Goal: Task Accomplishment & Management: Use online tool/utility

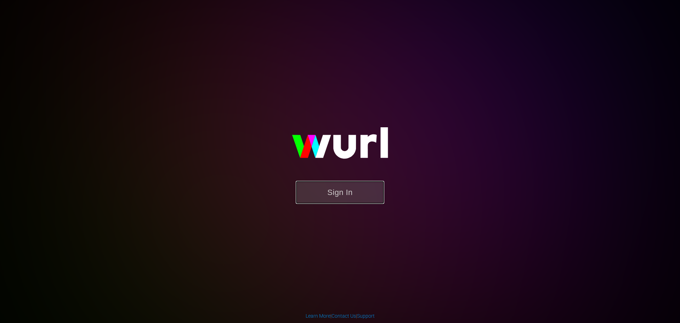
click at [345, 192] on button "Sign In" at bounding box center [340, 192] width 89 height 23
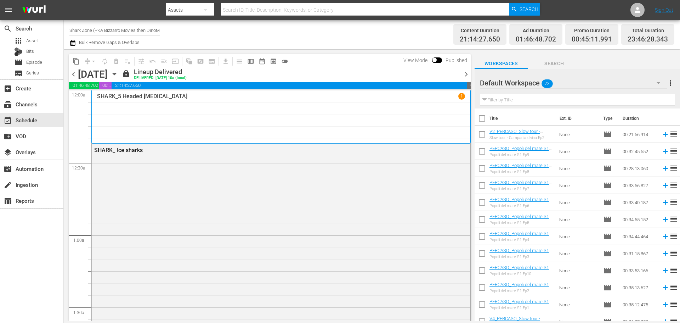
click at [110, 30] on input "Shark Zone (PKA Bizzarro Movies then DinoMonsters Movies then CineAliens) (607)" at bounding box center [114, 30] width 91 height 17
type input "perc"
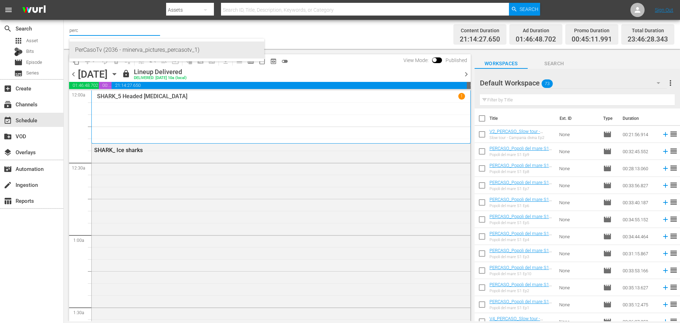
click at [189, 47] on div "PerCasoTv (2036 - minerva_pictures_percasotv_1)" at bounding box center [167, 49] width 184 height 17
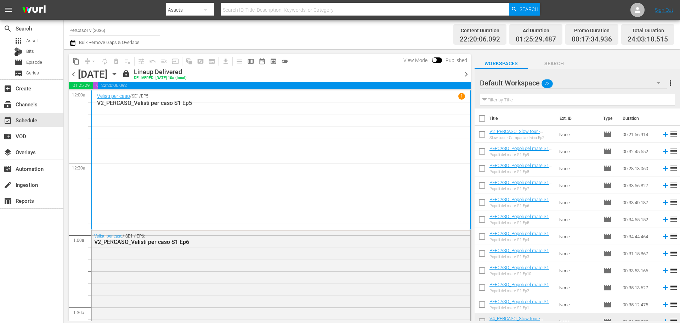
click at [466, 77] on span "chevron_right" at bounding box center [466, 74] width 9 height 9
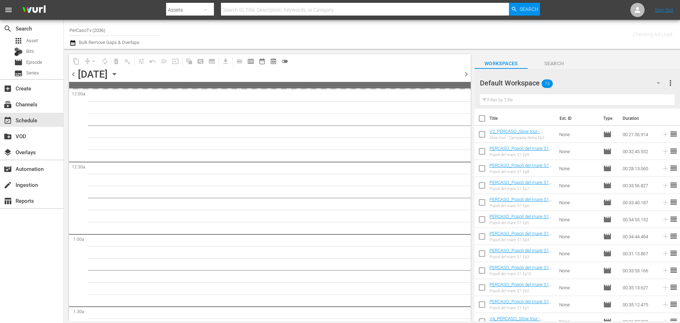
click at [466, 77] on span "chevron_right" at bounding box center [466, 74] width 9 height 9
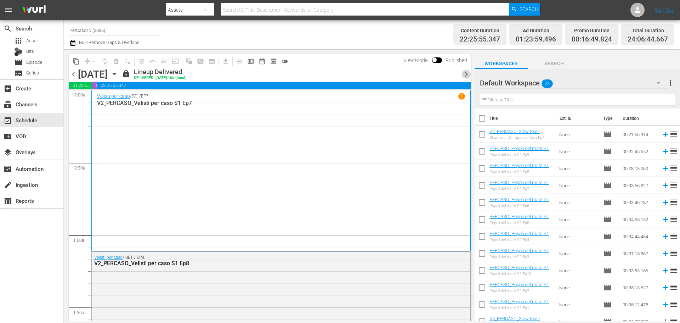
click at [466, 77] on span "chevron_right" at bounding box center [466, 74] width 9 height 9
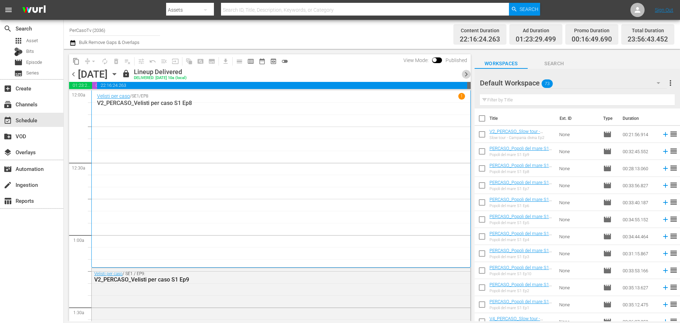
click at [466, 77] on span "chevron_right" at bounding box center [466, 74] width 9 height 9
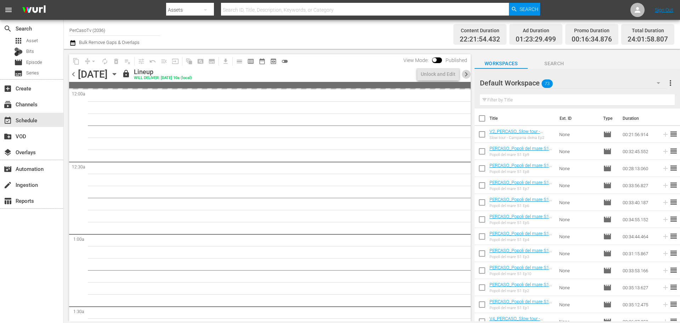
click at [467, 75] on span "chevron_right" at bounding box center [466, 74] width 9 height 9
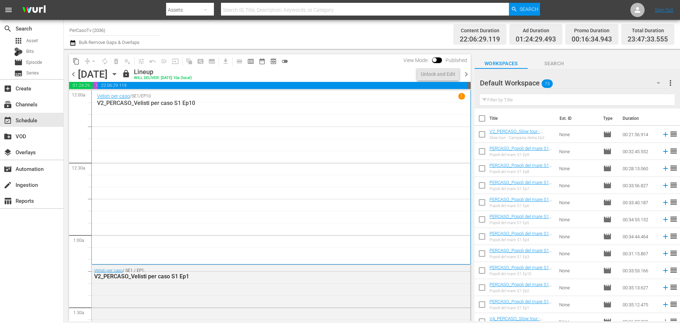
click at [467, 75] on span "chevron_right" at bounding box center [466, 74] width 9 height 9
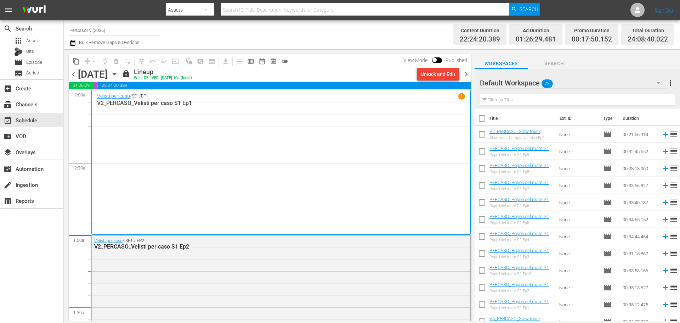
click at [449, 72] on div "Unlock and Edit" at bounding box center [438, 74] width 35 height 13
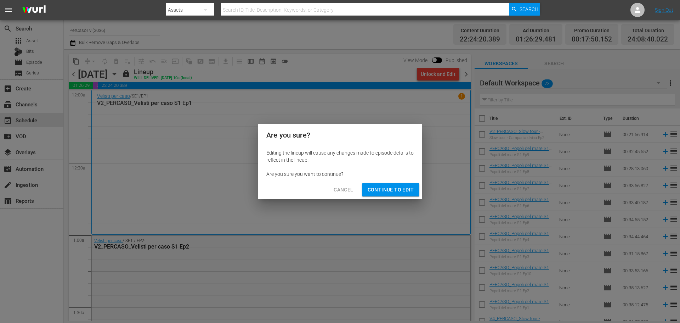
click at [407, 190] on span "Continue to Edit" at bounding box center [391, 189] width 46 height 9
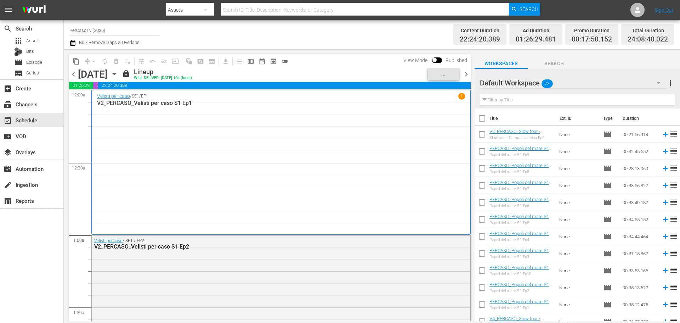
click at [466, 75] on span "chevron_right" at bounding box center [466, 74] width 9 height 9
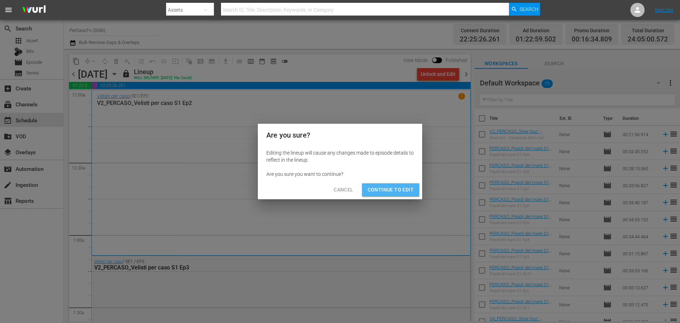
click at [412, 189] on span "Continue to Edit" at bounding box center [391, 189] width 46 height 9
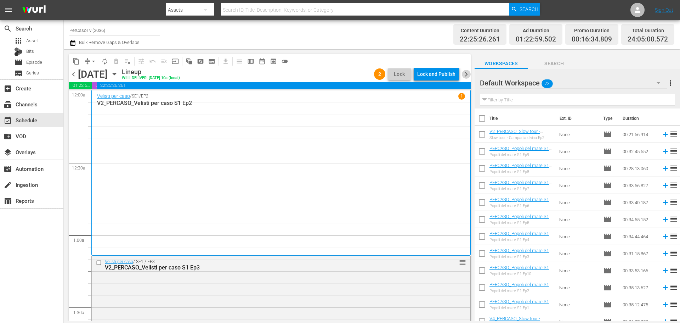
click at [468, 74] on span "chevron_right" at bounding box center [466, 74] width 9 height 9
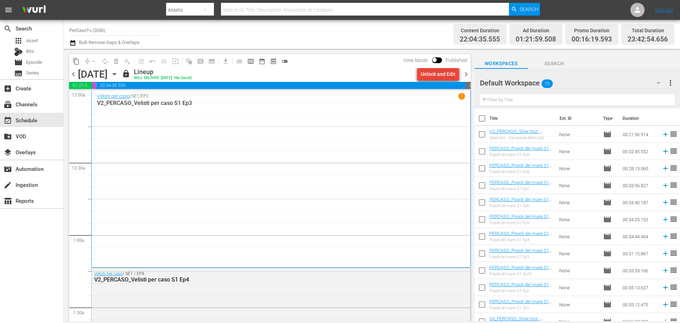
click at [431, 72] on div "Unlock and Edit" at bounding box center [438, 74] width 35 height 13
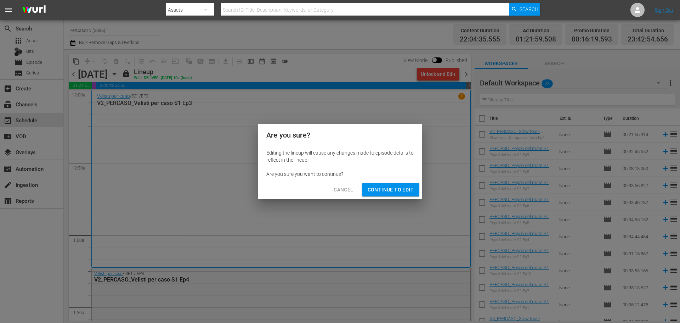
click at [402, 190] on span "Continue to Edit" at bounding box center [391, 189] width 46 height 9
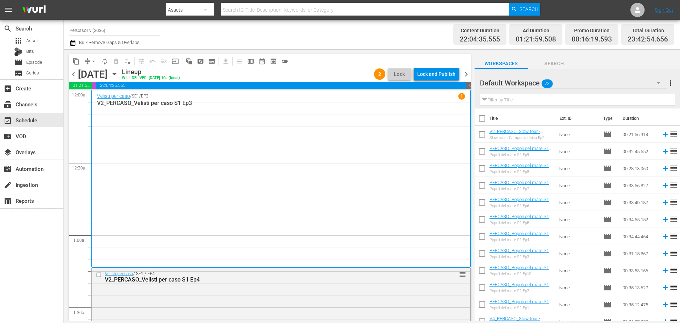
click at [469, 73] on span "chevron_right" at bounding box center [466, 74] width 9 height 9
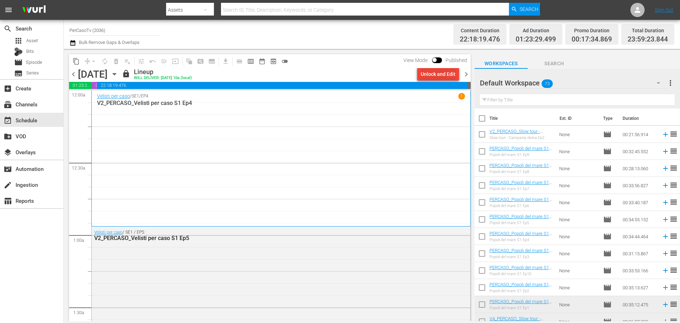
click at [447, 77] on div "Unlock and Edit" at bounding box center [438, 74] width 35 height 13
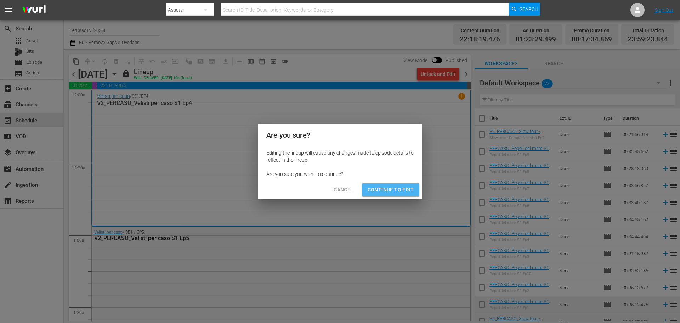
click at [410, 193] on span "Continue to Edit" at bounding box center [391, 189] width 46 height 9
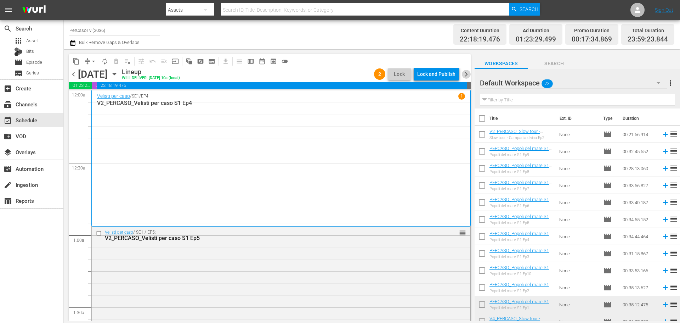
click at [469, 72] on span "chevron_right" at bounding box center [466, 74] width 9 height 9
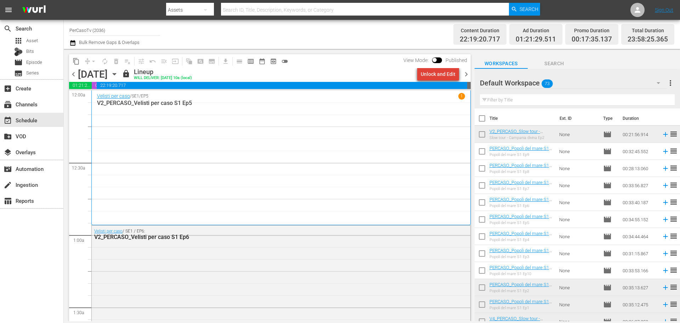
click at [451, 77] on div "Unlock and Edit" at bounding box center [438, 74] width 35 height 13
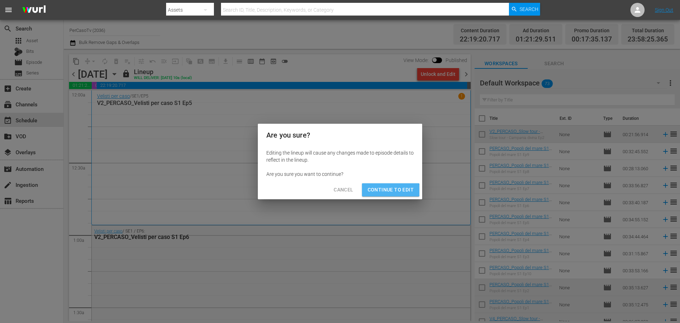
click at [391, 190] on span "Continue to Edit" at bounding box center [391, 189] width 46 height 9
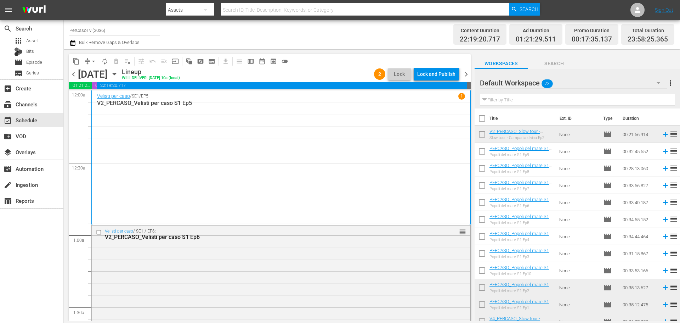
click at [467, 74] on span "chevron_right" at bounding box center [466, 74] width 9 height 9
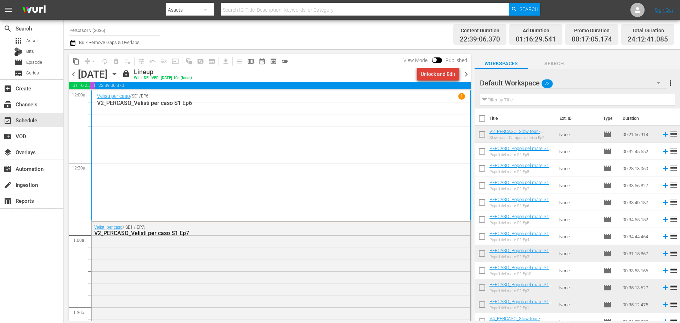
click at [446, 77] on div "Unlock and Edit" at bounding box center [438, 74] width 35 height 13
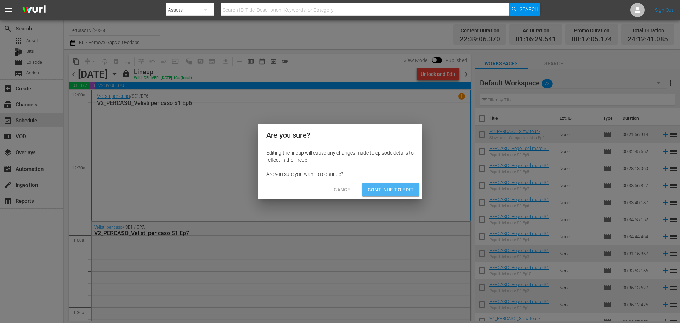
click at [406, 190] on span "Continue to Edit" at bounding box center [391, 189] width 46 height 9
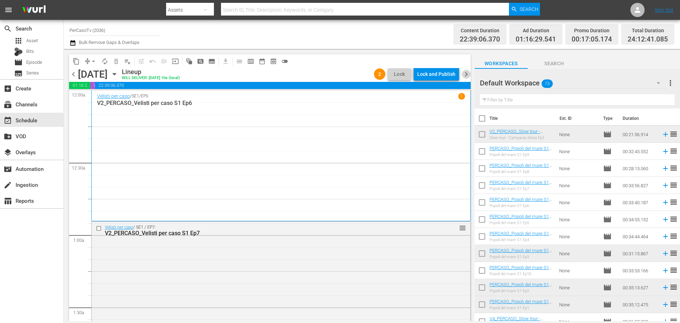
click at [465, 76] on span "chevron_right" at bounding box center [466, 74] width 9 height 9
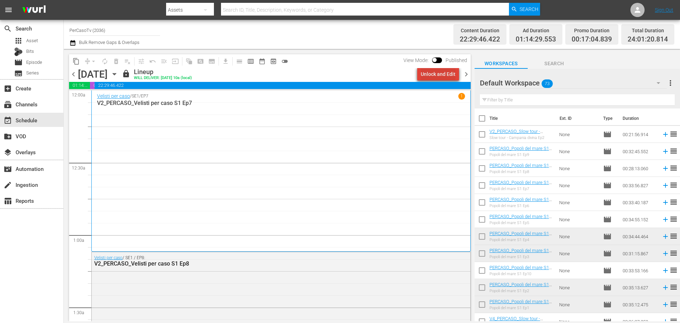
click at [452, 76] on div "Unlock and Edit" at bounding box center [438, 74] width 35 height 13
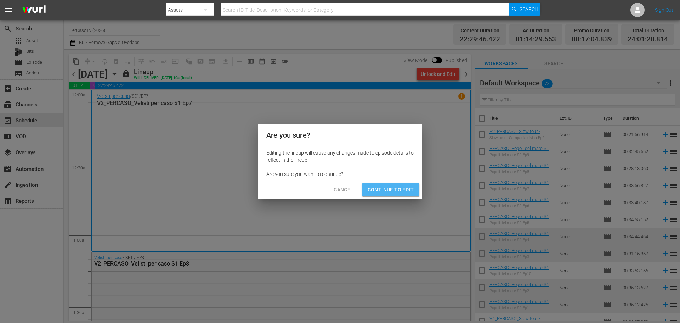
click at [404, 194] on span "Continue to Edit" at bounding box center [391, 189] width 46 height 9
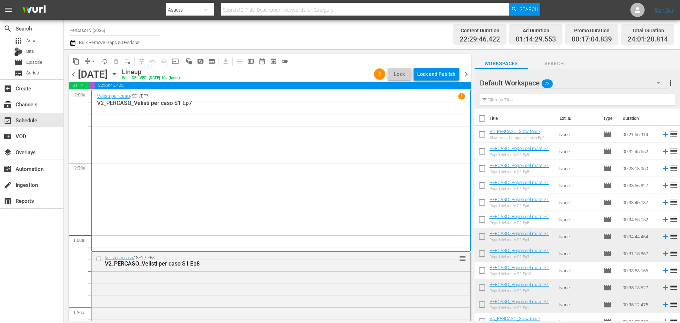
click at [118, 73] on icon "button" at bounding box center [115, 74] width 8 height 8
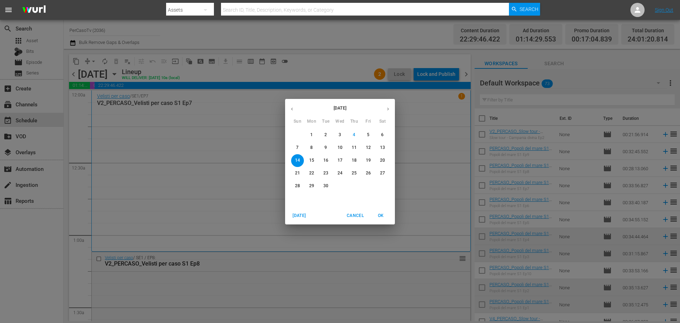
click at [302, 150] on span "7" at bounding box center [297, 148] width 13 height 6
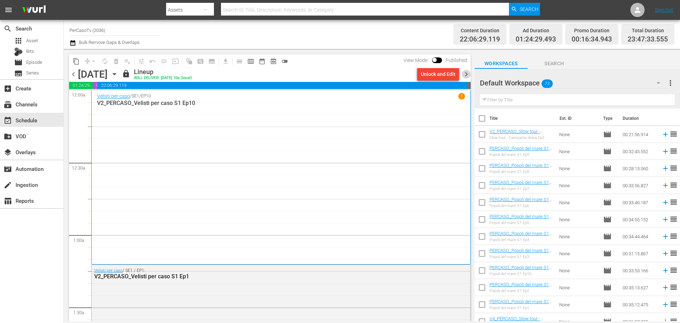
click at [469, 74] on span "chevron_right" at bounding box center [466, 74] width 9 height 9
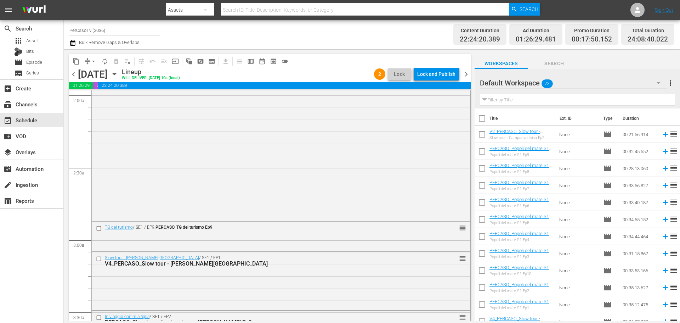
scroll to position [390, 0]
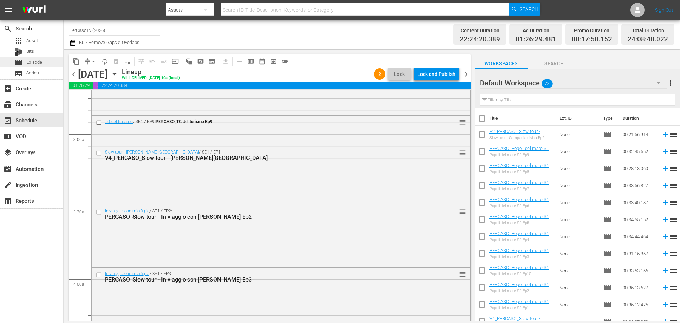
click at [54, 62] on div "movie Episode" at bounding box center [31, 62] width 63 height 10
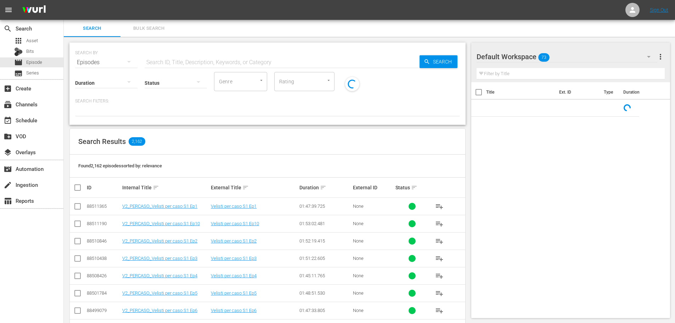
click at [215, 64] on input "text" at bounding box center [282, 62] width 275 height 17
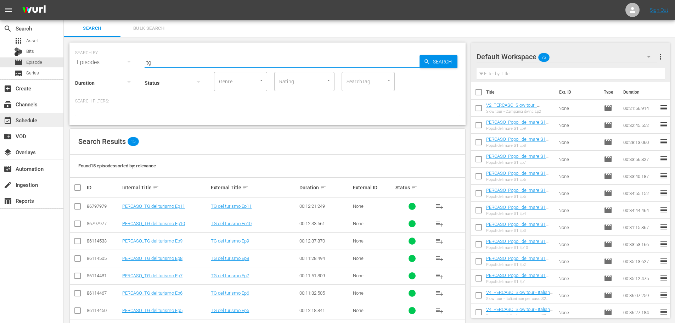
type input "tg"
click at [35, 122] on div "event_available Schedule" at bounding box center [20, 119] width 40 height 6
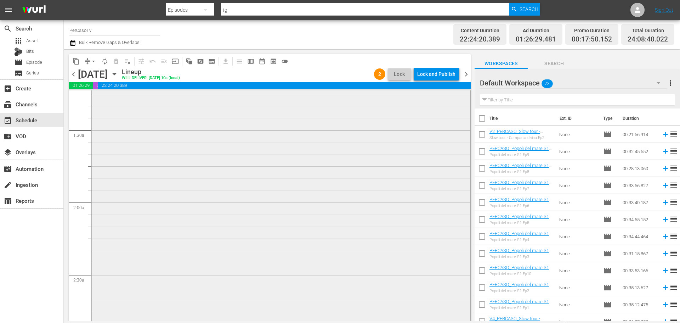
scroll to position [354, 0]
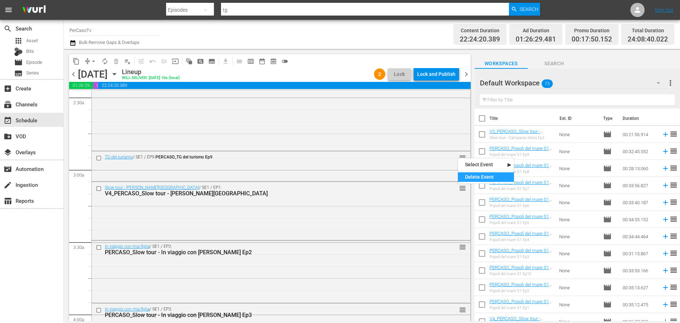
click at [476, 176] on div "Delete Event" at bounding box center [486, 177] width 56 height 10
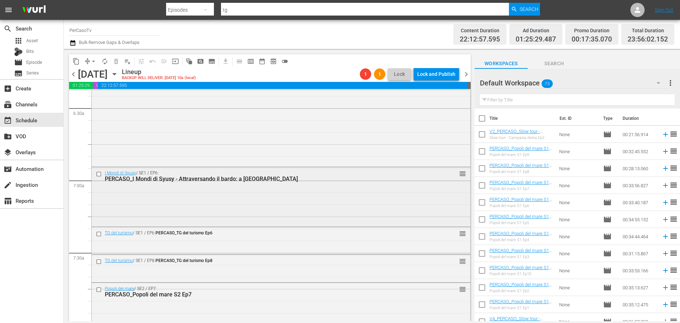
scroll to position [957, 0]
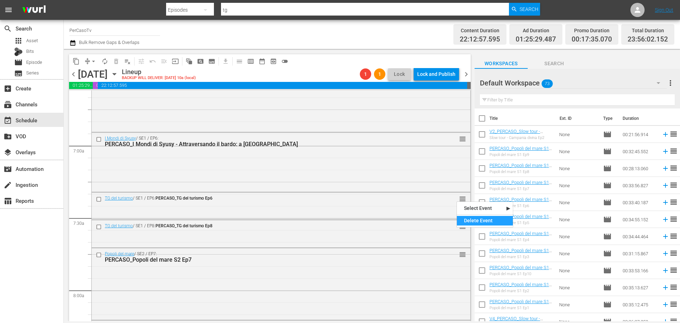
click at [468, 218] on div "Delete Event" at bounding box center [485, 221] width 56 height 10
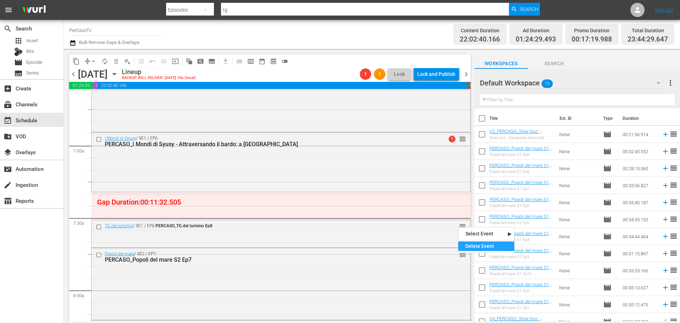
click at [469, 248] on div "Delete Event" at bounding box center [487, 246] width 56 height 10
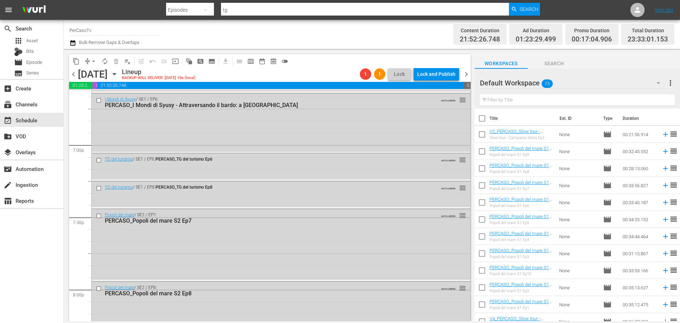
scroll to position [2693, 0]
click at [474, 180] on div "Delete Event" at bounding box center [487, 181] width 56 height 10
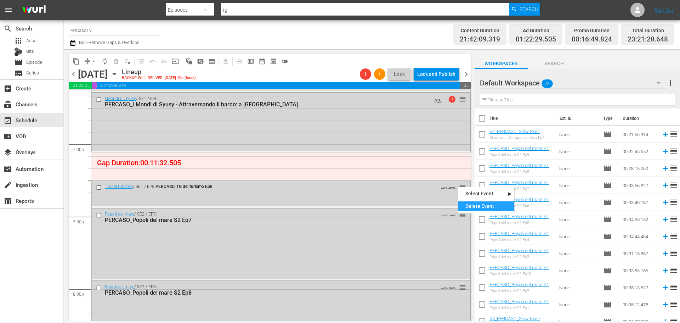
click at [471, 204] on div "Delete Event" at bounding box center [487, 206] width 56 height 10
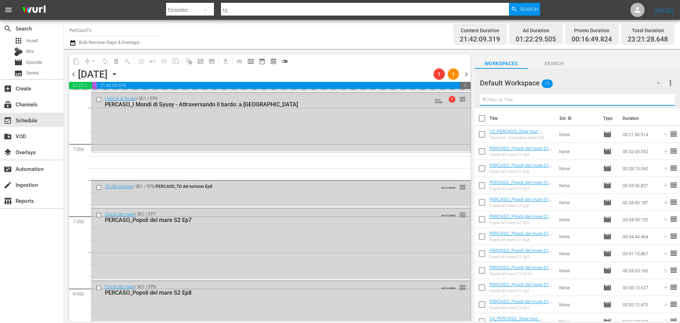
click at [512, 102] on input "text" at bounding box center [577, 99] width 195 height 11
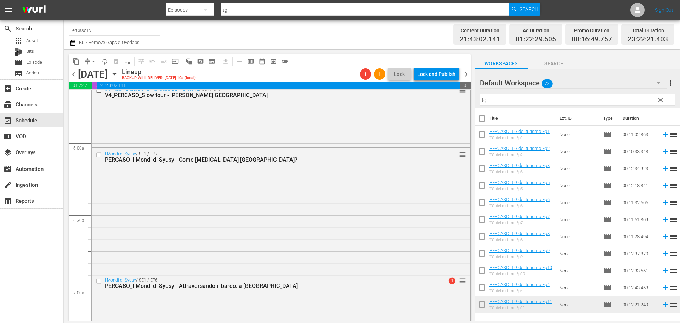
scroll to position [992, 0]
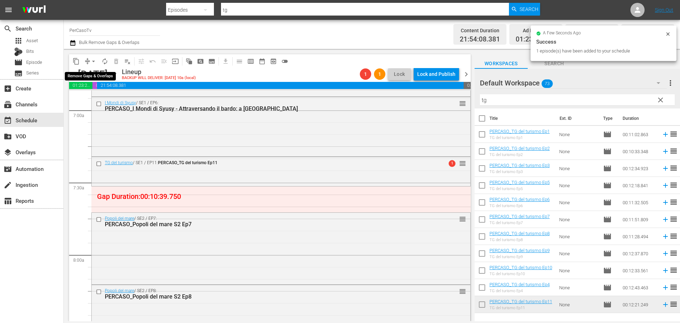
click at [92, 61] on span "arrow_drop_down" at bounding box center [93, 61] width 7 height 7
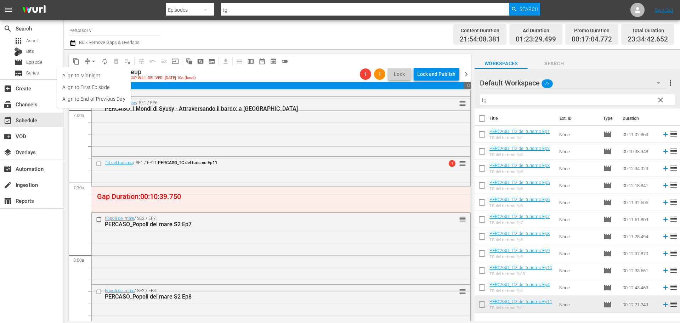
click at [106, 102] on li "Align to End of Previous Day" at bounding box center [94, 99] width 74 height 12
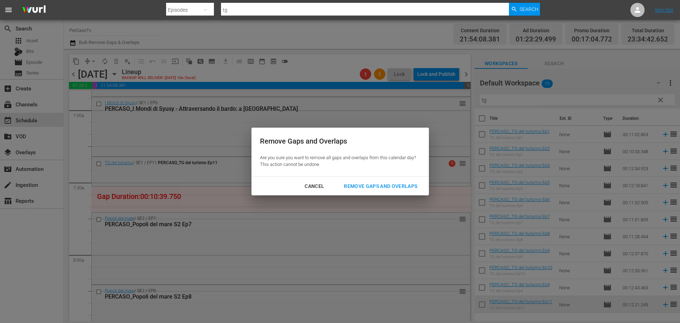
click at [404, 189] on div "Remove Gaps and Overlaps" at bounding box center [380, 186] width 85 height 9
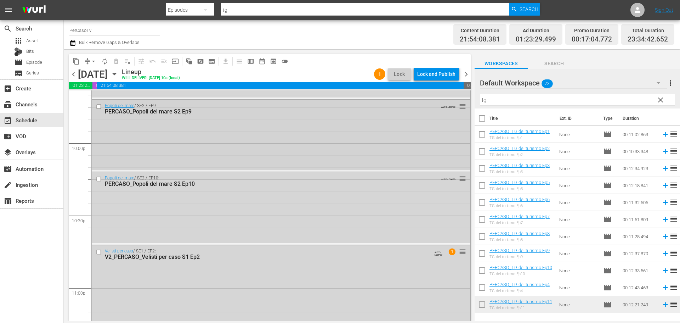
scroll to position [3039, 0]
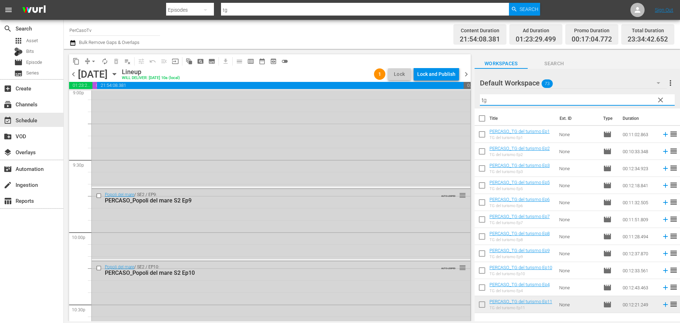
drag, startPoint x: 515, startPoint y: 97, endPoint x: 480, endPoint y: 106, distance: 36.2
click at [480, 106] on div "Filter by Title tg" at bounding box center [577, 99] width 195 height 17
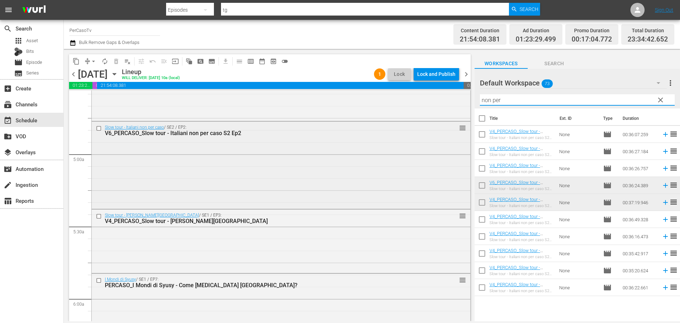
scroll to position [624, 0]
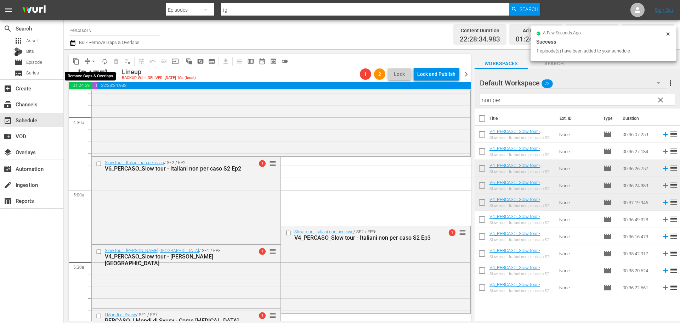
click at [93, 62] on span "arrow_drop_down" at bounding box center [93, 61] width 7 height 7
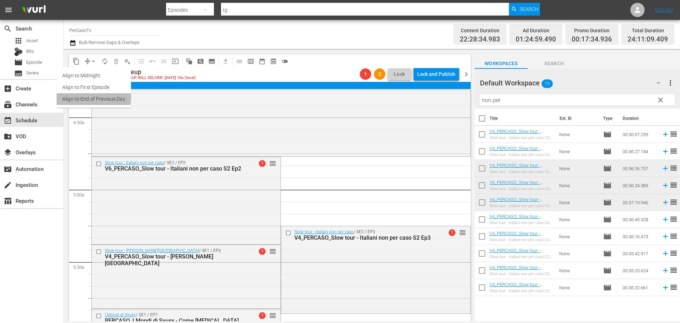
click at [91, 98] on li "Align to End of Previous Day" at bounding box center [94, 99] width 74 height 12
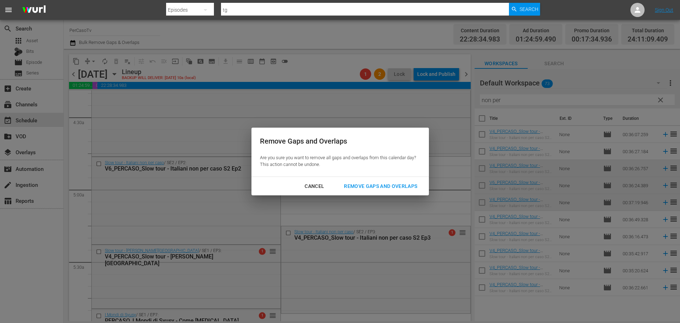
click at [369, 190] on div "Remove Gaps and Overlaps" at bounding box center [380, 186] width 85 height 9
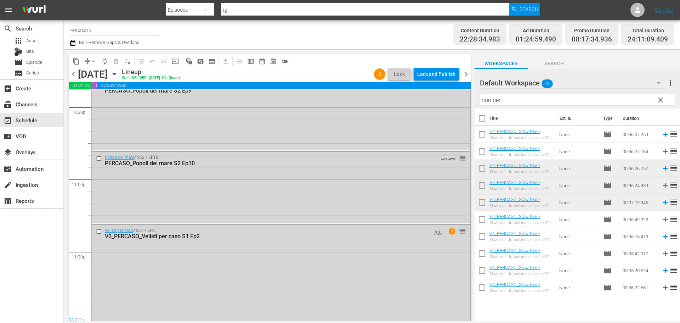
scroll to position [3235, 0]
click at [444, 70] on div "Lock and Publish" at bounding box center [436, 74] width 38 height 13
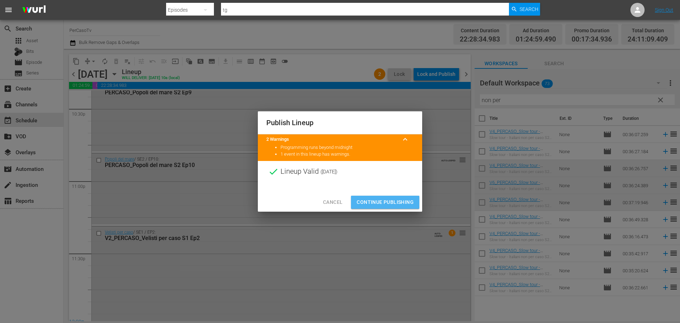
click at [391, 199] on span "Continue Publishing" at bounding box center [385, 202] width 57 height 9
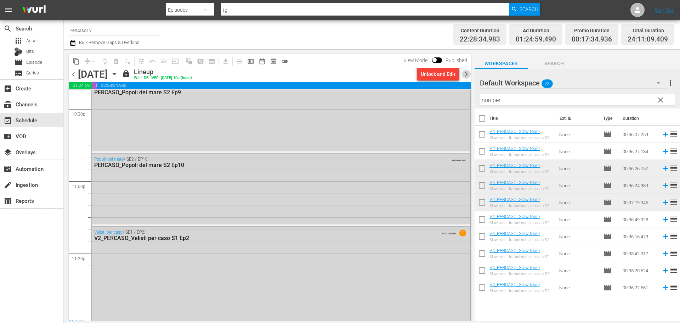
click at [466, 77] on span "chevron_right" at bounding box center [466, 74] width 9 height 9
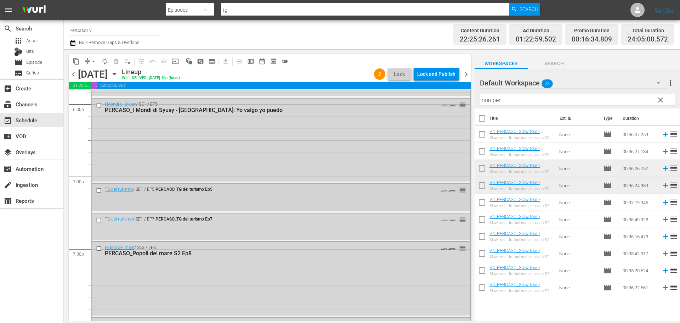
scroll to position [2658, 0]
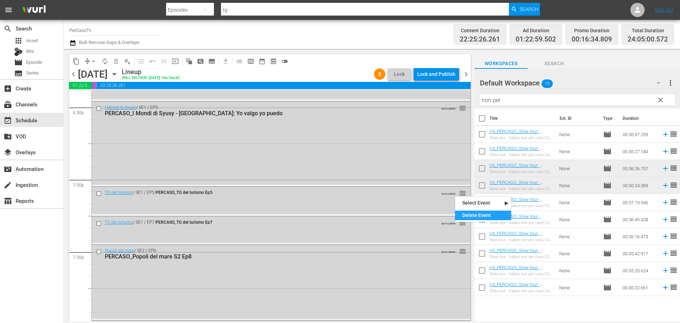
click at [462, 214] on div "Delete Event" at bounding box center [483, 216] width 56 height 10
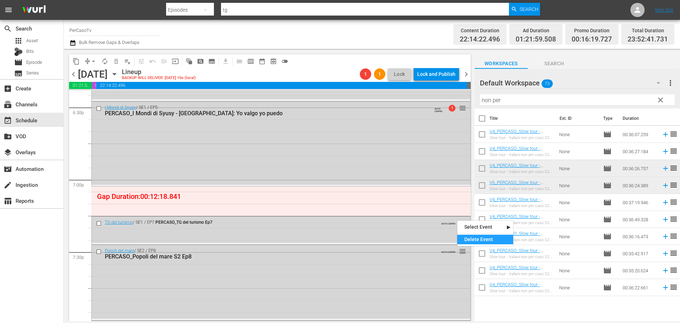
click at [471, 238] on div "Delete Event" at bounding box center [486, 240] width 56 height 10
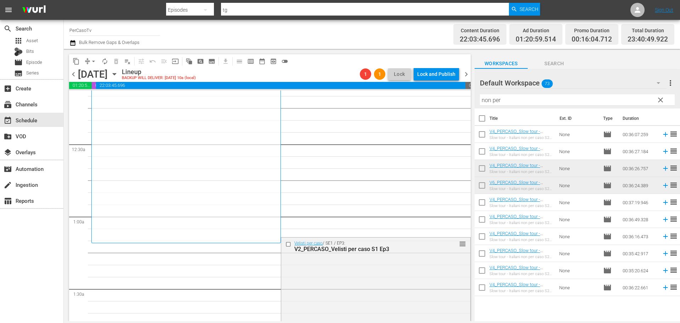
scroll to position [0, 0]
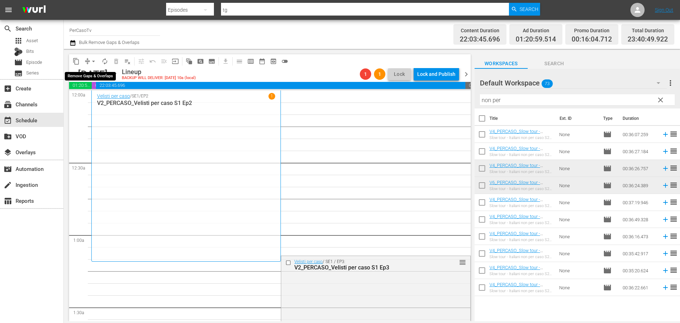
click at [92, 61] on span "arrow_drop_down" at bounding box center [93, 61] width 7 height 7
click at [123, 96] on li "Align to End of Previous Day" at bounding box center [94, 99] width 74 height 12
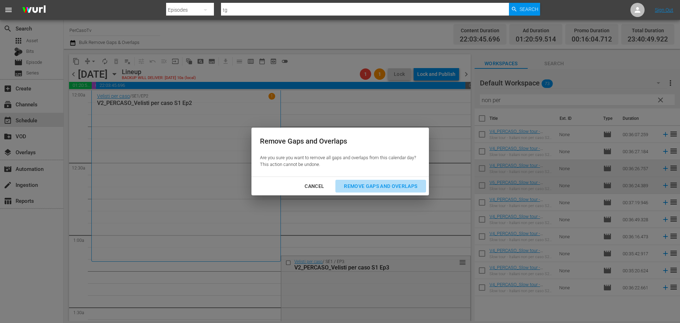
click at [390, 186] on div "Remove Gaps and Overlaps" at bounding box center [380, 186] width 85 height 9
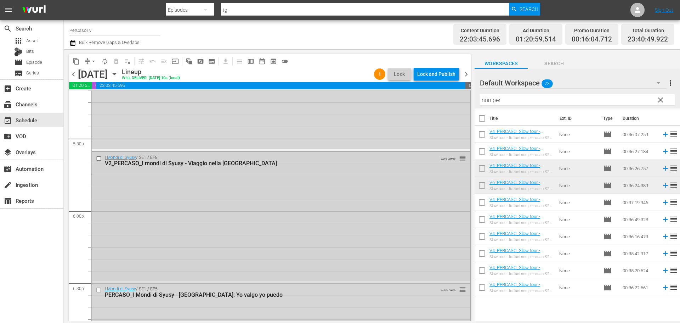
scroll to position [2620, 0]
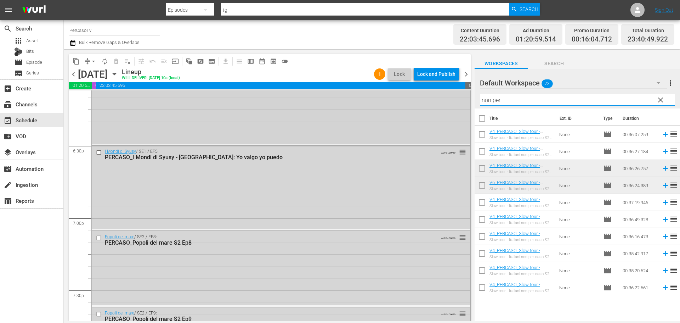
drag, startPoint x: 518, startPoint y: 98, endPoint x: 446, endPoint y: 113, distance: 74.0
click at [446, 113] on div "content_copy compress arrow_drop_down autorenew_outlined delete_forever_outline…" at bounding box center [372, 185] width 617 height 272
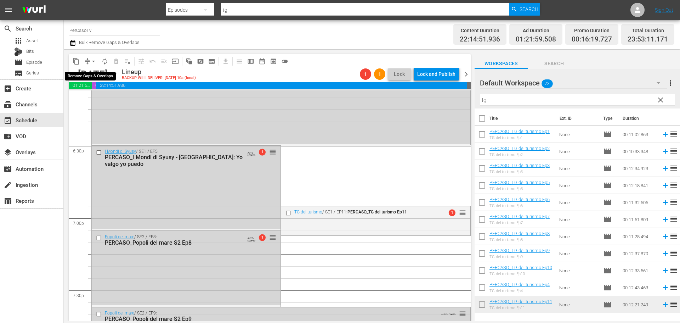
click at [94, 61] on span "arrow_drop_down" at bounding box center [93, 61] width 7 height 7
click at [94, 103] on li "Align to End of Previous Day" at bounding box center [94, 99] width 74 height 12
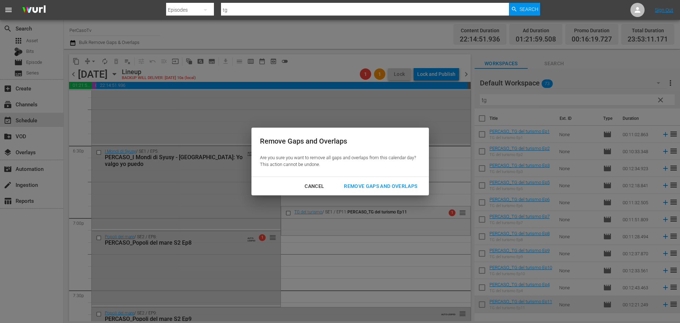
click at [345, 189] on div "Remove Gaps and Overlaps" at bounding box center [380, 186] width 85 height 9
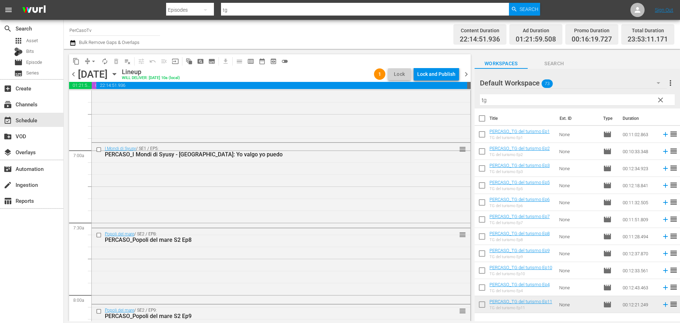
scroll to position [976, 0]
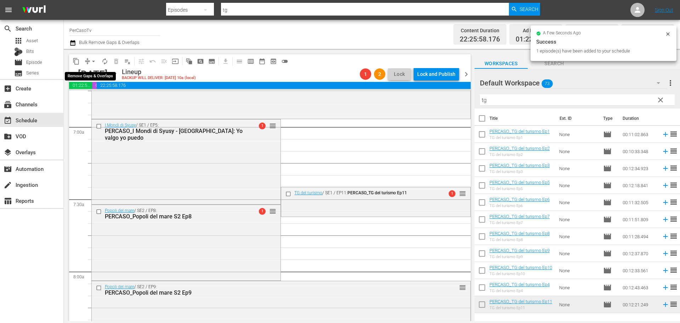
click at [92, 62] on span "arrow_drop_down" at bounding box center [93, 61] width 7 height 7
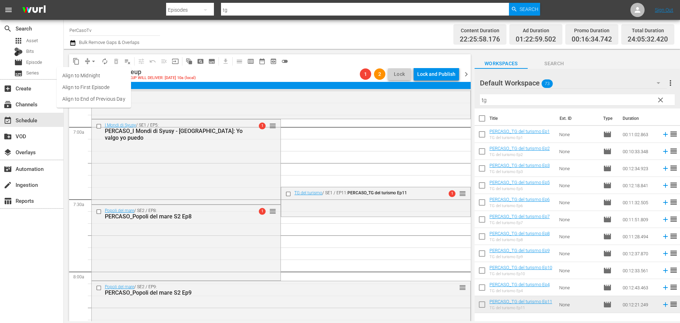
click at [100, 104] on li "Align to End of Previous Day" at bounding box center [94, 99] width 74 height 12
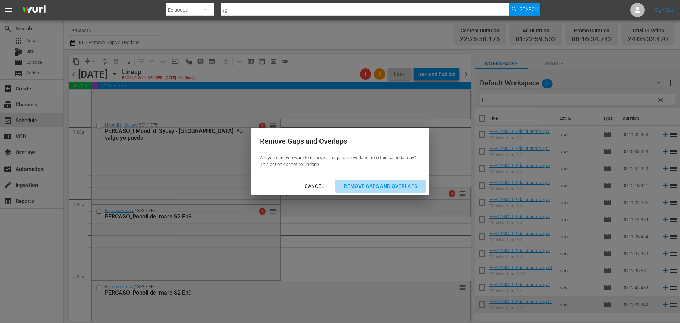
click at [397, 191] on button "Remove Gaps and Overlaps" at bounding box center [381, 186] width 90 height 13
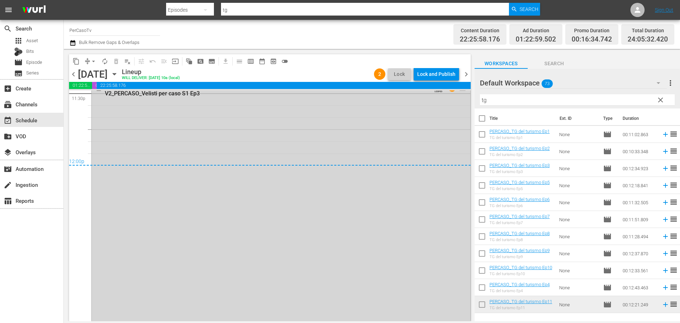
scroll to position [3253, 0]
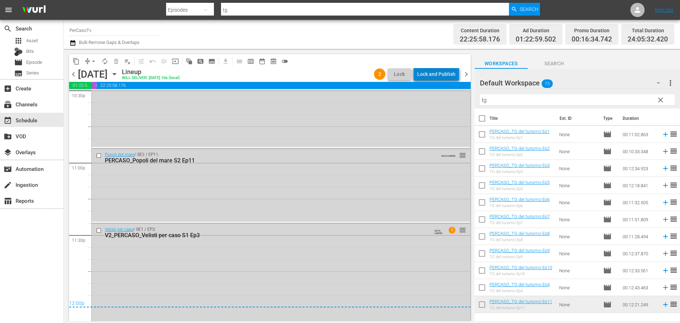
click at [450, 74] on div "Lock and Publish" at bounding box center [436, 74] width 38 height 13
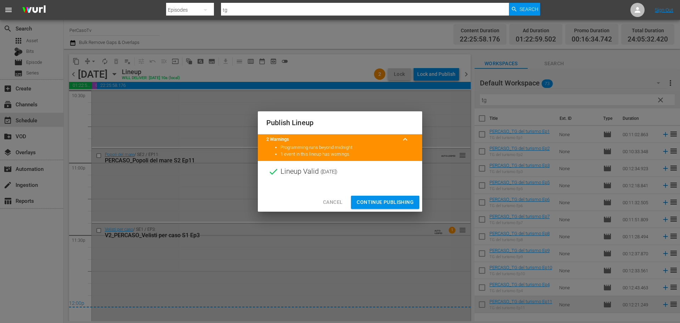
click at [409, 203] on span "Continue Publishing" at bounding box center [385, 202] width 57 height 9
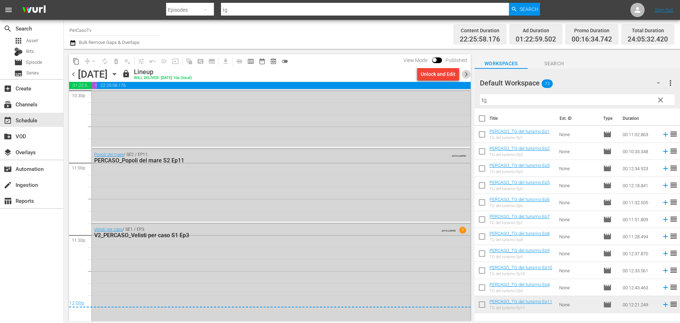
click at [465, 75] on span "chevron_right" at bounding box center [466, 74] width 9 height 9
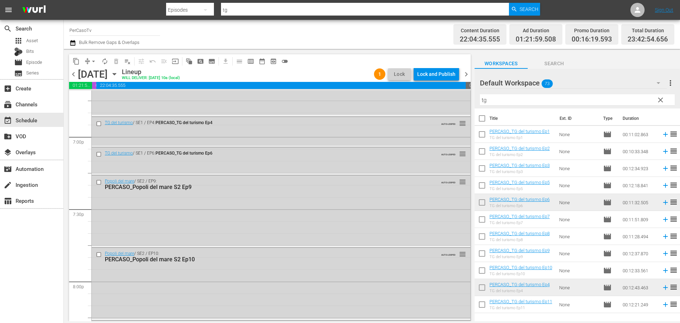
scroll to position [2702, 0]
click at [459, 144] on div "Delete Event" at bounding box center [486, 142] width 56 height 10
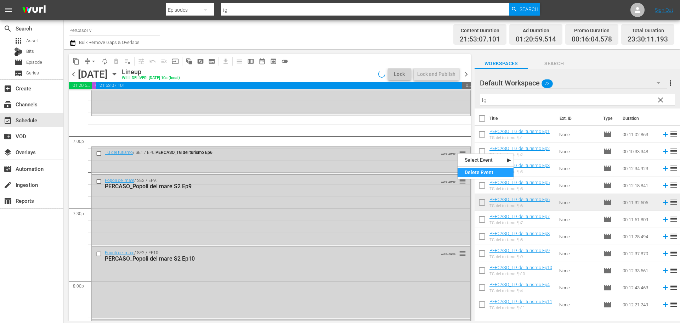
click at [462, 170] on div "Delete Event" at bounding box center [486, 173] width 56 height 10
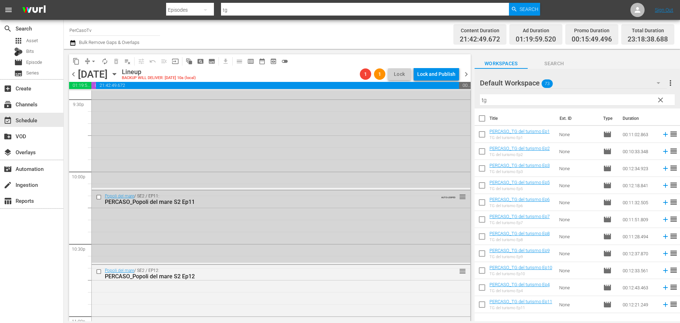
scroll to position [3091, 0]
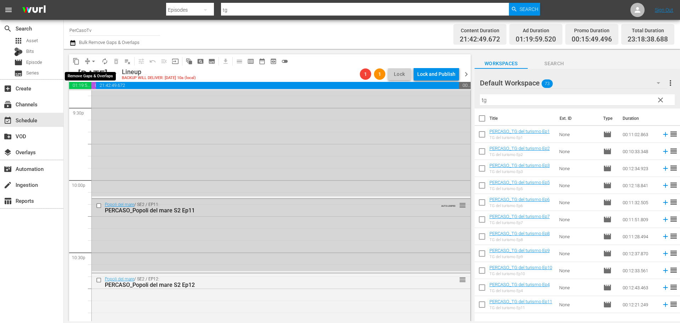
click at [94, 60] on span "arrow_drop_down" at bounding box center [93, 61] width 7 height 7
click at [93, 101] on li "Align to End of Previous Day" at bounding box center [94, 99] width 74 height 12
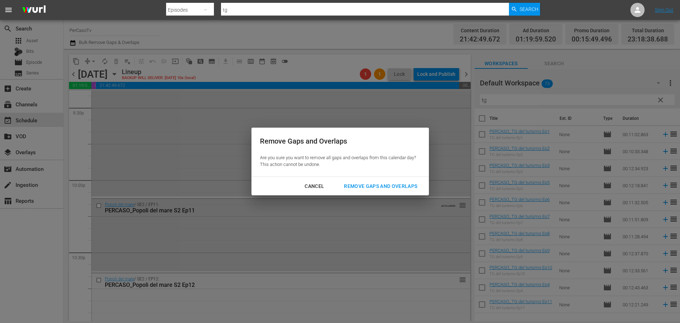
click at [392, 185] on div "Remove Gaps and Overlaps" at bounding box center [380, 186] width 85 height 9
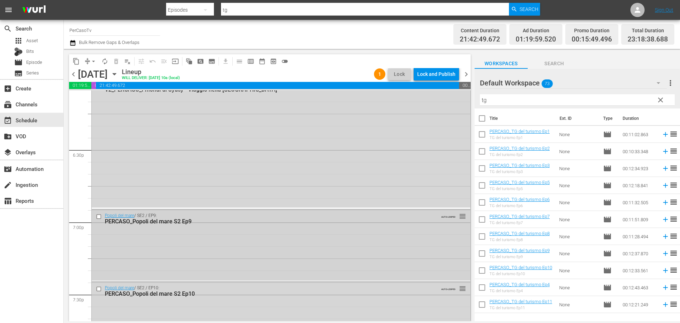
scroll to position [2580, 0]
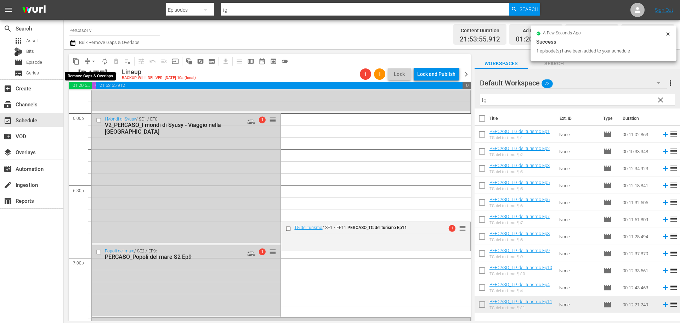
click at [94, 62] on span "arrow_drop_down" at bounding box center [93, 61] width 7 height 7
click at [97, 103] on li "Align to End of Previous Day" at bounding box center [94, 99] width 74 height 12
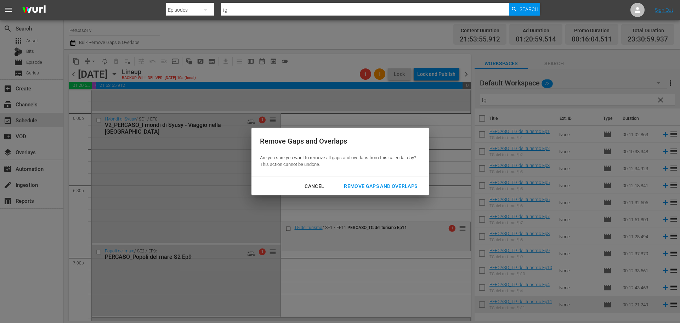
click at [391, 183] on div "Remove Gaps and Overlaps" at bounding box center [380, 186] width 85 height 9
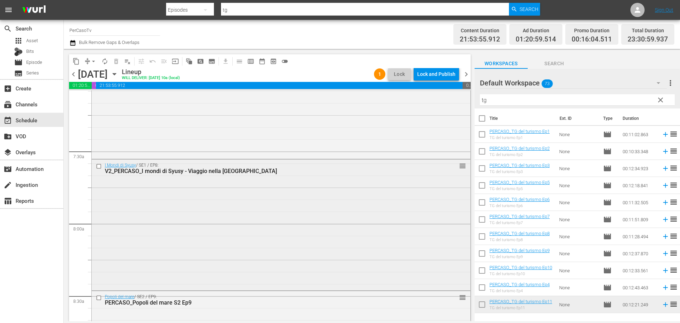
scroll to position [1054, 0]
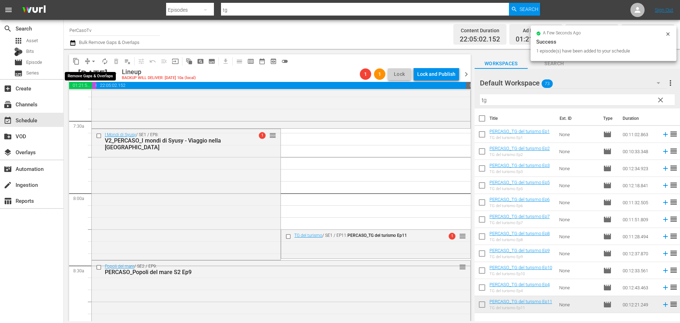
click at [93, 62] on span "arrow_drop_down" at bounding box center [93, 61] width 7 height 7
click at [84, 100] on li "Align to End of Previous Day" at bounding box center [94, 99] width 74 height 12
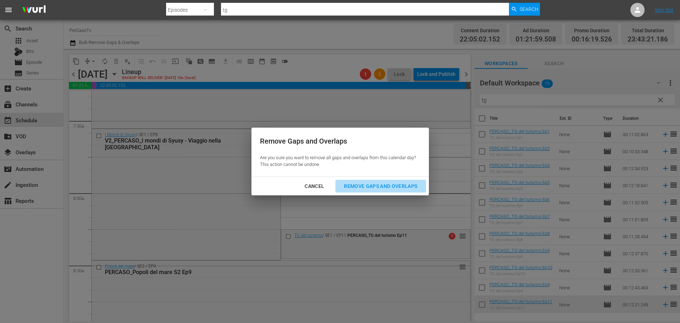
click at [403, 188] on div "Remove Gaps and Overlaps" at bounding box center [380, 186] width 85 height 9
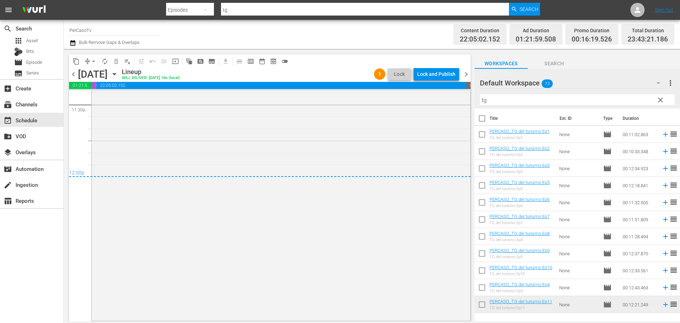
scroll to position [3263, 0]
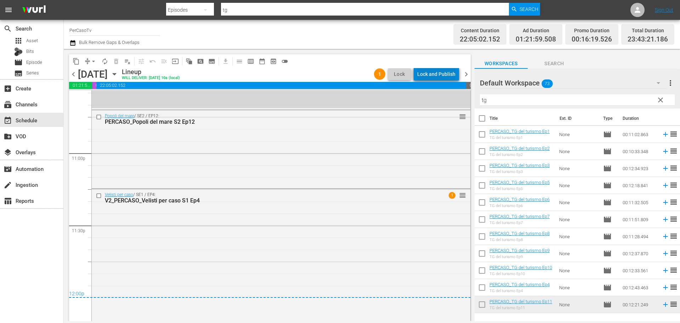
click at [442, 72] on div "Lock and Publish" at bounding box center [436, 74] width 38 height 13
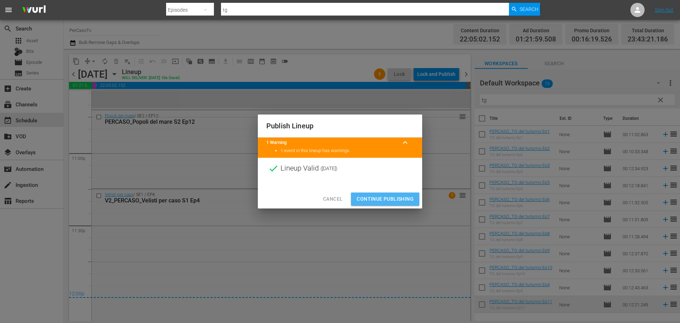
click at [402, 199] on span "Continue Publishing" at bounding box center [385, 199] width 57 height 9
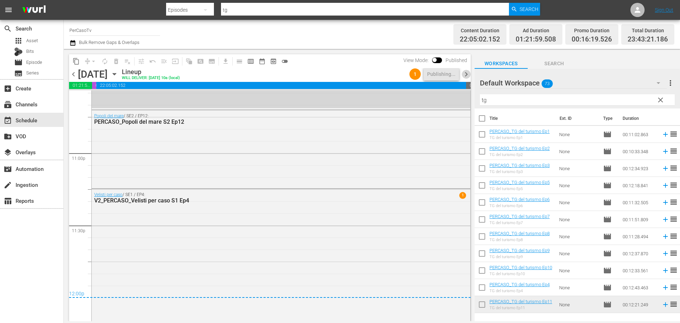
click at [468, 75] on span "chevron_right" at bounding box center [466, 74] width 9 height 9
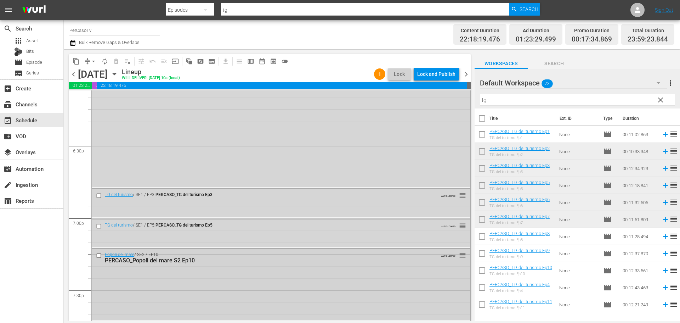
scroll to position [2598, 0]
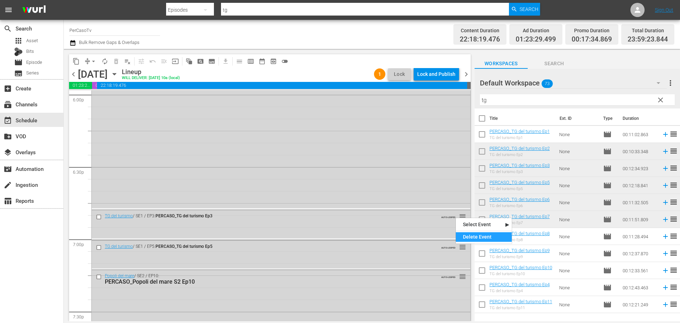
click at [475, 236] on div "Delete Event" at bounding box center [484, 237] width 56 height 10
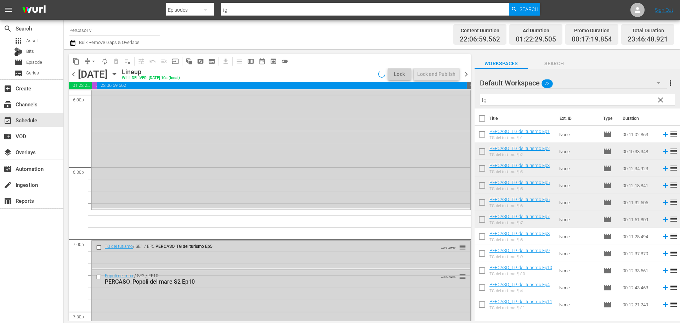
scroll to position [2610, 0]
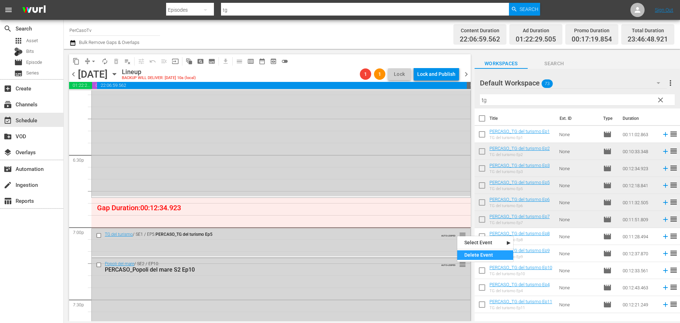
click at [469, 256] on div "Delete Event" at bounding box center [486, 255] width 56 height 10
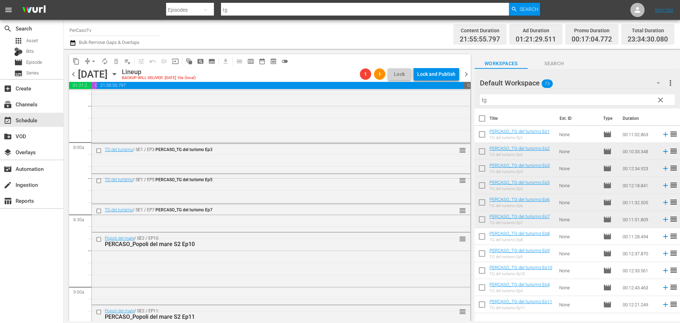
scroll to position [1099, 0]
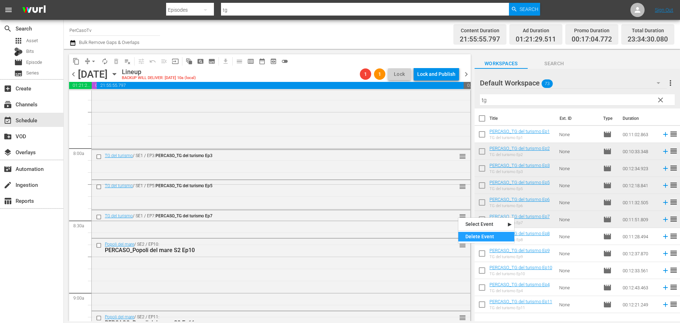
click at [467, 236] on div "Delete Event" at bounding box center [487, 237] width 56 height 10
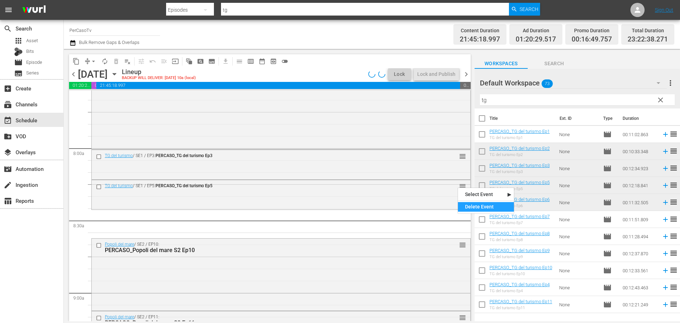
click at [468, 205] on div "Delete Event" at bounding box center [486, 207] width 56 height 10
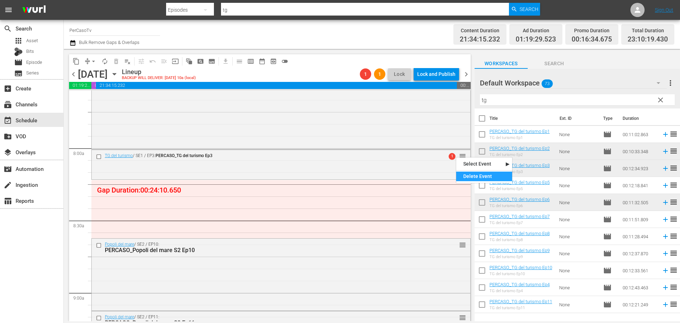
click at [467, 178] on div "Delete Event" at bounding box center [484, 177] width 56 height 10
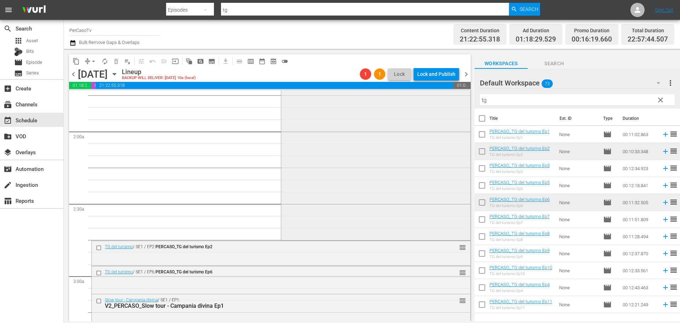
scroll to position [284, 0]
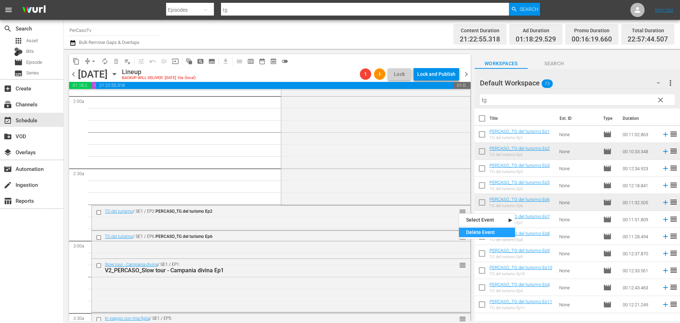
click at [467, 230] on div "Delete Event" at bounding box center [487, 233] width 56 height 10
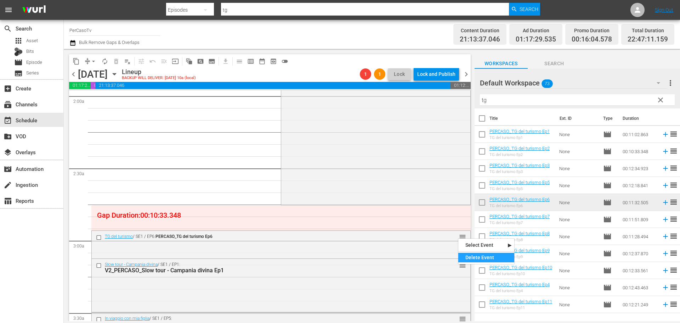
click at [469, 258] on div "Delete Event" at bounding box center [487, 258] width 56 height 10
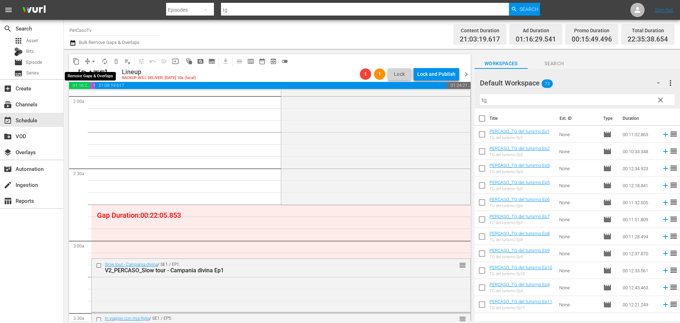
click at [94, 62] on span "arrow_drop_down" at bounding box center [93, 61] width 7 height 7
click at [105, 103] on li "Align to End of Previous Day" at bounding box center [94, 99] width 74 height 12
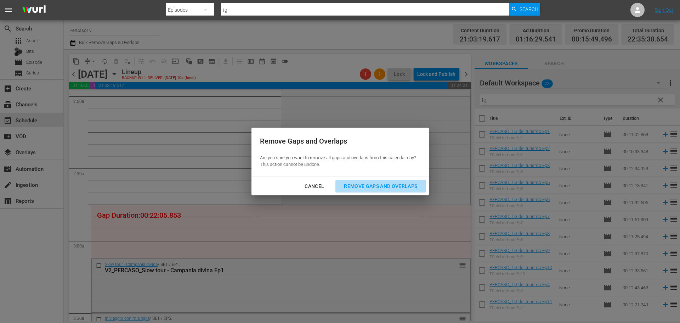
click at [395, 188] on div "Remove Gaps and Overlaps" at bounding box center [380, 186] width 85 height 9
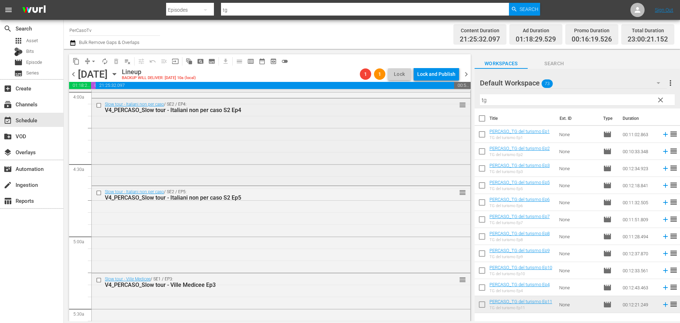
scroll to position [602, 0]
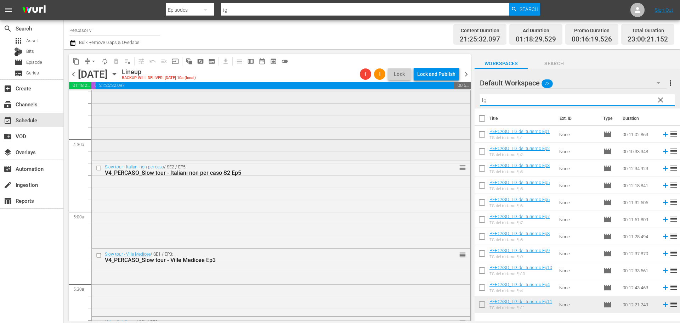
drag, startPoint x: 482, startPoint y: 105, endPoint x: 460, endPoint y: 112, distance: 23.2
click at [460, 112] on div "content_copy compress arrow_drop_down autorenew_outlined delete_forever_outline…" at bounding box center [372, 185] width 617 height 272
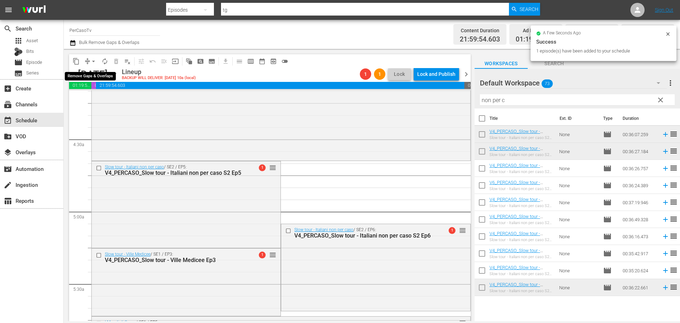
click at [93, 62] on span "arrow_drop_down" at bounding box center [93, 61] width 7 height 7
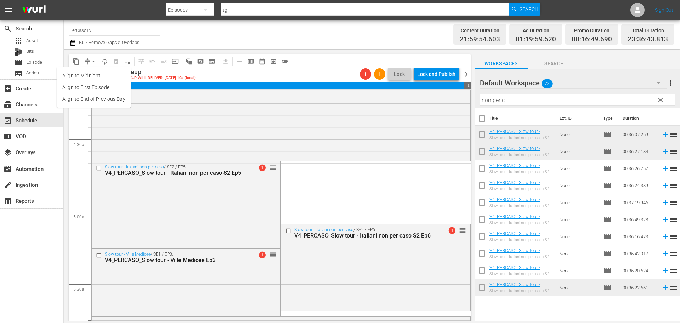
click at [93, 100] on li "Align to End of Previous Day" at bounding box center [94, 99] width 74 height 12
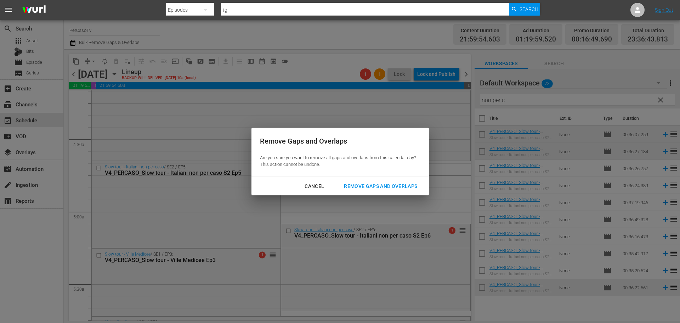
click at [388, 190] on div "Remove Gaps and Overlaps" at bounding box center [380, 186] width 85 height 9
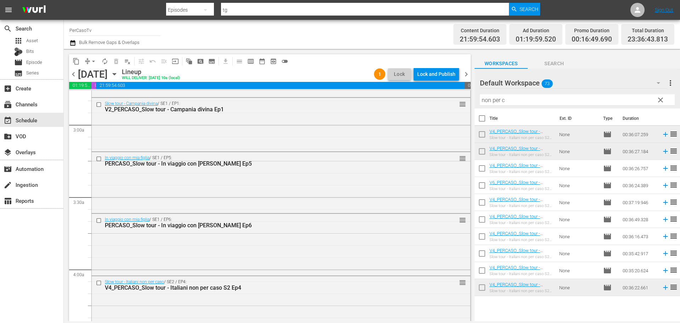
scroll to position [359, 0]
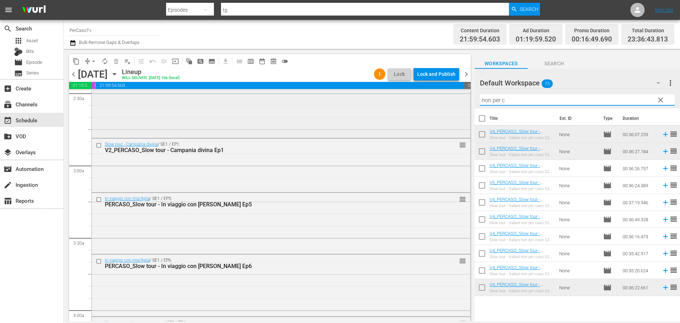
drag, startPoint x: 516, startPoint y: 103, endPoint x: 465, endPoint y: 119, distance: 53.0
click at [465, 119] on div "content_copy compress arrow_drop_down autorenew_outlined delete_forever_outline…" at bounding box center [372, 185] width 617 height 272
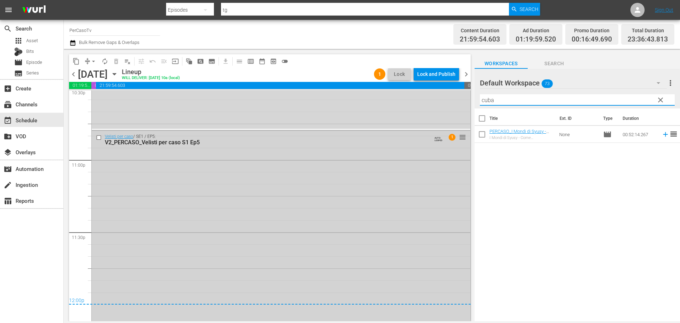
scroll to position [3240, 0]
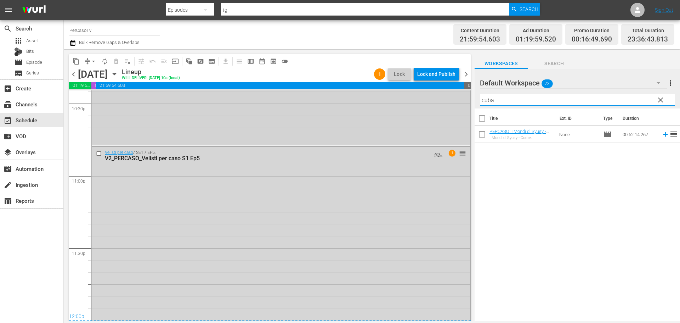
drag, startPoint x: 509, startPoint y: 100, endPoint x: 434, endPoint y: 105, distance: 74.6
click at [434, 105] on div "content_copy compress arrow_drop_down autorenew_outlined delete_forever_outline…" at bounding box center [372, 185] width 617 height 272
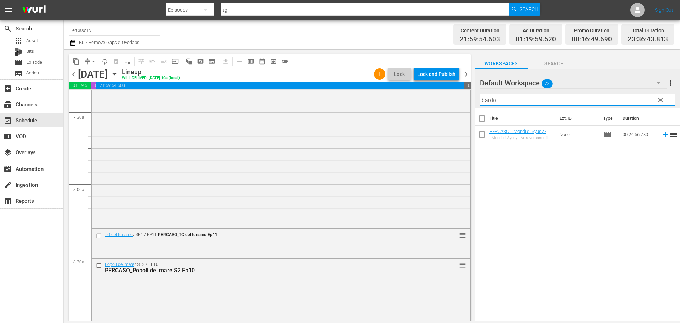
scroll to position [1063, 0]
type input "bardo"
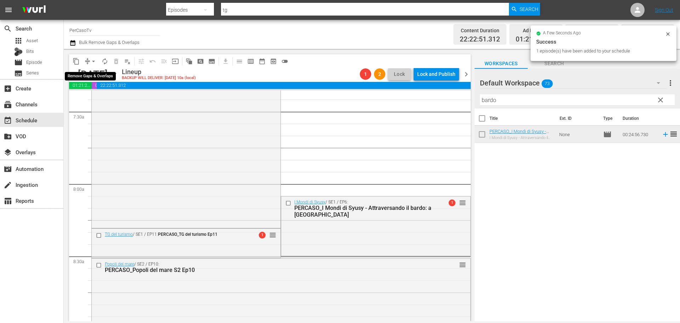
click at [92, 61] on span "arrow_drop_down" at bounding box center [93, 61] width 7 height 7
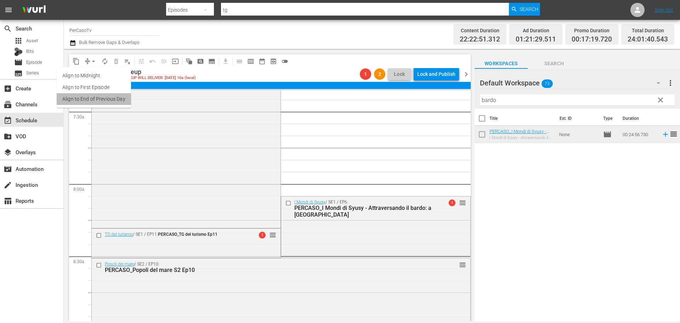
click at [96, 103] on li "Align to End of Previous Day" at bounding box center [94, 99] width 74 height 12
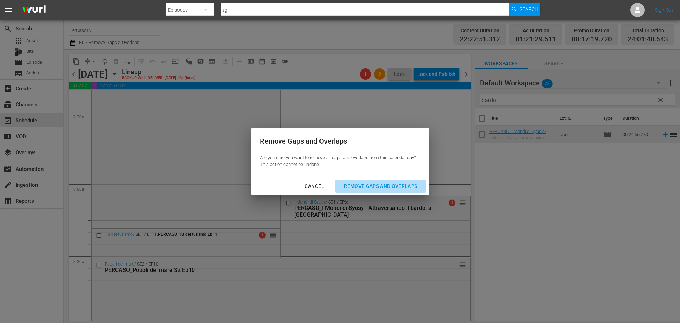
click at [403, 189] on div "Remove Gaps and Overlaps" at bounding box center [380, 186] width 85 height 9
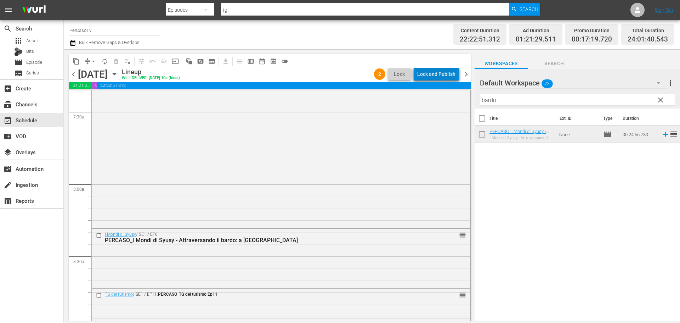
click at [449, 75] on div "Lock and Publish" at bounding box center [436, 74] width 38 height 13
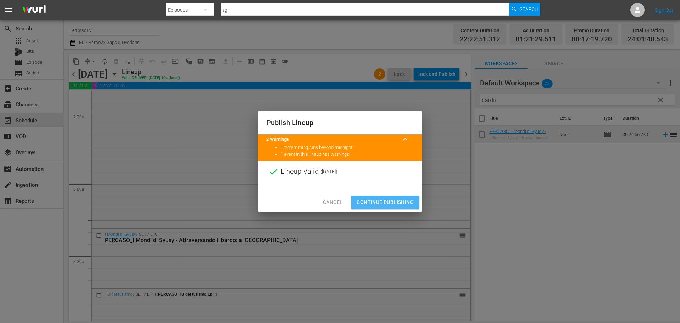
click at [406, 199] on span "Continue Publishing" at bounding box center [385, 202] width 57 height 9
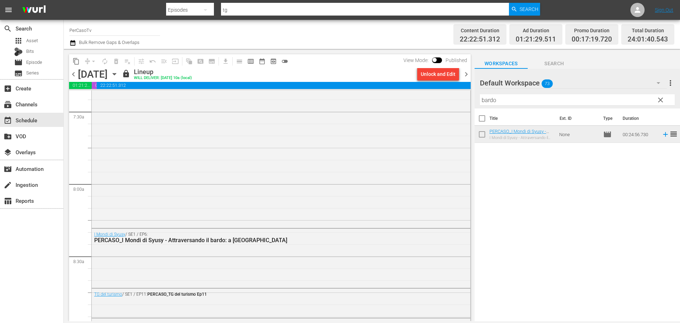
click at [467, 73] on span "chevron_right" at bounding box center [466, 74] width 9 height 9
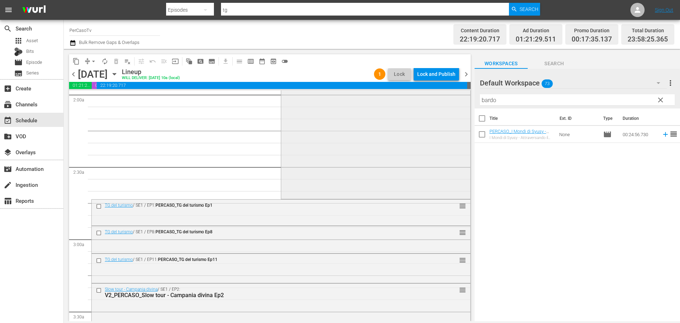
scroll to position [319, 0]
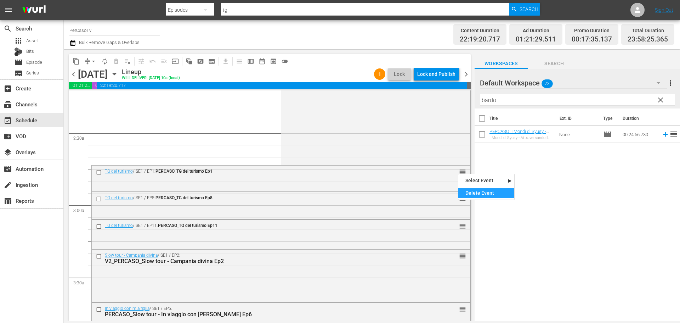
click at [477, 192] on div "Delete Event" at bounding box center [487, 193] width 56 height 10
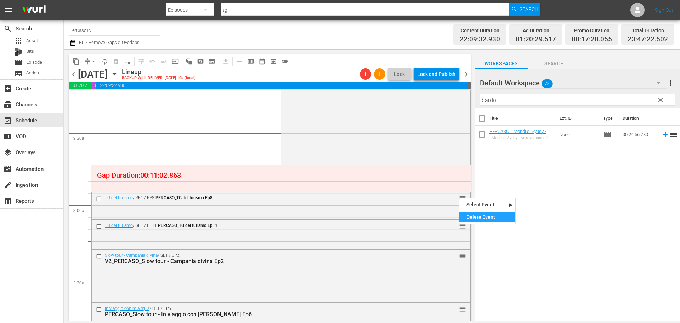
click at [472, 219] on div "Delete Event" at bounding box center [488, 217] width 56 height 10
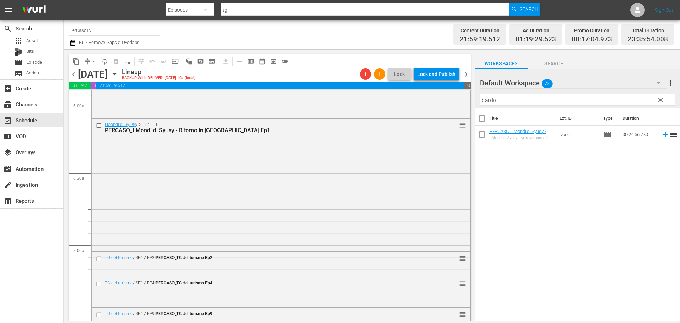
scroll to position [986, 0]
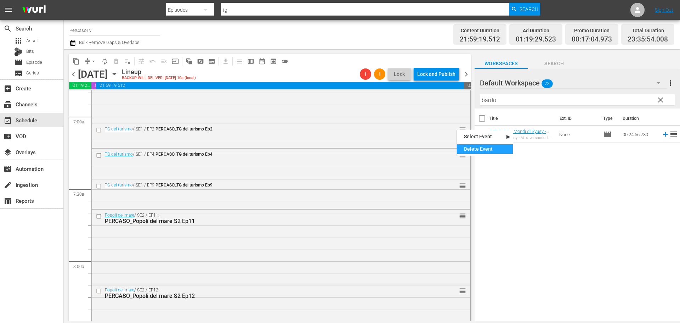
click at [471, 151] on div "Delete Event" at bounding box center [485, 149] width 56 height 10
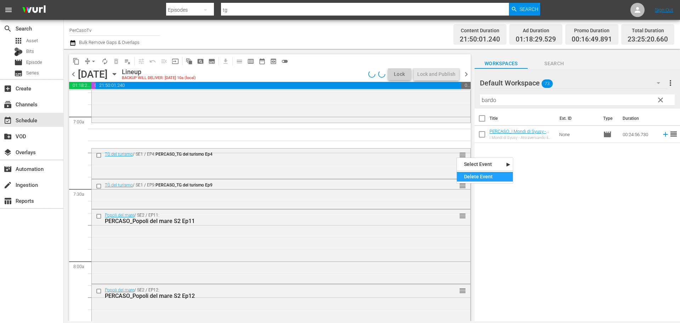
click at [470, 174] on div "Delete Event" at bounding box center [485, 177] width 56 height 10
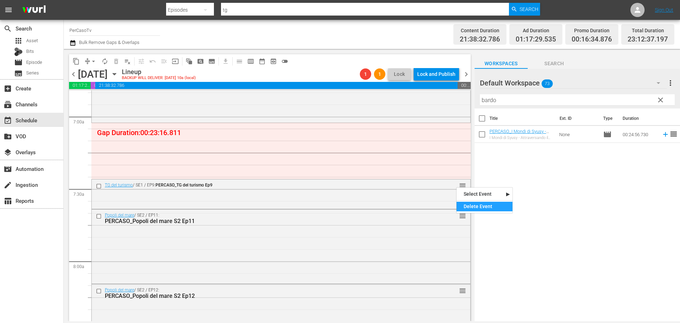
click at [474, 207] on div "Delete Event" at bounding box center [485, 207] width 56 height 10
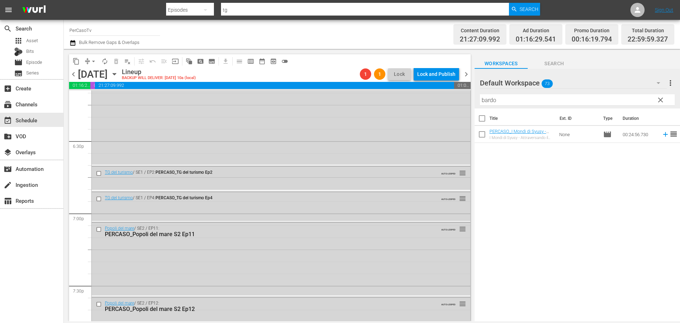
scroll to position [2577, 0]
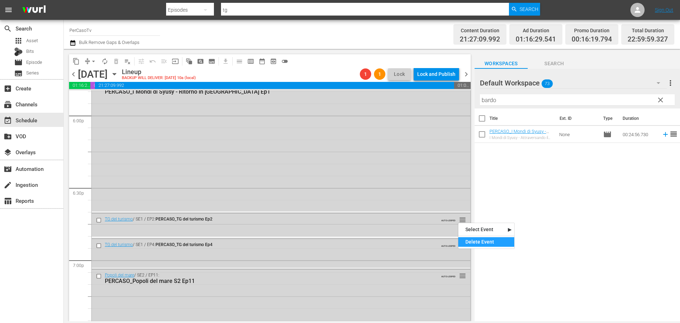
click at [472, 242] on div "Delete Event" at bounding box center [487, 242] width 56 height 10
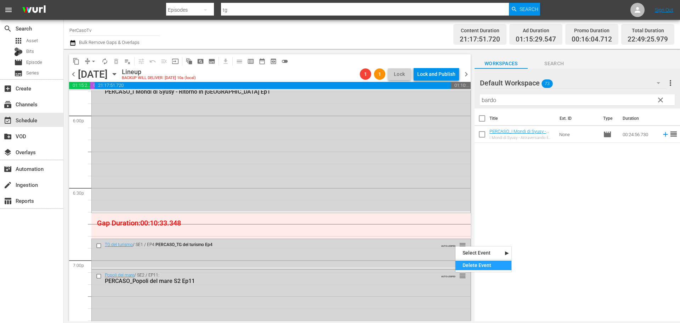
click at [468, 265] on div "Delete Event" at bounding box center [484, 265] width 56 height 10
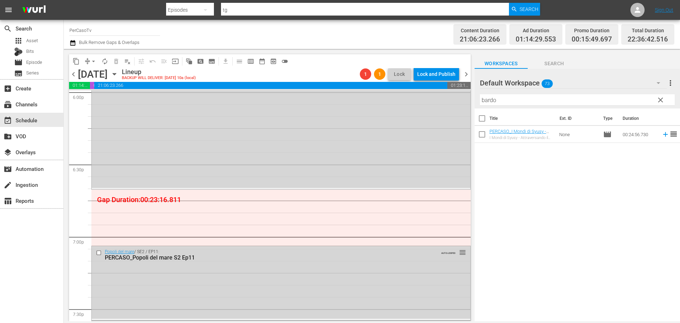
scroll to position [2619, 0]
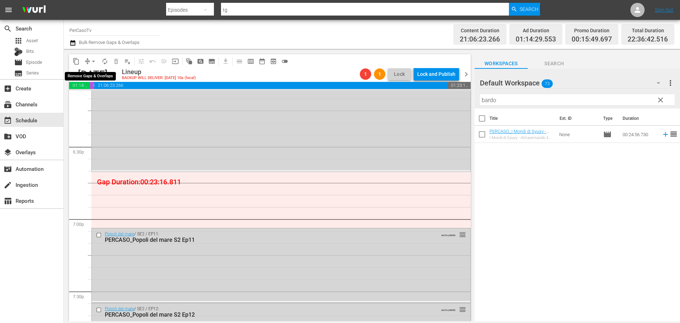
click at [94, 61] on span "arrow_drop_down" at bounding box center [93, 61] width 7 height 7
click at [95, 97] on li "Align to End of Previous Day" at bounding box center [94, 99] width 74 height 12
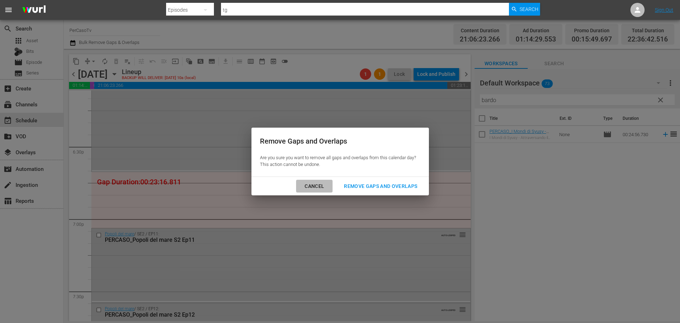
click at [326, 182] on div "Cancel" at bounding box center [314, 186] width 31 height 9
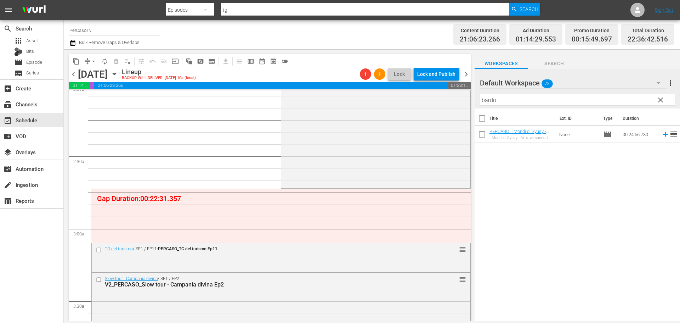
scroll to position [290, 0]
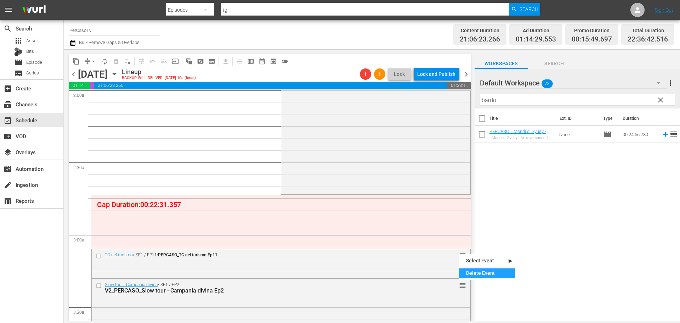
click at [471, 274] on div "Delete Event" at bounding box center [487, 273] width 56 height 10
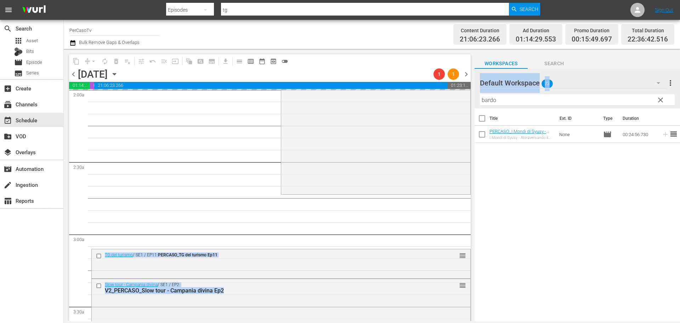
click at [468, 107] on div "content_copy compress arrow_drop_down autorenew_outlined delete_forever_outline…" at bounding box center [372, 185] width 617 height 272
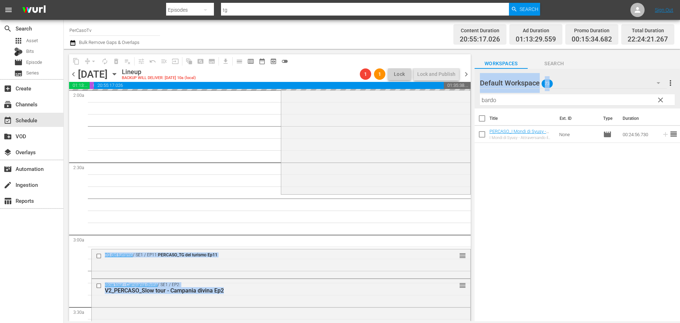
click at [492, 101] on input "bardo" at bounding box center [577, 99] width 195 height 11
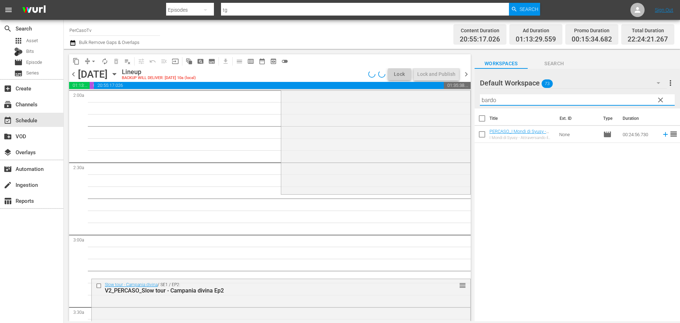
click at [492, 101] on input "bardo" at bounding box center [577, 99] width 195 height 11
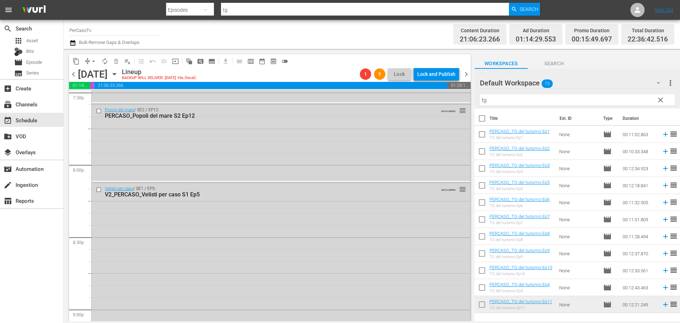
scroll to position [2607, 0]
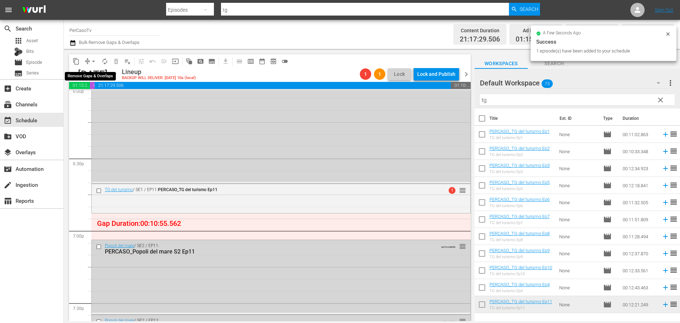
click at [94, 61] on span "arrow_drop_down" at bounding box center [93, 61] width 7 height 7
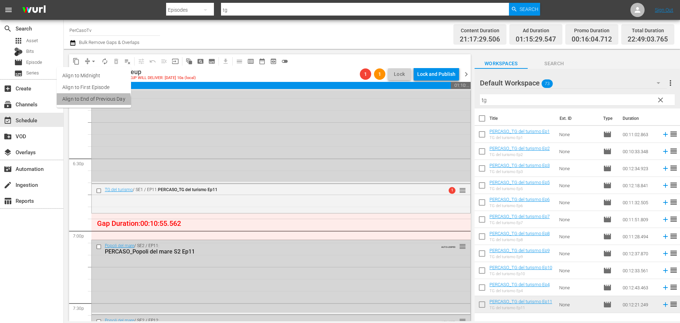
click at [85, 103] on li "Align to End of Previous Day" at bounding box center [94, 99] width 74 height 12
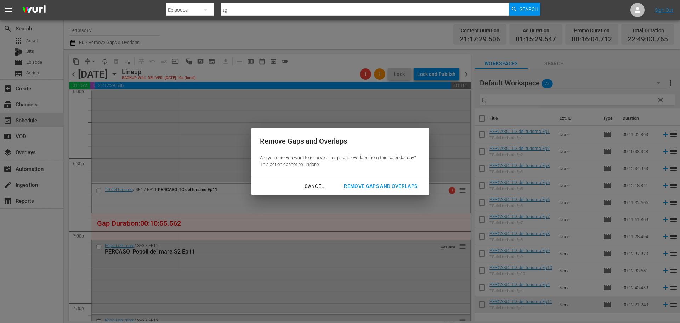
click at [365, 189] on div "Remove Gaps and Overlaps" at bounding box center [380, 186] width 85 height 9
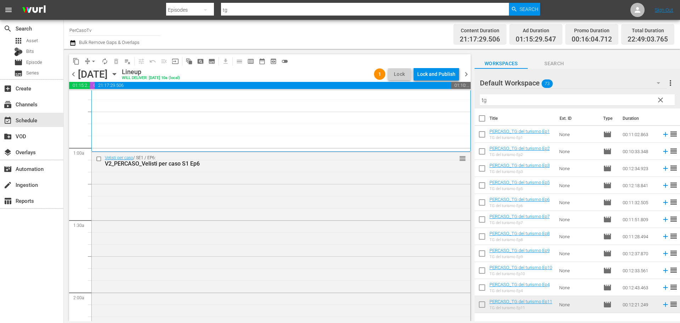
scroll to position [0, 0]
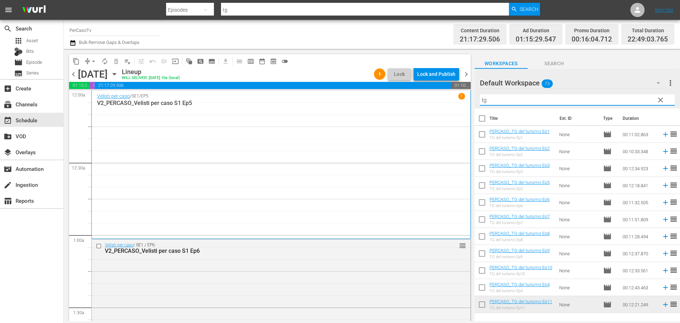
drag, startPoint x: 514, startPoint y: 98, endPoint x: 434, endPoint y: 113, distance: 81.1
click at [434, 113] on div "content_copy compress arrow_drop_down autorenew_outlined delete_forever_outline…" at bounding box center [372, 185] width 617 height 272
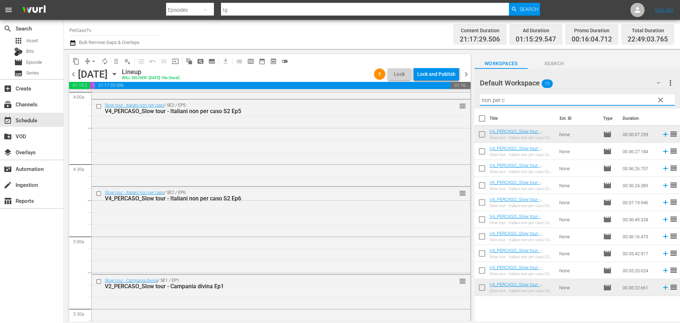
scroll to position [616, 0]
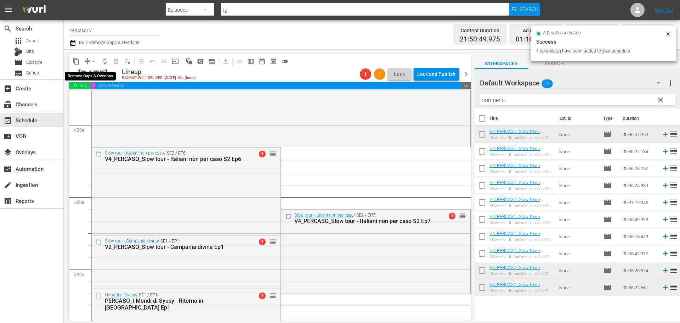
click at [94, 62] on span "arrow_drop_down" at bounding box center [93, 61] width 7 height 7
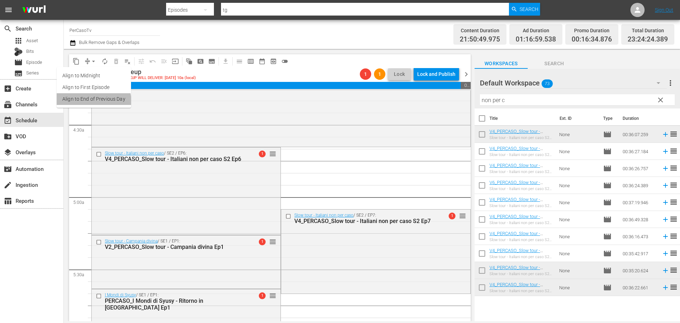
click at [88, 102] on li "Align to End of Previous Day" at bounding box center [94, 99] width 74 height 12
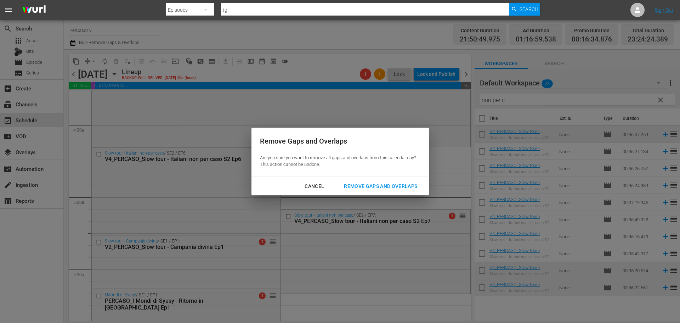
click at [383, 189] on div "Remove Gaps and Overlaps" at bounding box center [380, 186] width 85 height 9
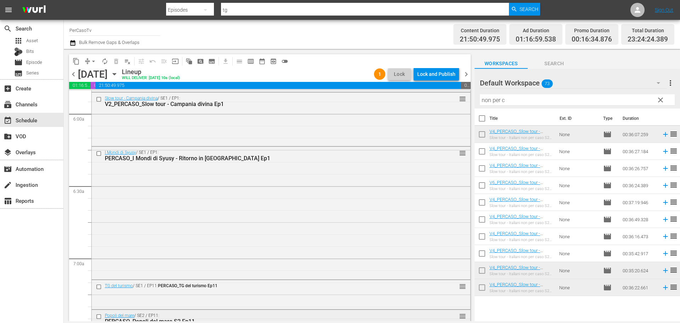
scroll to position [836, 0]
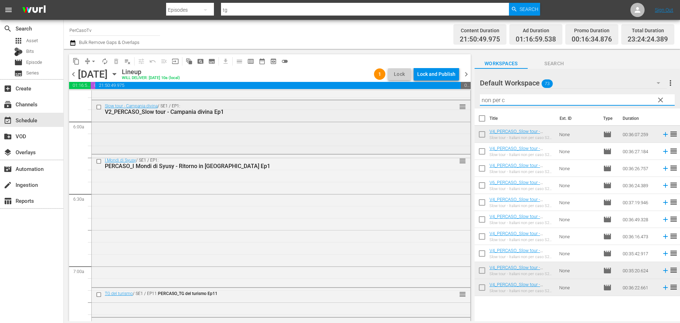
drag, startPoint x: 522, startPoint y: 103, endPoint x: 461, endPoint y: 111, distance: 61.1
click at [461, 111] on div "content_copy compress arrow_drop_down autorenew_outlined delete_forever_outline…" at bounding box center [372, 185] width 617 height 272
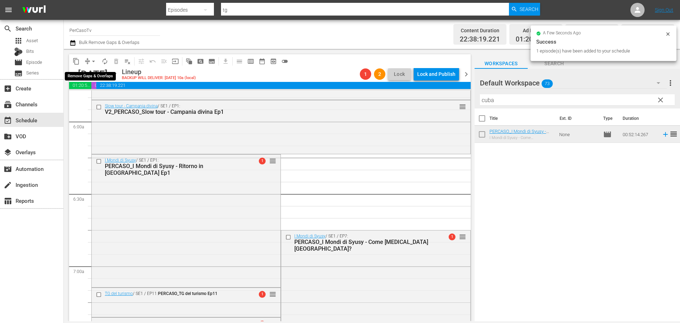
click at [93, 62] on span "arrow_drop_down" at bounding box center [93, 61] width 7 height 7
click at [90, 103] on li "Align to End of Previous Day" at bounding box center [94, 99] width 74 height 12
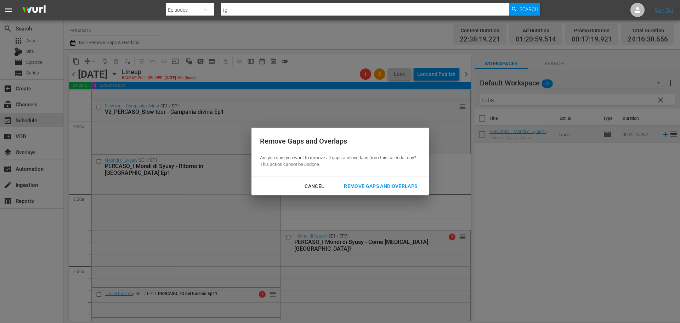
click at [383, 187] on div "Remove Gaps and Overlaps" at bounding box center [380, 186] width 85 height 9
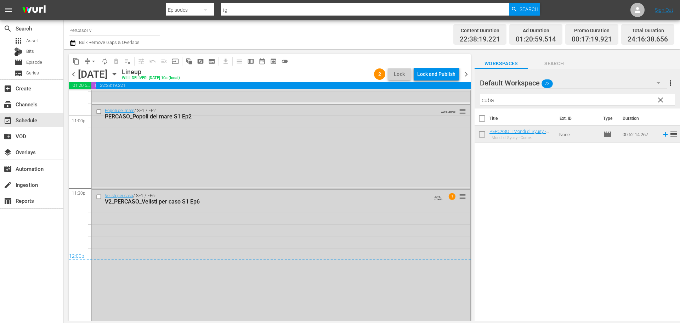
scroll to position [3277, 0]
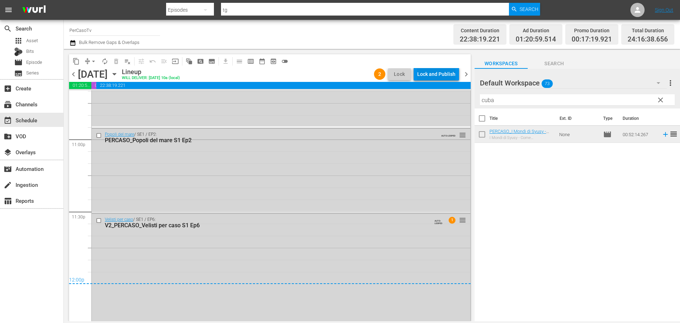
click at [452, 75] on div "Lock and Publish" at bounding box center [436, 74] width 38 height 13
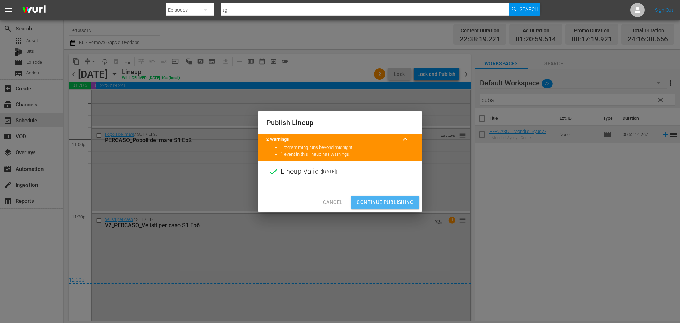
click at [407, 203] on span "Continue Publishing" at bounding box center [385, 202] width 57 height 9
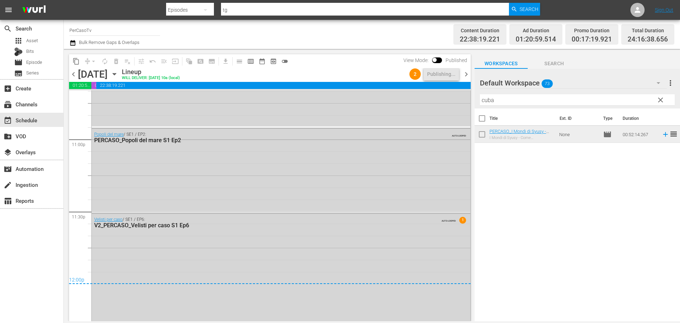
drag, startPoint x: 477, startPoint y: 252, endPoint x: 474, endPoint y: 265, distance: 13.1
click at [475, 265] on div "Title Ext. ID Type Duration PERCASO_I Mondi di Syusy - Come cambia Cuba? I Mond…" at bounding box center [578, 215] width 206 height 214
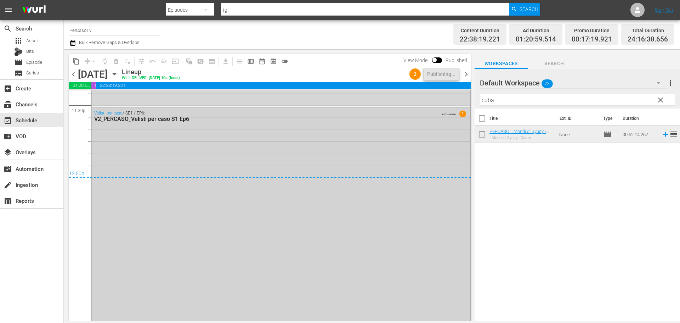
scroll to position [3349, 0]
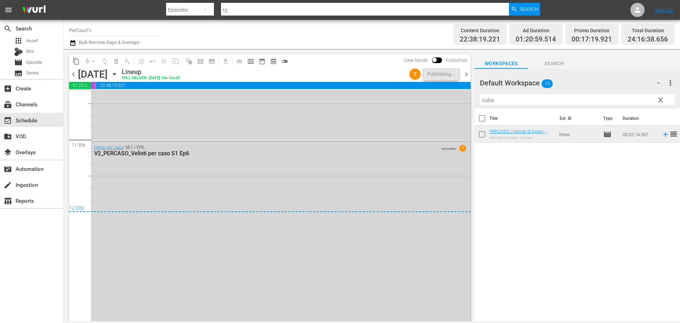
click at [467, 75] on span "chevron_right" at bounding box center [466, 74] width 9 height 9
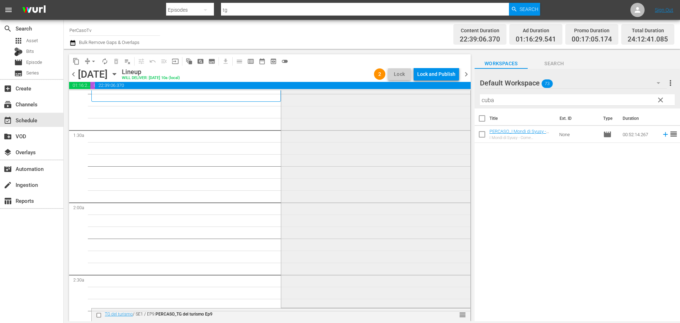
scroll to position [354, 0]
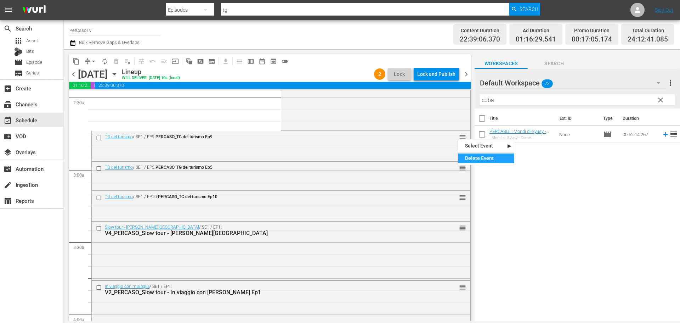
click at [470, 155] on div "Delete Event" at bounding box center [486, 158] width 56 height 10
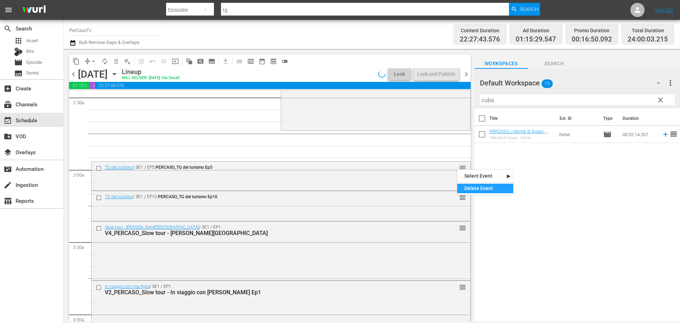
click at [469, 191] on div "Delete Event" at bounding box center [486, 189] width 56 height 10
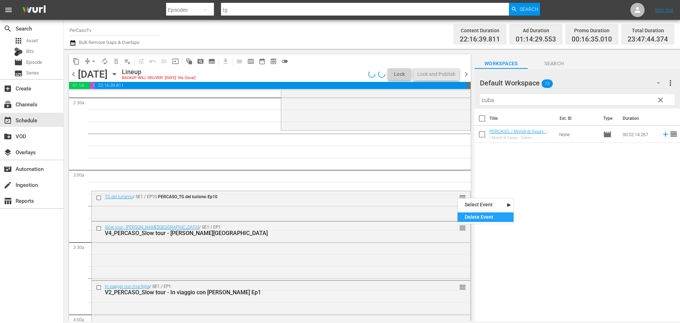
click at [471, 216] on div "Delete Event" at bounding box center [486, 217] width 56 height 10
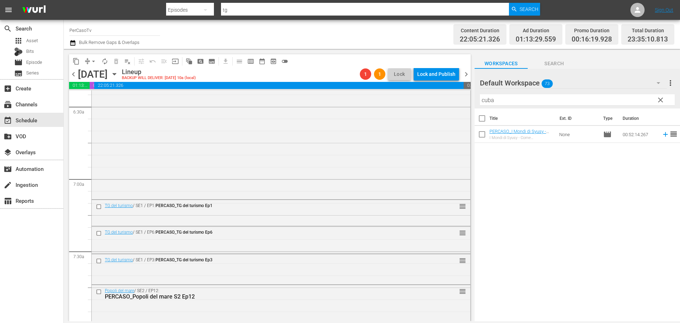
scroll to position [921, 0]
click at [467, 229] on div "Delete Event" at bounding box center [488, 227] width 56 height 10
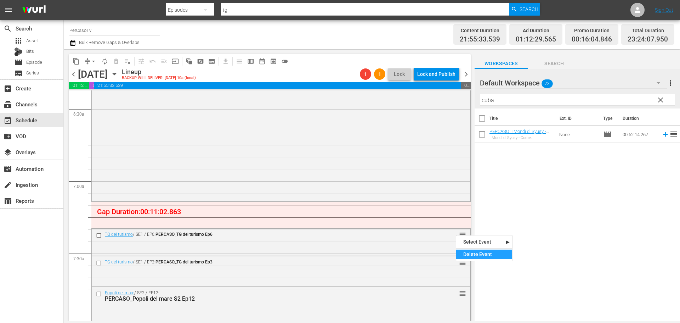
click at [471, 254] on div "Delete Event" at bounding box center [484, 254] width 56 height 10
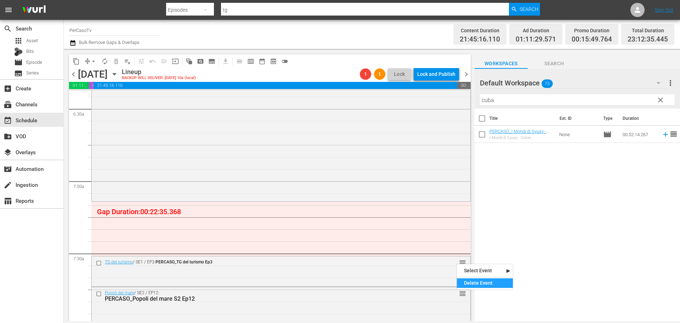
click at [469, 281] on div "Delete Event" at bounding box center [485, 283] width 56 height 10
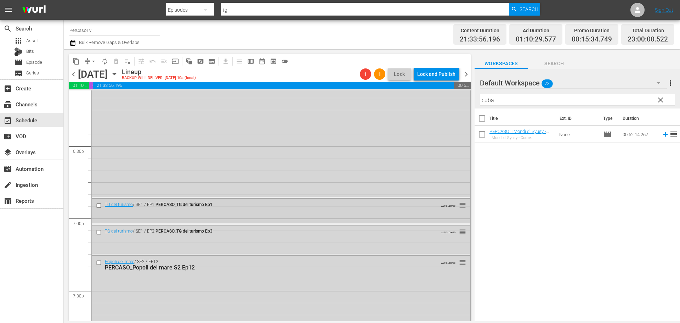
scroll to position [2622, 0]
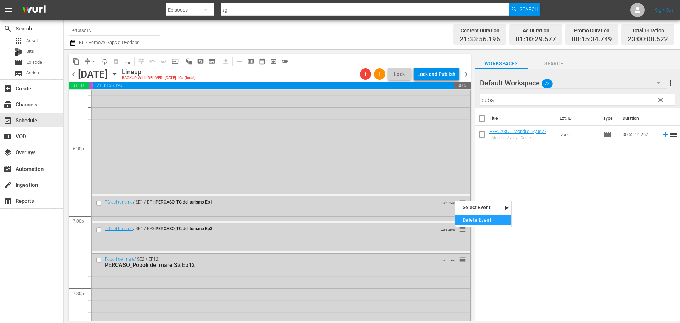
click at [466, 219] on div "Delete Event" at bounding box center [484, 220] width 56 height 10
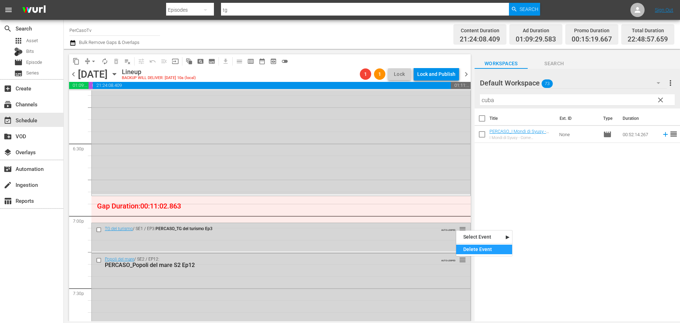
click at [465, 251] on div "Delete Event" at bounding box center [484, 250] width 56 height 10
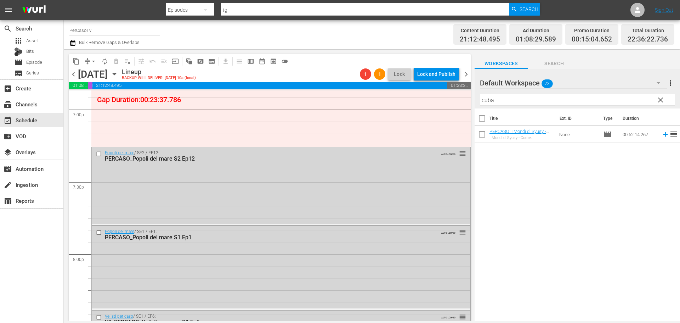
scroll to position [2557, 0]
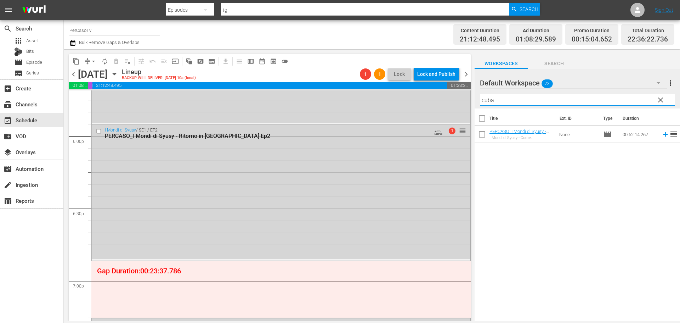
drag, startPoint x: 513, startPoint y: 101, endPoint x: 479, endPoint y: 116, distance: 36.5
click at [479, 116] on div "Default Workspace 73 Default more_vert clear Filter by Title cuba Title Ext. ID…" at bounding box center [578, 197] width 206 height 256
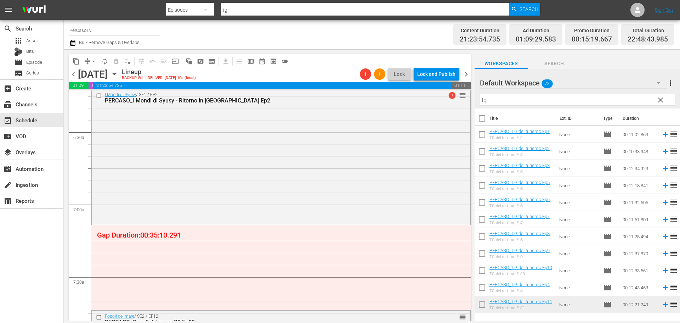
scroll to position [892, 0]
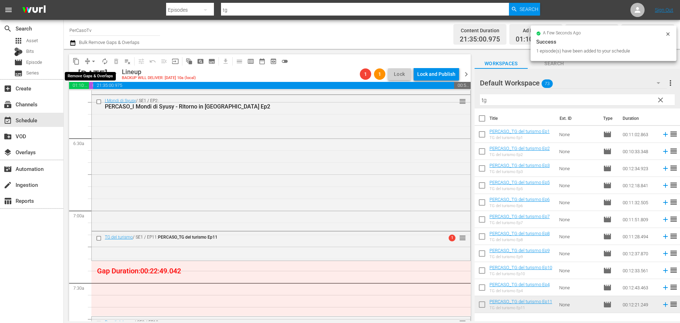
click at [94, 61] on span "arrow_drop_down" at bounding box center [93, 61] width 7 height 7
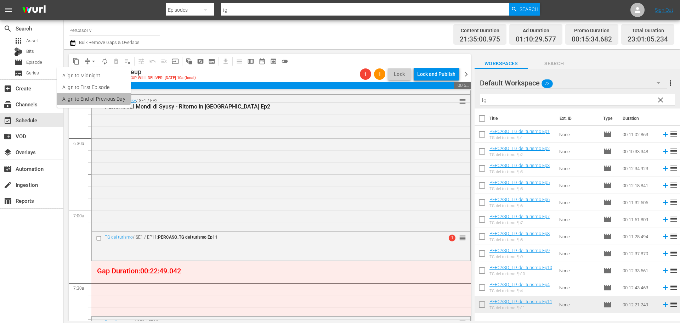
click at [88, 97] on li "Align to End of Previous Day" at bounding box center [94, 99] width 74 height 12
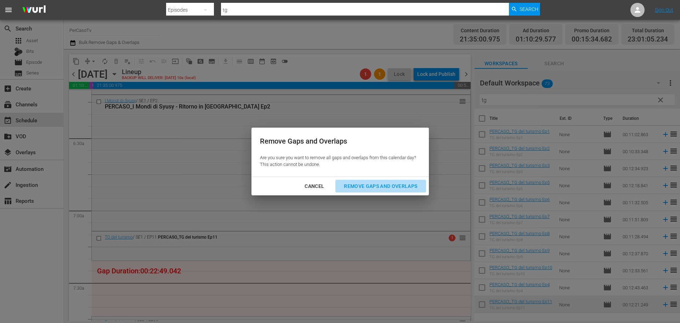
click at [365, 183] on div "Remove Gaps and Overlaps" at bounding box center [380, 186] width 85 height 9
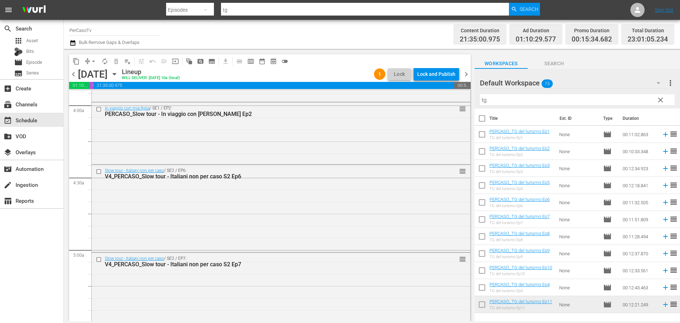
scroll to position [609, 0]
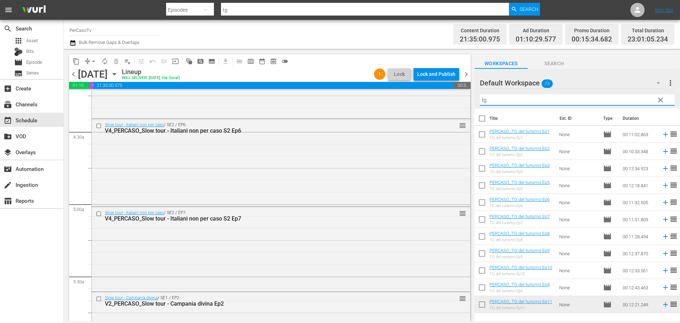
drag, startPoint x: 503, startPoint y: 101, endPoint x: 485, endPoint y: 103, distance: 18.6
click at [485, 103] on input "tg" at bounding box center [577, 99] width 195 height 11
type input "t"
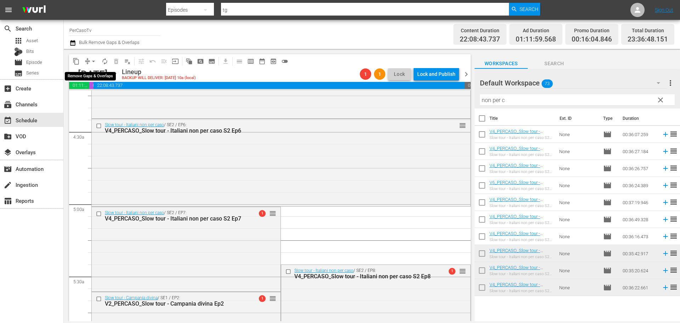
click at [94, 61] on span "arrow_drop_down" at bounding box center [93, 61] width 7 height 7
click at [92, 102] on li "Align to End of Previous Day" at bounding box center [94, 99] width 74 height 12
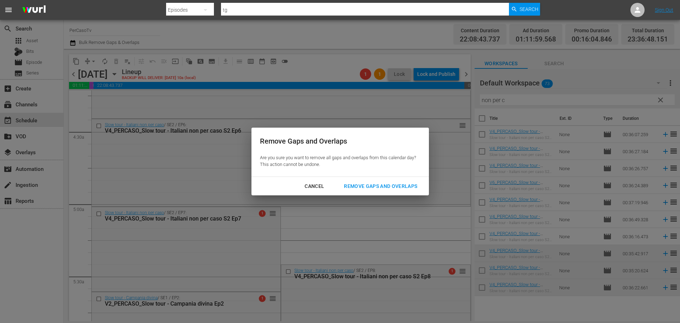
click at [384, 187] on div "Remove Gaps and Overlaps" at bounding box center [380, 186] width 85 height 9
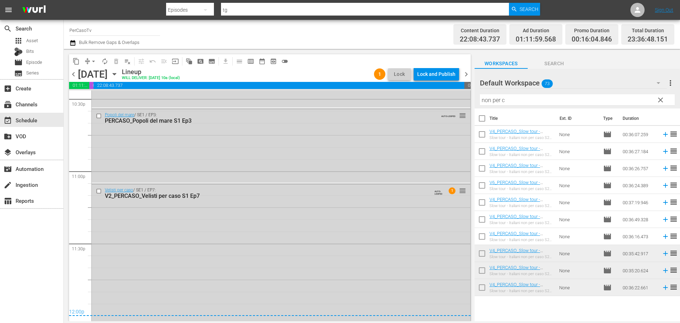
scroll to position [3280, 0]
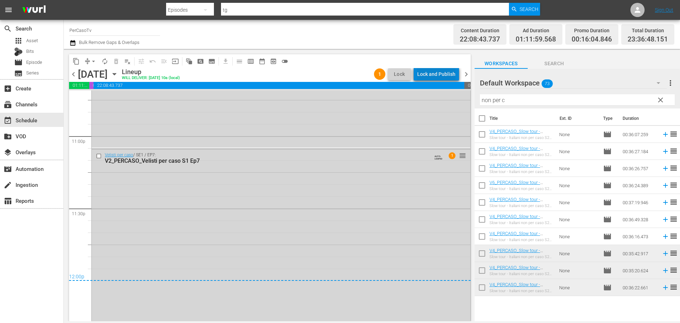
click at [445, 74] on div "Lock and Publish" at bounding box center [436, 74] width 38 height 13
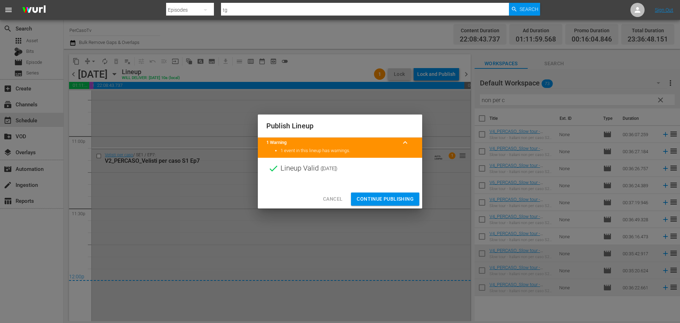
click at [402, 198] on span "Continue Publishing" at bounding box center [385, 199] width 57 height 9
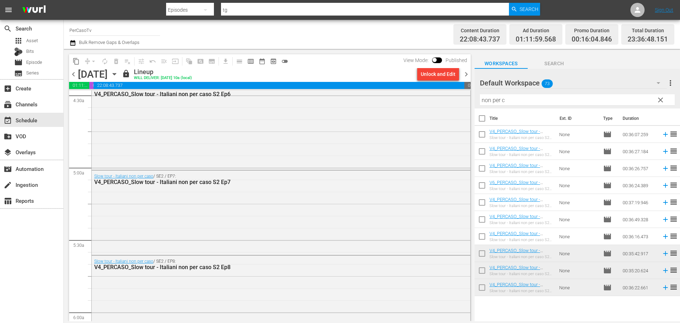
scroll to position [704, 0]
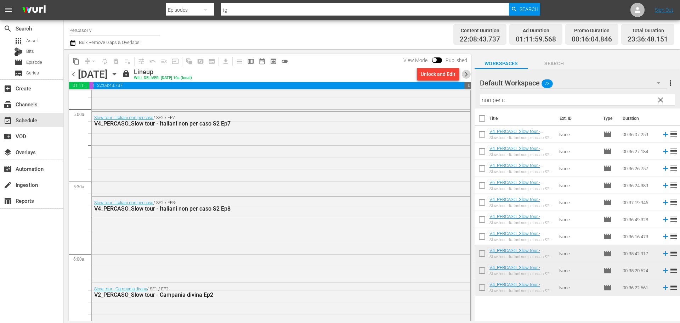
click at [469, 74] on span "chevron_right" at bounding box center [466, 74] width 9 height 9
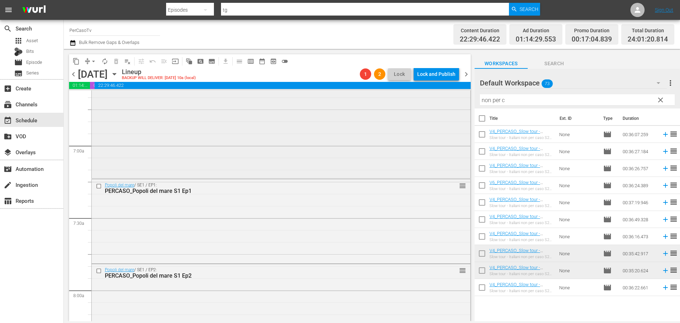
scroll to position [921, 0]
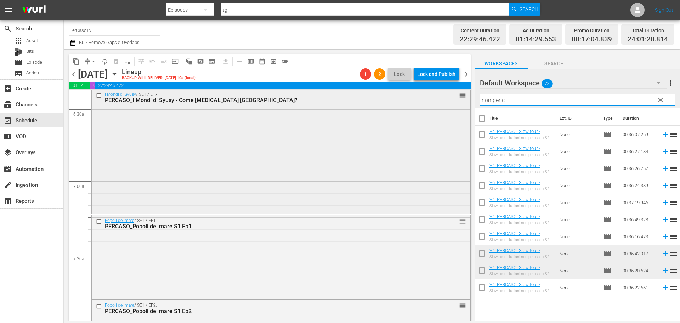
drag, startPoint x: 471, startPoint y: 105, endPoint x: 452, endPoint y: 109, distance: 19.6
click at [452, 109] on div "content_copy compress arrow_drop_down autorenew_outlined delete_forever_outline…" at bounding box center [372, 185] width 617 height 272
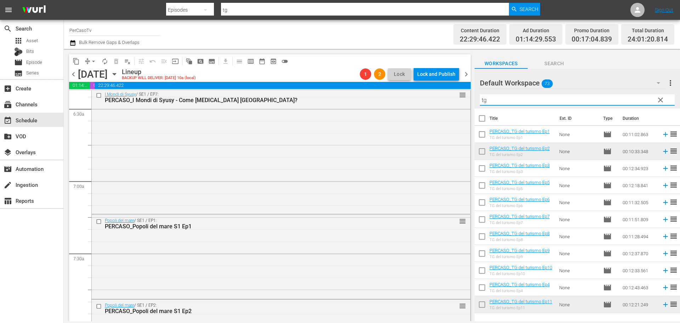
type input "tg"
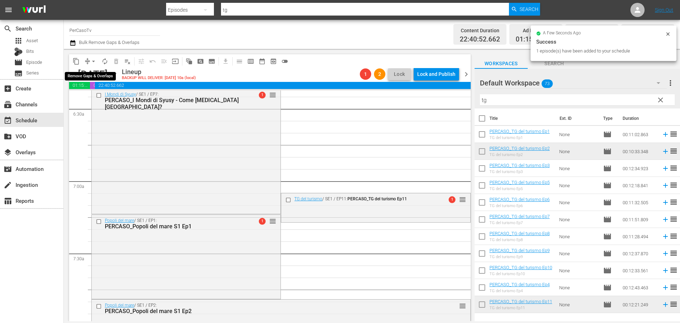
click at [92, 62] on span "arrow_drop_down" at bounding box center [93, 61] width 7 height 7
click at [99, 100] on li "Align to End of Previous Day" at bounding box center [94, 99] width 74 height 12
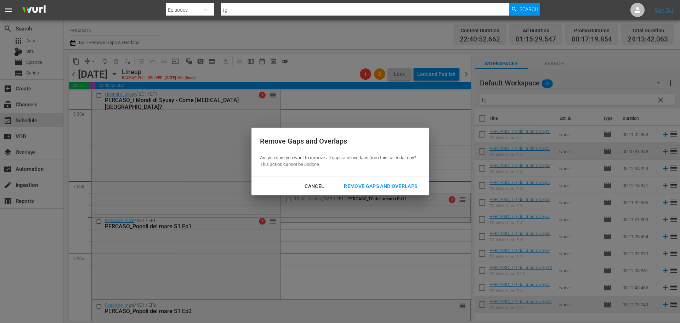
click at [411, 185] on div "Remove Gaps and Overlaps" at bounding box center [380, 186] width 85 height 9
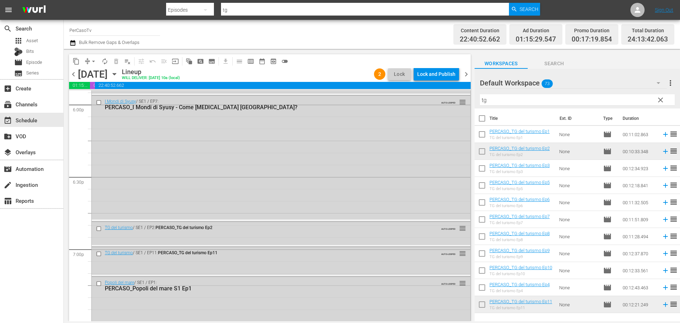
scroll to position [2583, 0]
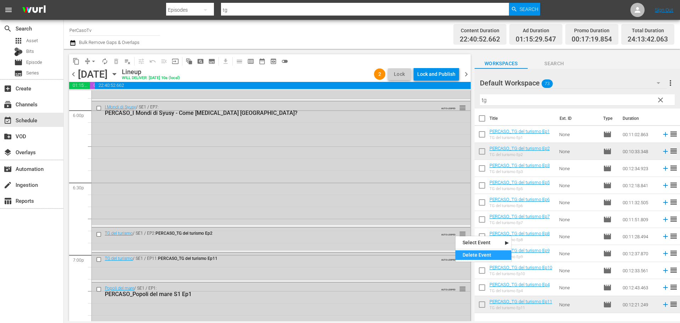
click at [471, 258] on div "Delete Event" at bounding box center [484, 255] width 56 height 10
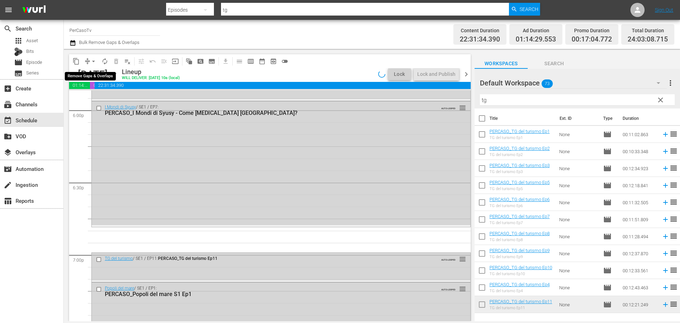
click at [91, 60] on span "arrow_drop_down" at bounding box center [93, 61] width 7 height 7
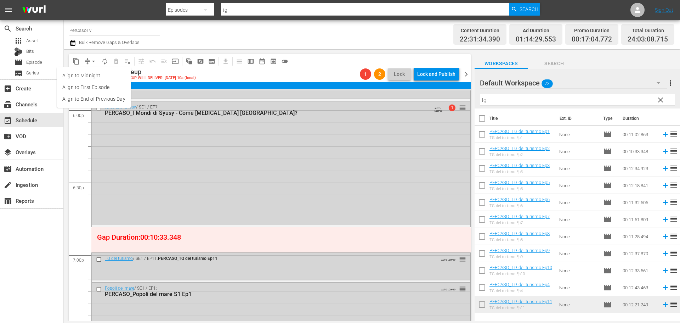
click at [91, 103] on li "Align to End of Previous Day" at bounding box center [94, 99] width 74 height 12
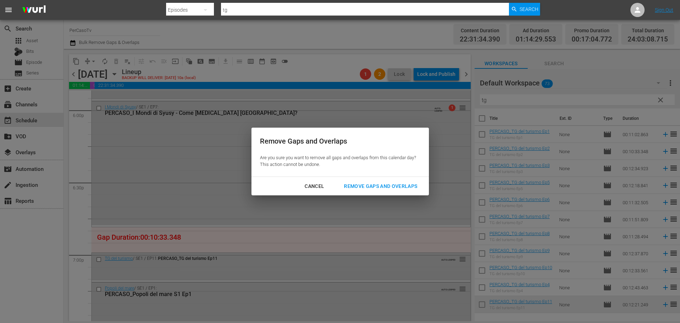
click at [391, 186] on div "Remove Gaps and Overlaps" at bounding box center [380, 186] width 85 height 9
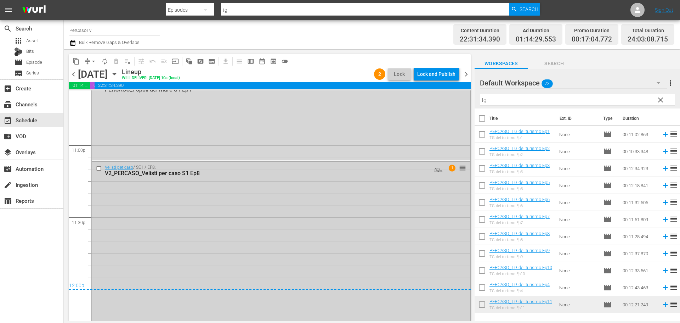
scroll to position [3283, 0]
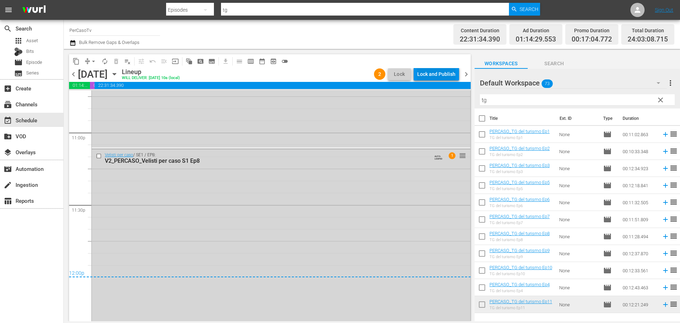
click at [439, 72] on div "Lock and Publish" at bounding box center [436, 74] width 38 height 13
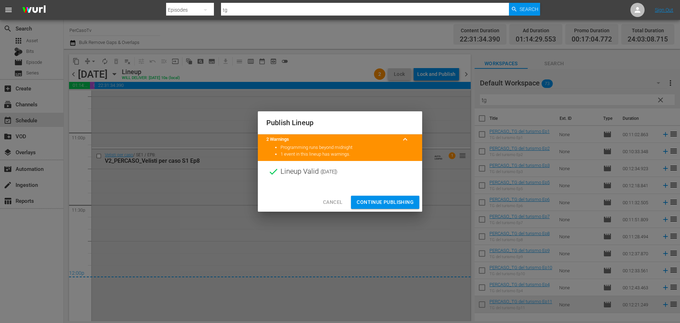
click at [404, 201] on span "Continue Publishing" at bounding box center [385, 202] width 57 height 9
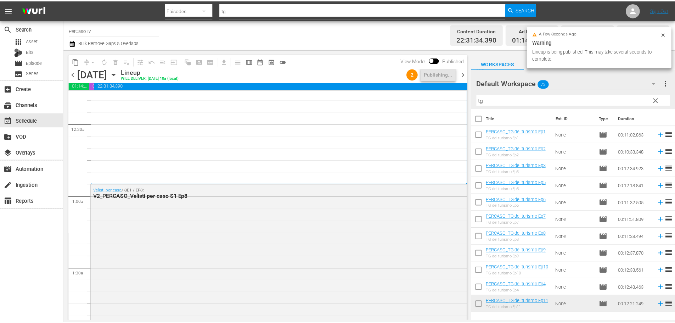
scroll to position [0, 0]
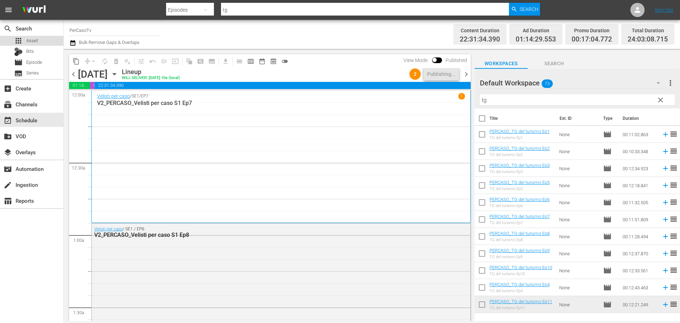
click at [43, 44] on div "apps Asset" at bounding box center [31, 41] width 63 height 10
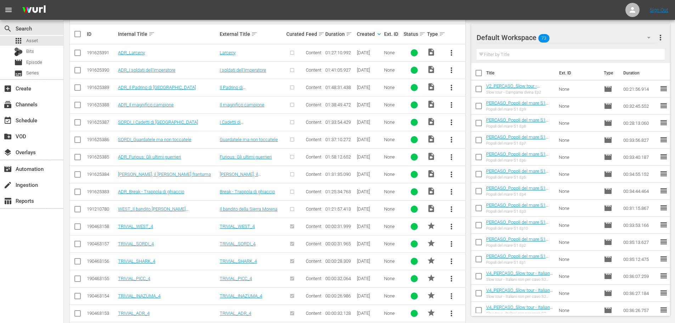
scroll to position [142, 0]
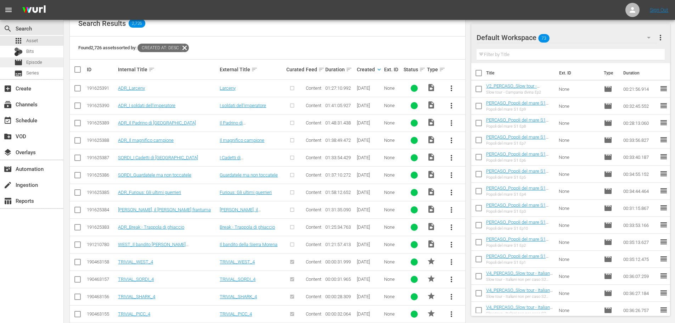
click at [46, 63] on div "movie Episode" at bounding box center [31, 62] width 63 height 10
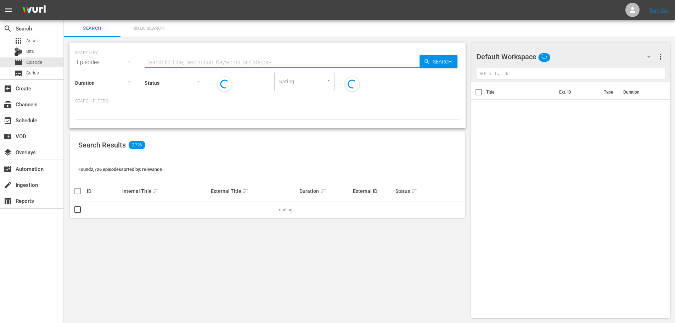
click at [191, 61] on input "text" at bounding box center [282, 62] width 275 height 17
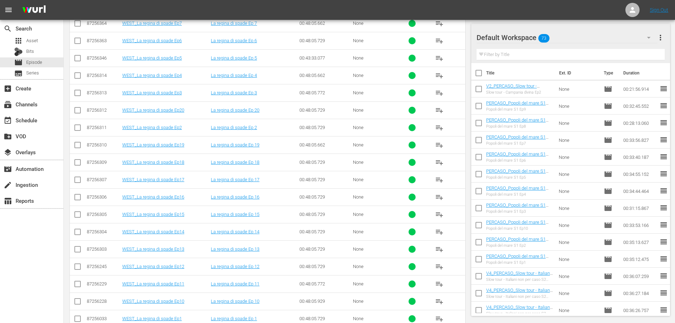
scroll to position [398, 0]
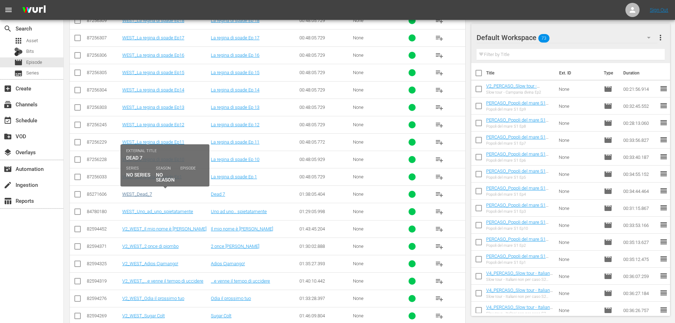
type input "west_"
click at [140, 192] on link "WEST_Dead_7" at bounding box center [137, 193] width 30 height 5
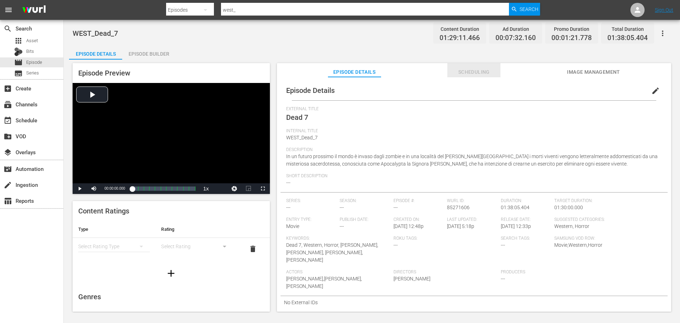
click at [480, 76] on span "Scheduling" at bounding box center [474, 72] width 53 height 9
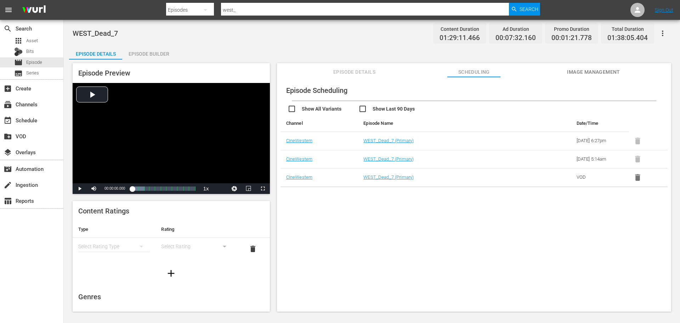
click at [373, 67] on button "Episode Details" at bounding box center [354, 70] width 53 height 14
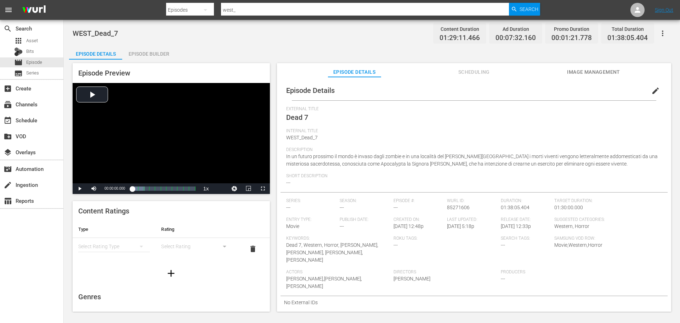
click at [160, 57] on div "Episode Builder" at bounding box center [148, 53] width 53 height 17
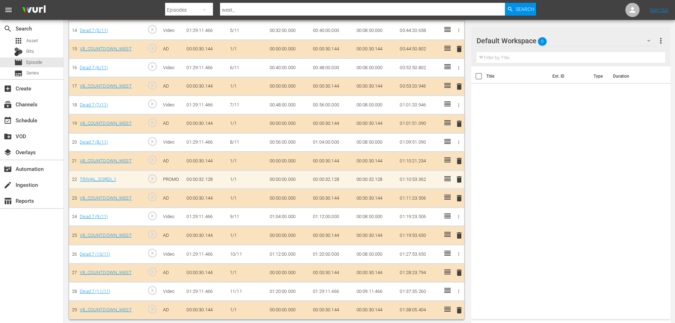
scroll to position [468, 0]
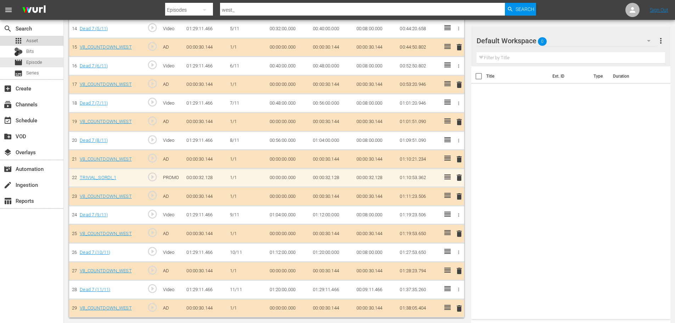
click at [44, 40] on div "apps Asset" at bounding box center [31, 41] width 63 height 10
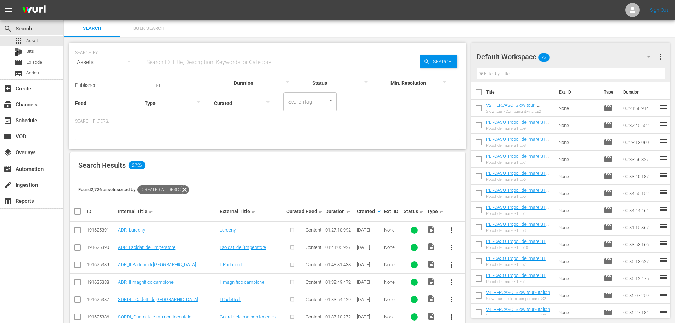
click at [178, 104] on div at bounding box center [176, 103] width 62 height 20
click at [173, 144] on div "Promo" at bounding box center [176, 147] width 62 height 11
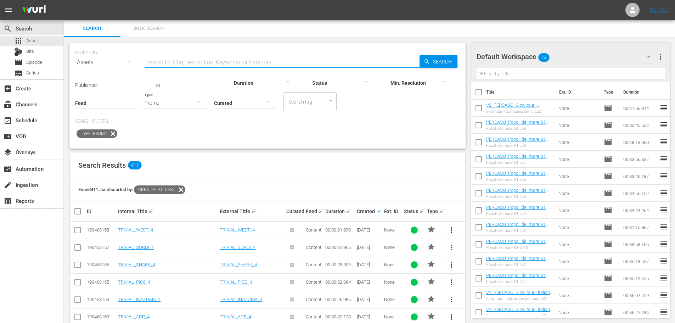
click at [213, 63] on input "text" at bounding box center [282, 62] width 275 height 17
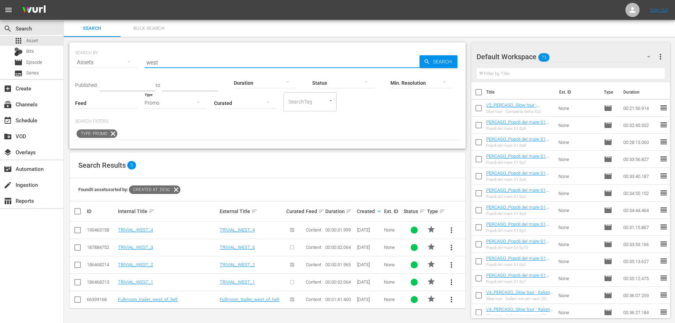
type input "west"
click at [485, 93] on input "checkbox" at bounding box center [478, 93] width 15 height 15
checkbox input "true"
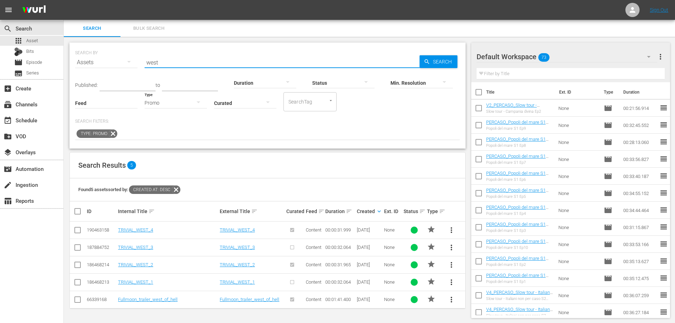
checkbox input "true"
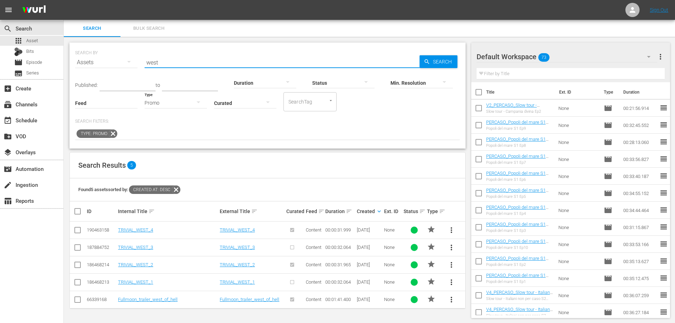
checkbox input "true"
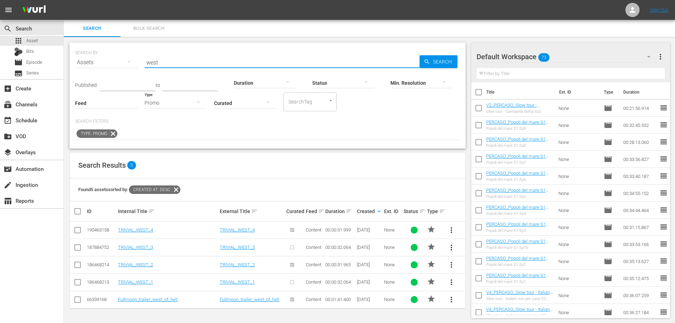
checkbox input "true"
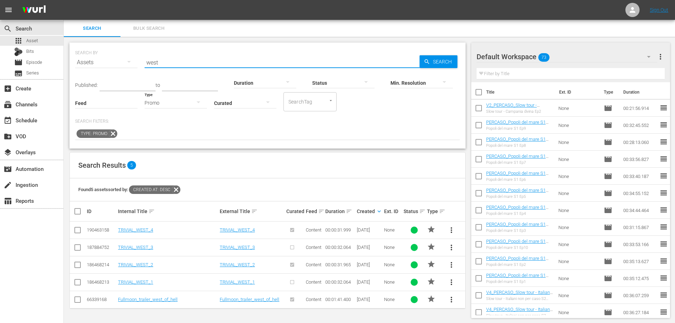
checkbox input "true"
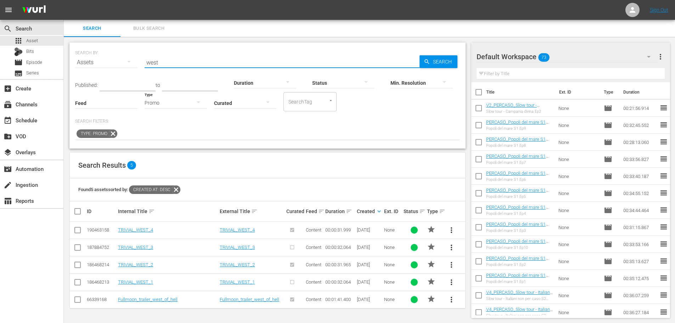
checkbox input "true"
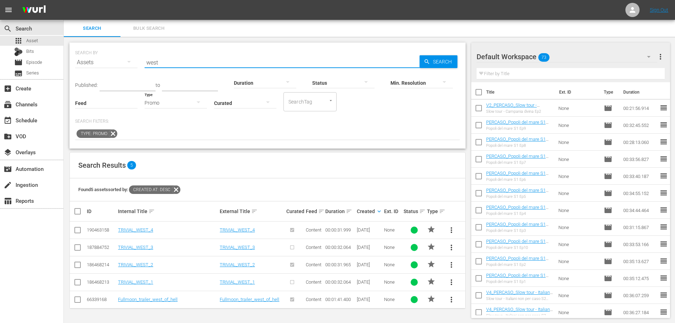
checkbox input "true"
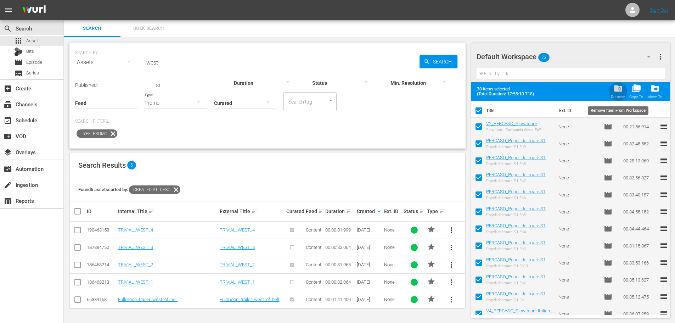
click at [614, 90] on span "folder_delete" at bounding box center [618, 89] width 10 height 10
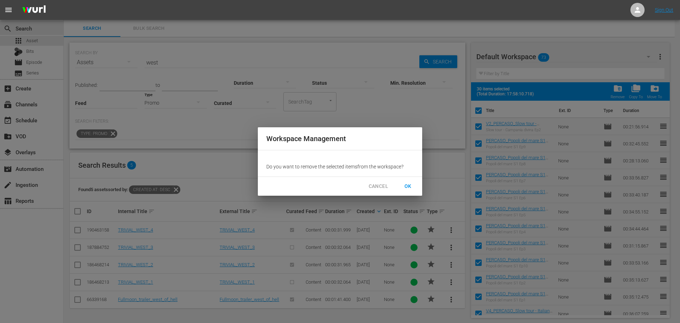
click at [407, 187] on span "OK" at bounding box center [408, 186] width 11 height 9
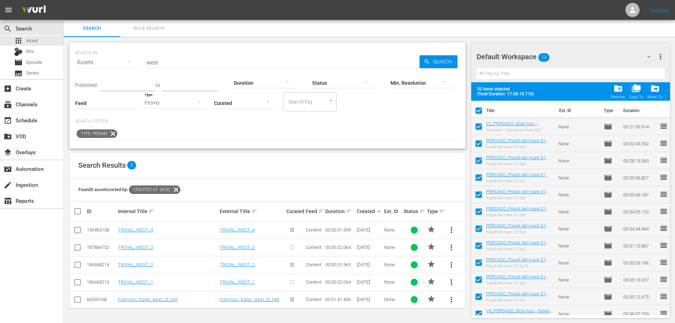
checkbox input "false"
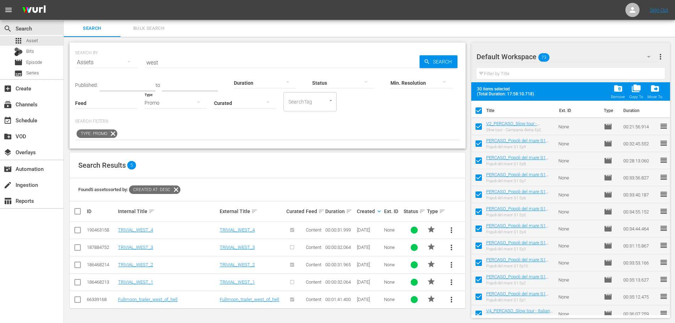
checkbox input "false"
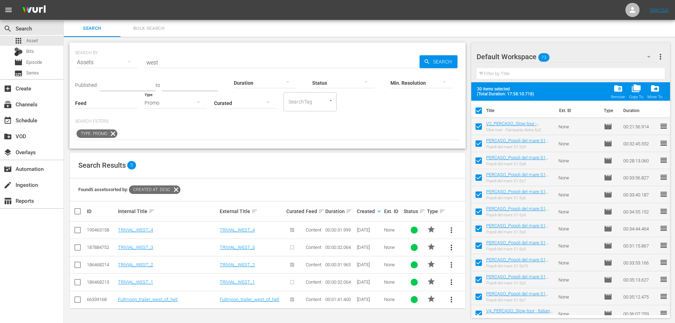
checkbox input "false"
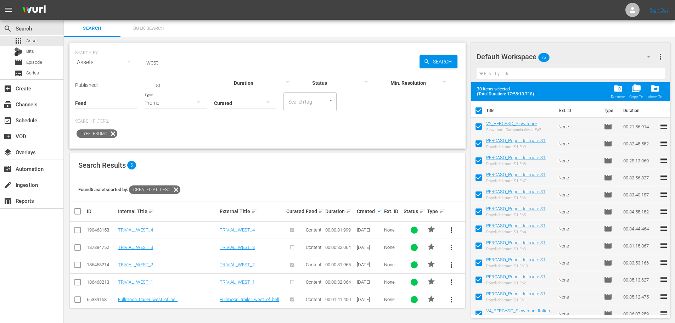
checkbox input "false"
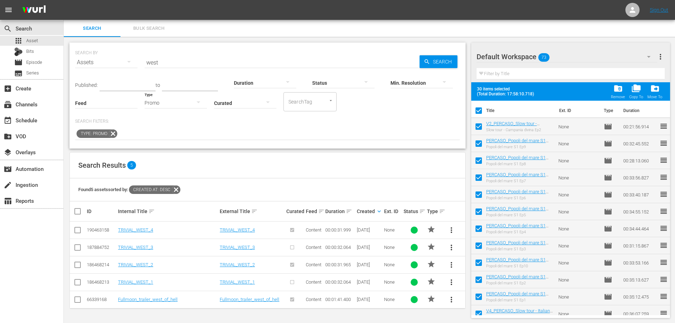
checkbox input "false"
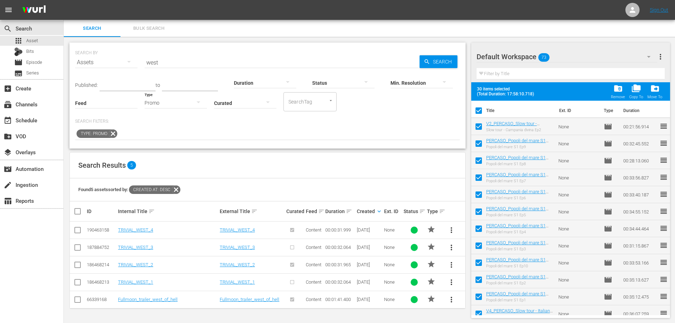
checkbox input "false"
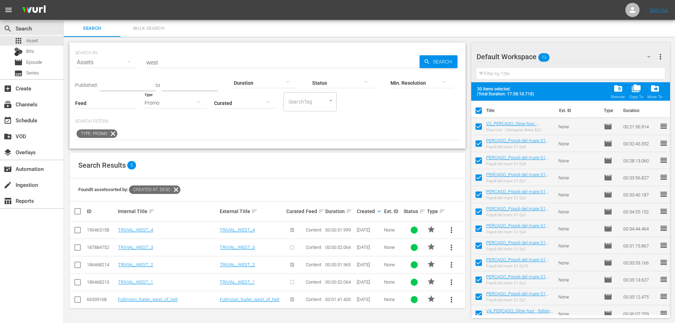
checkbox input "false"
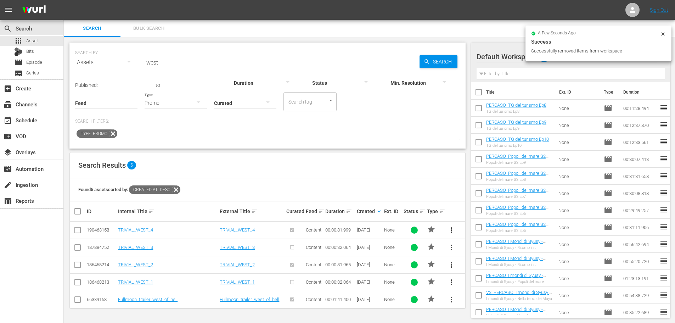
click at [483, 91] on input "checkbox" at bounding box center [478, 93] width 15 height 15
checkbox input "true"
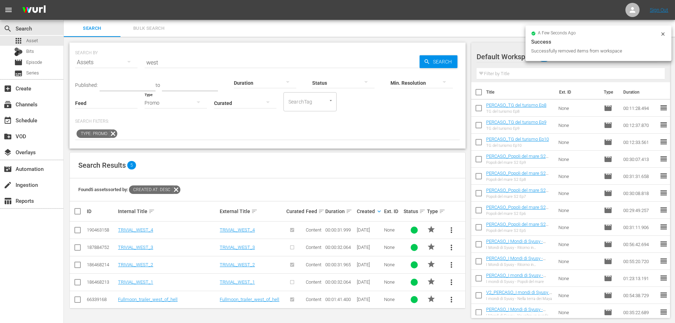
checkbox input "true"
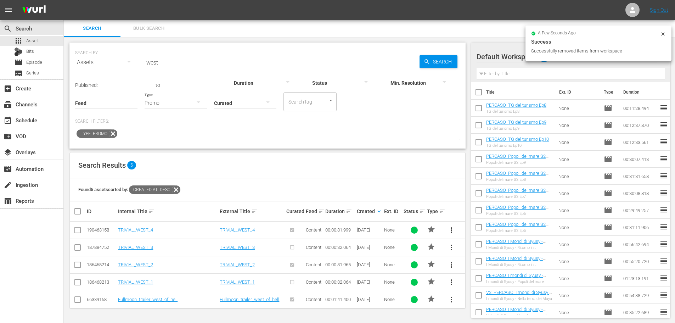
checkbox input "true"
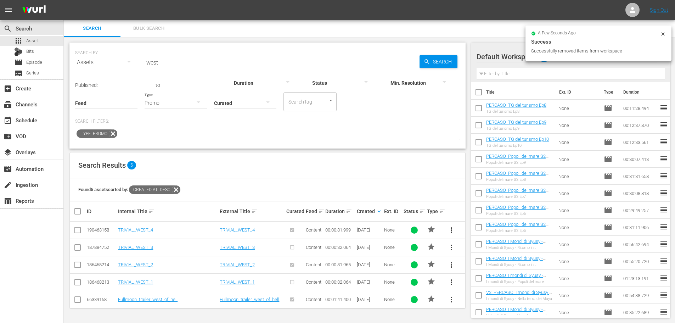
checkbox input "true"
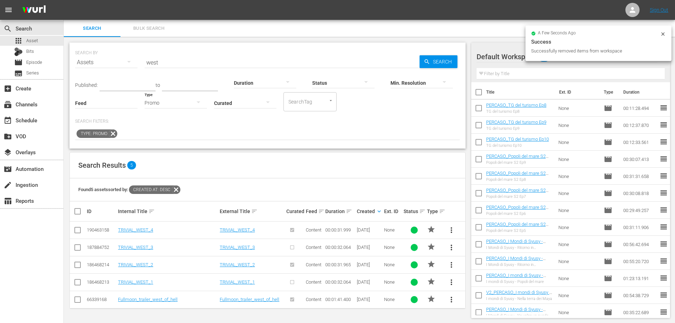
checkbox input "true"
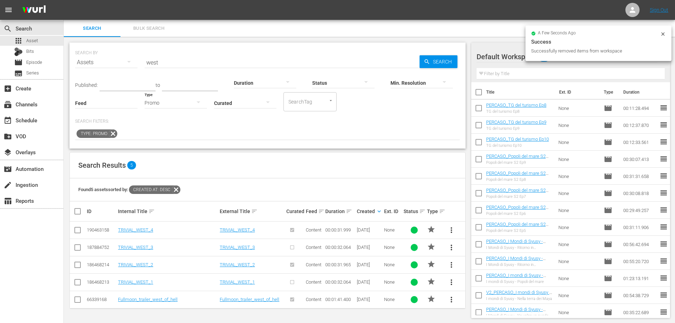
checkbox input "true"
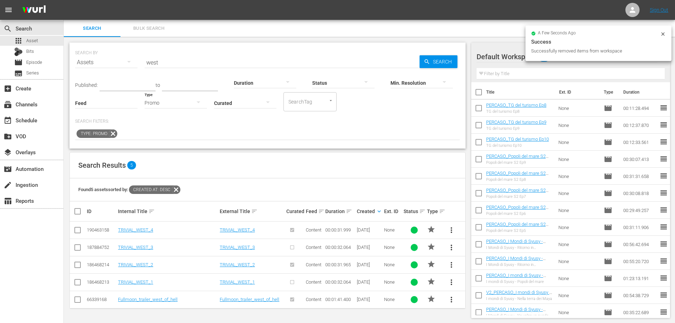
checkbox input "true"
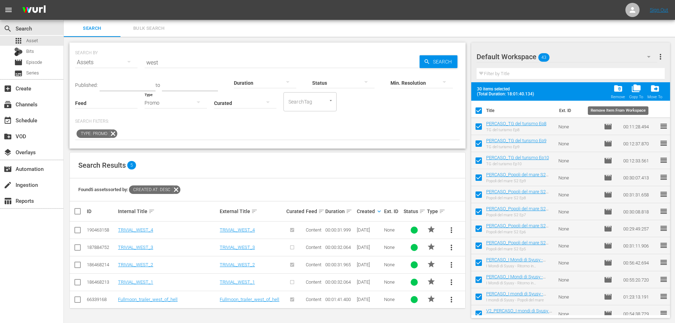
click at [616, 91] on span "folder_delete" at bounding box center [618, 89] width 10 height 10
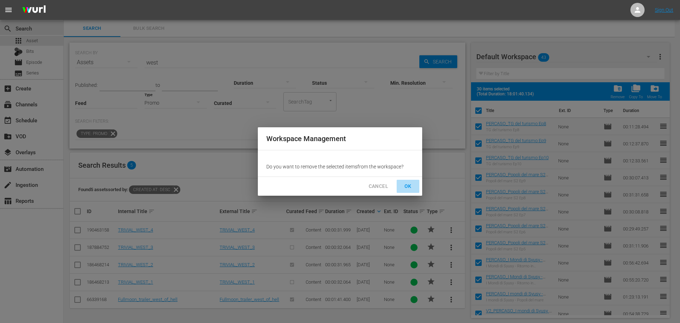
click at [406, 184] on span "OK" at bounding box center [408, 186] width 11 height 9
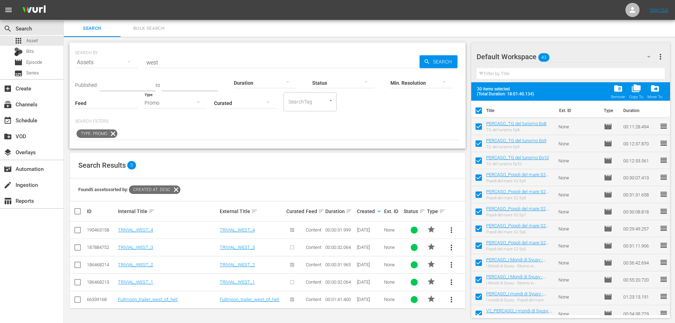
checkbox input "false"
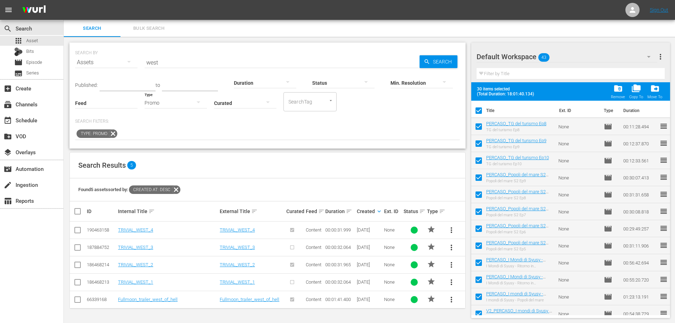
checkbox input "false"
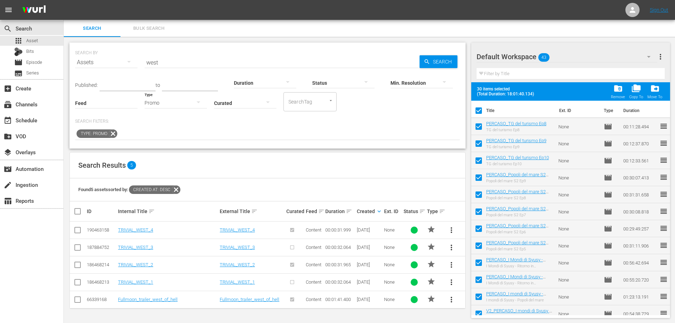
checkbox input "false"
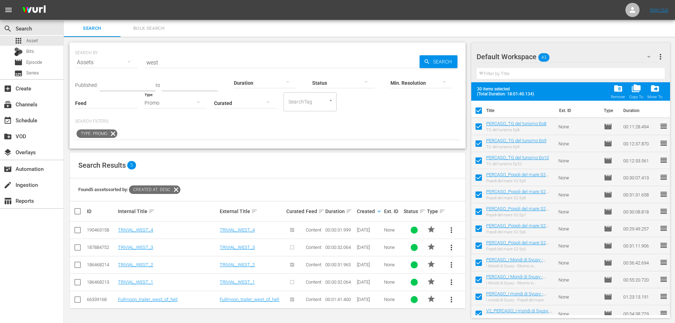
checkbox input "false"
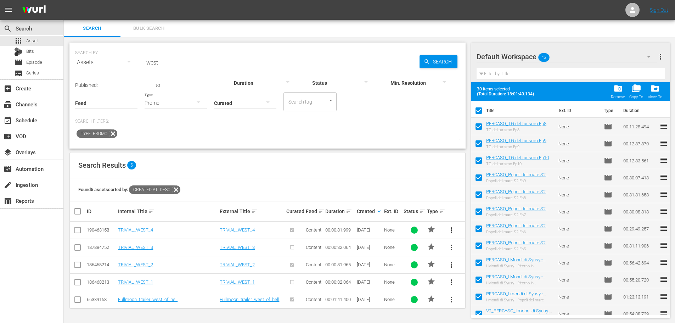
checkbox input "false"
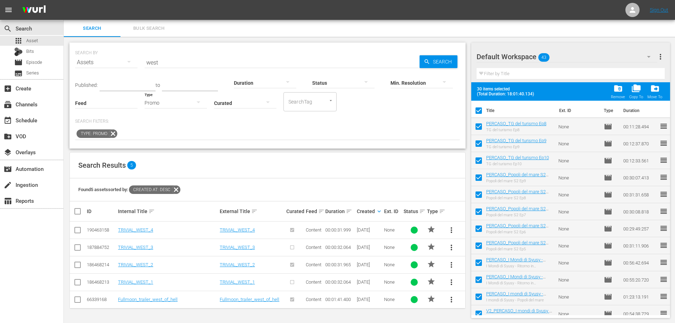
checkbox input "false"
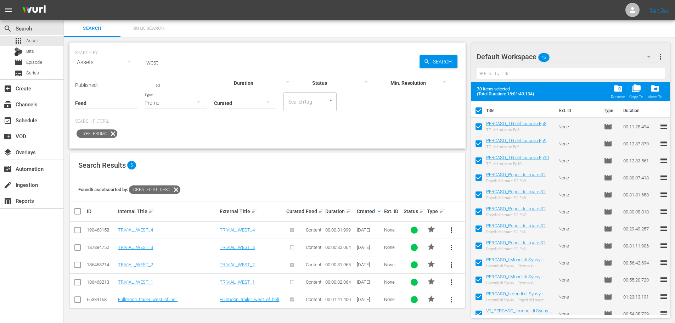
checkbox input "false"
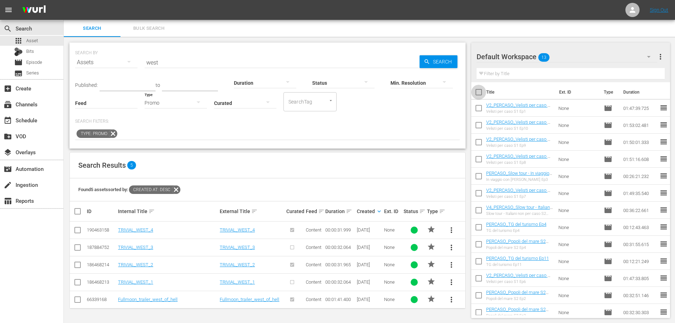
click at [475, 96] on input "checkbox" at bounding box center [478, 93] width 15 height 15
checkbox input "true"
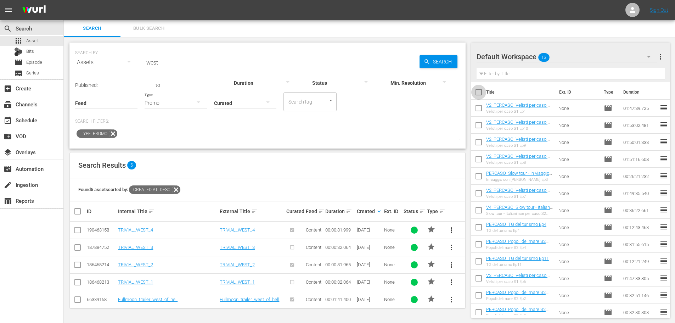
checkbox input "true"
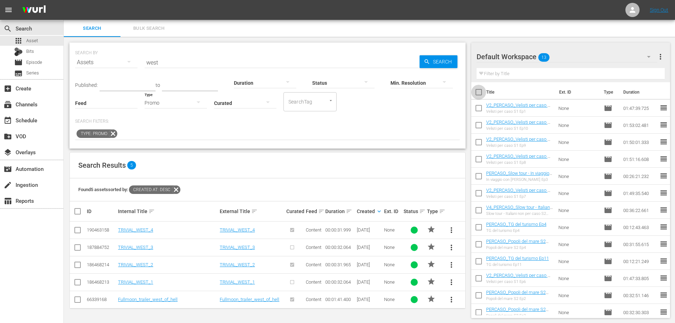
checkbox input "true"
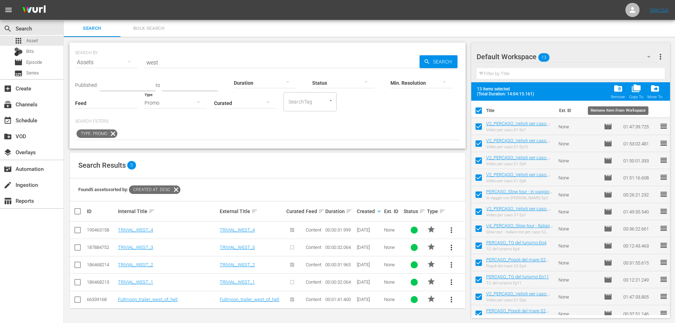
click at [613, 97] on div "Remove" at bounding box center [618, 97] width 14 height 5
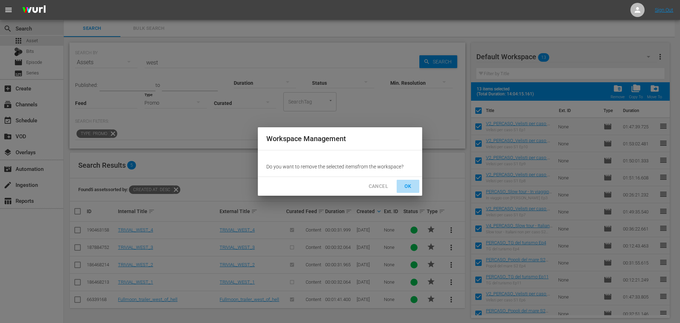
click at [409, 188] on span "OK" at bounding box center [408, 186] width 11 height 9
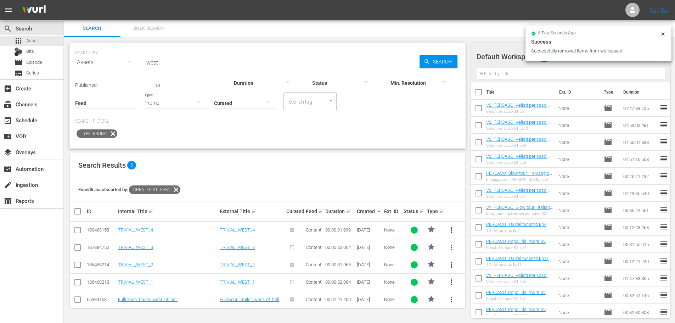
checkbox input "false"
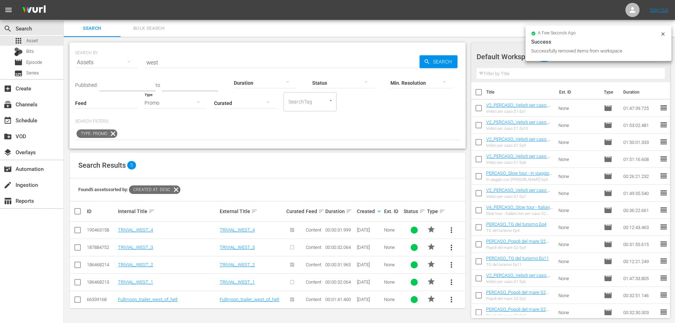
checkbox input "false"
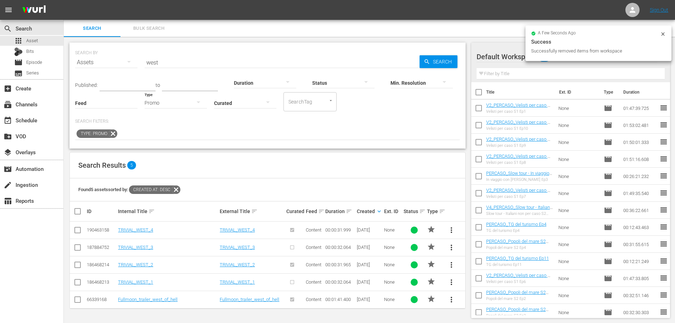
checkbox input "false"
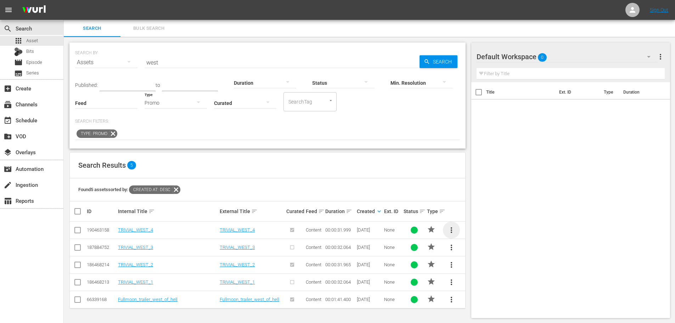
click at [451, 230] on span "more_vert" at bounding box center [451, 230] width 9 height 9
click at [475, 249] on div "Workspace" at bounding box center [500, 249] width 68 height 17
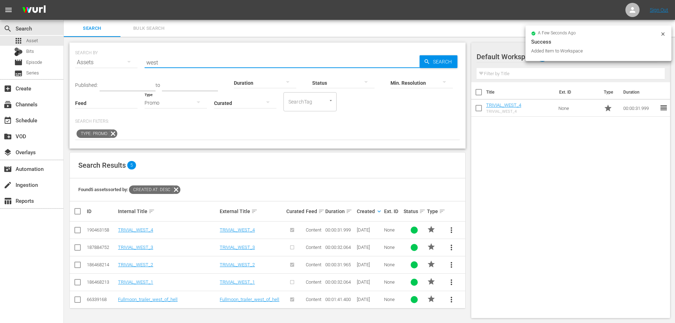
drag, startPoint x: 190, startPoint y: 63, endPoint x: 141, endPoint y: 81, distance: 52.4
click at [141, 81] on div "SEARCH BY Search By Assets Search ID, Title, Description, Keywords, or Category…" at bounding box center [267, 96] width 396 height 106
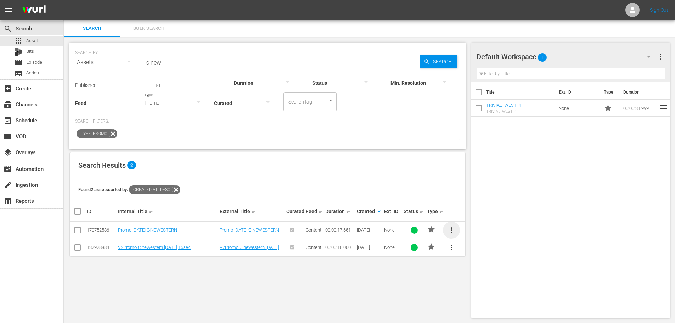
click at [454, 228] on span "more_vert" at bounding box center [451, 230] width 9 height 9
click at [475, 250] on div "Workspace" at bounding box center [500, 249] width 68 height 17
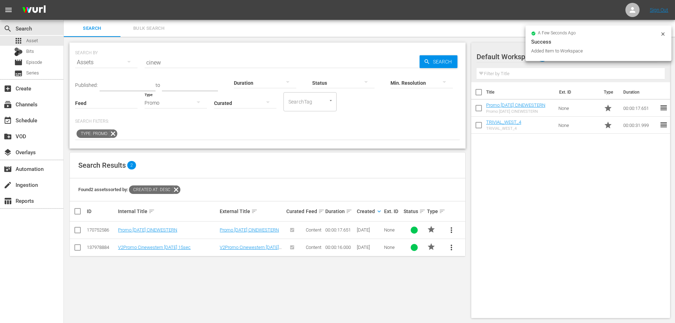
click at [164, 101] on div "Promo" at bounding box center [176, 103] width 62 height 20
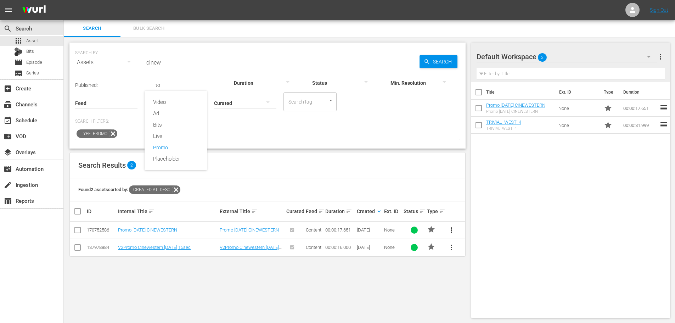
click at [166, 64] on div "Video Ad Bits Live Promo Placeholder" at bounding box center [337, 161] width 675 height 323
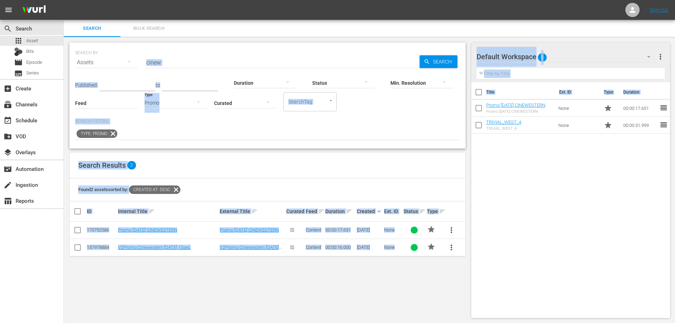
drag, startPoint x: 166, startPoint y: 63, endPoint x: 139, endPoint y: 67, distance: 27.5
click at [164, 61] on input "cinew" at bounding box center [282, 62] width 275 height 17
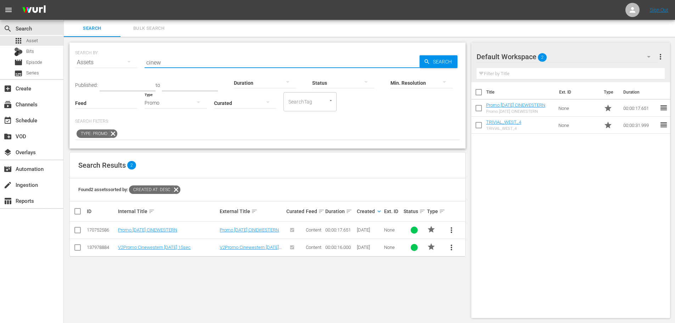
click at [164, 61] on input "cinew" at bounding box center [282, 62] width 275 height 17
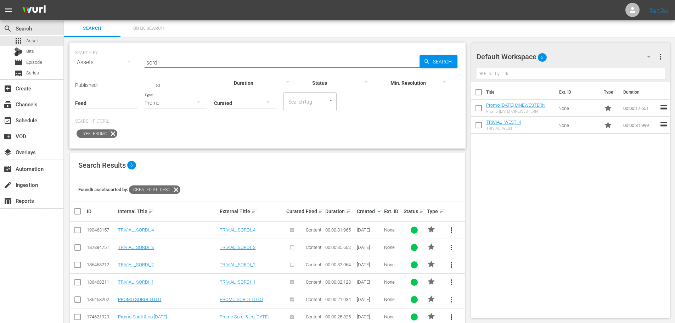
scroll to position [16, 0]
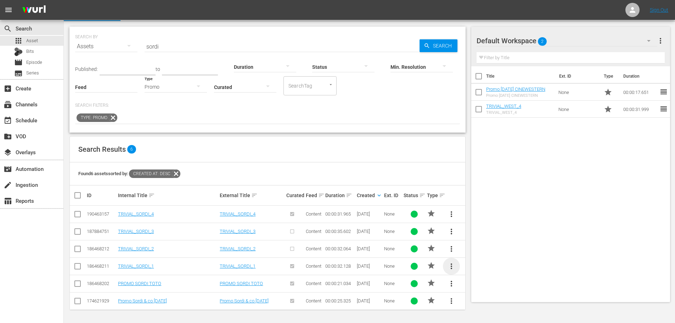
click at [451, 268] on span "more_vert" at bounding box center [451, 266] width 9 height 9
click at [467, 231] on div "Workspace" at bounding box center [500, 228] width 68 height 17
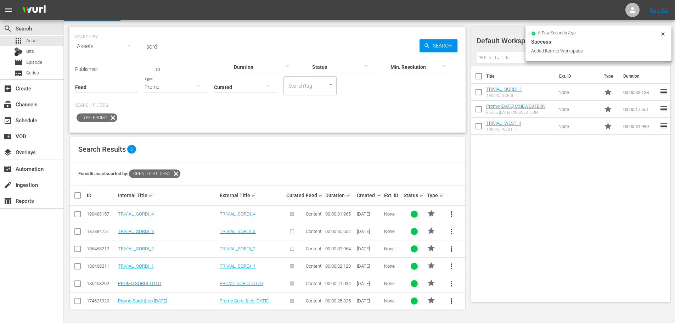
click at [173, 86] on div "Promo" at bounding box center [176, 87] width 62 height 20
click at [171, 95] on div "Ad" at bounding box center [176, 97] width 62 height 11
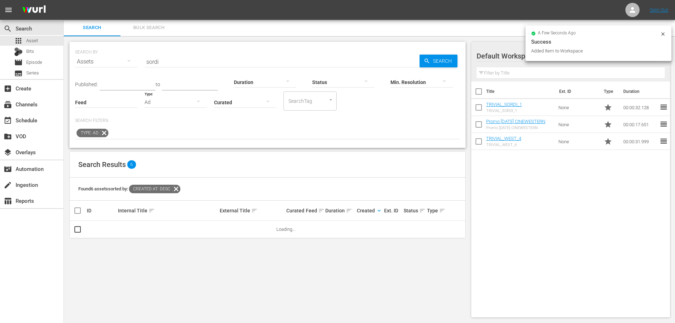
scroll to position [1, 0]
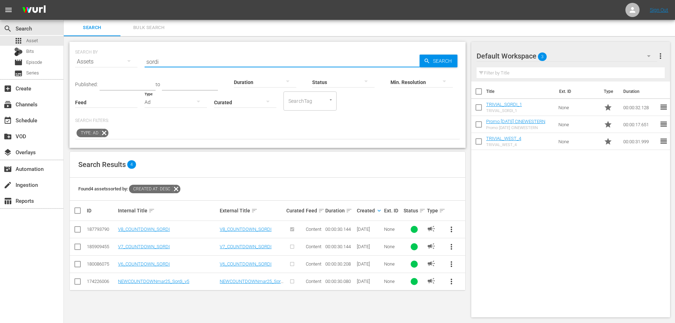
drag, startPoint x: 173, startPoint y: 57, endPoint x: 138, endPoint y: 60, distance: 35.5
click at [138, 60] on div "SEARCH BY Search By Assets Search ID, Title, Description, Keywords, or Category…" at bounding box center [267, 58] width 385 height 26
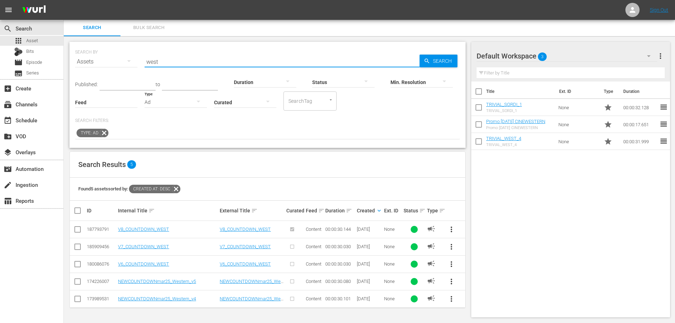
type input "west"
click at [451, 229] on span "more_vert" at bounding box center [451, 229] width 9 height 9
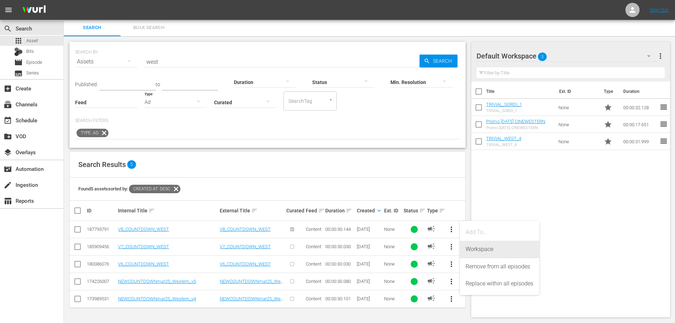
click at [483, 251] on div "Workspace" at bounding box center [500, 249] width 68 height 17
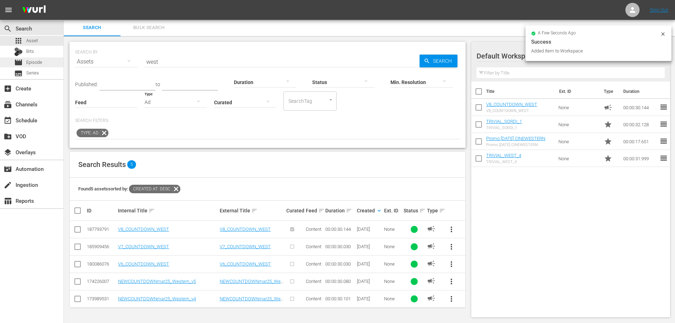
click at [42, 59] on span "Episode" at bounding box center [34, 62] width 16 height 7
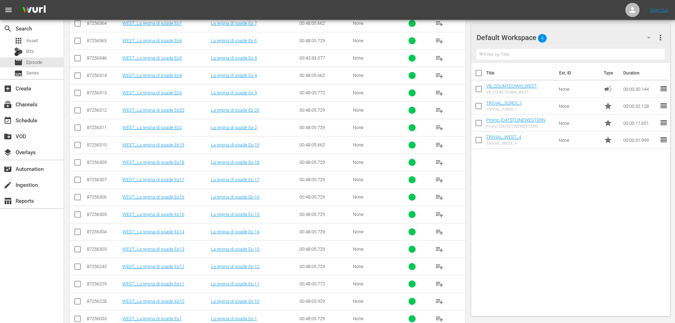
scroll to position [398, 0]
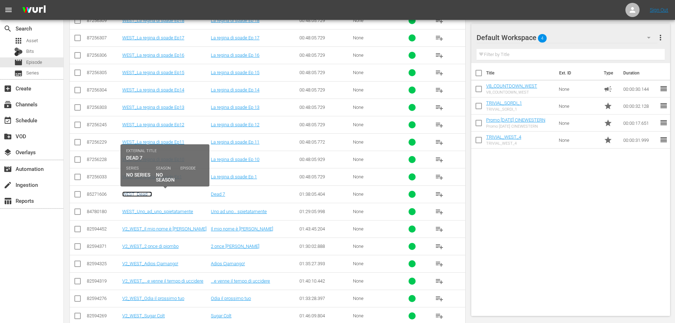
click at [146, 195] on link "WEST_Dead_7" at bounding box center [137, 193] width 30 height 5
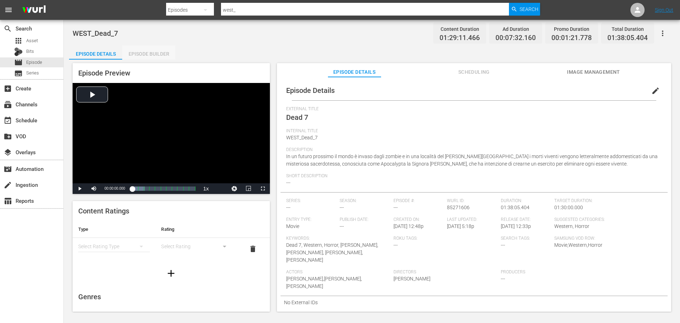
click at [153, 55] on div "Episode Builder" at bounding box center [148, 53] width 53 height 17
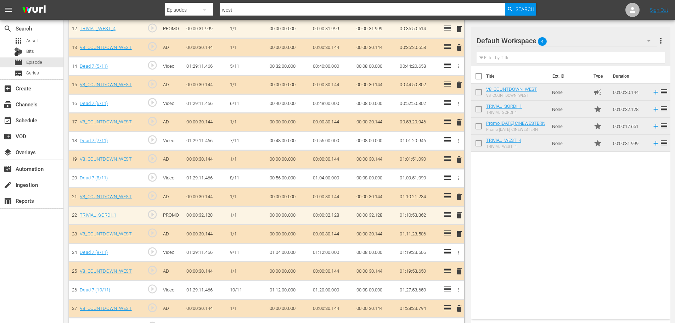
scroll to position [362, 0]
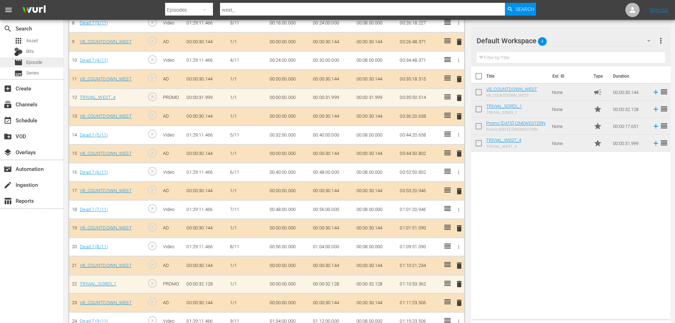
click at [46, 63] on div "movie Episode" at bounding box center [31, 62] width 63 height 10
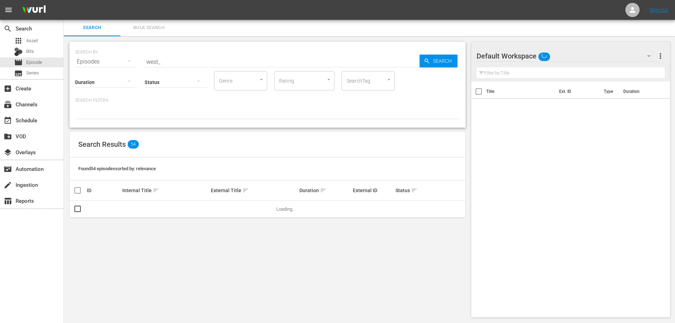
scroll to position [1, 0]
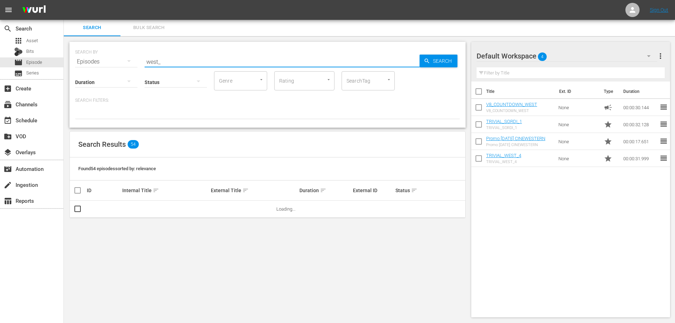
drag, startPoint x: 181, startPoint y: 63, endPoint x: 122, endPoint y: 77, distance: 60.8
click at [122, 77] on div "SEARCH BY Search By Episodes Search ID, Title, Description, Keywords, or Catego…" at bounding box center [267, 85] width 396 height 86
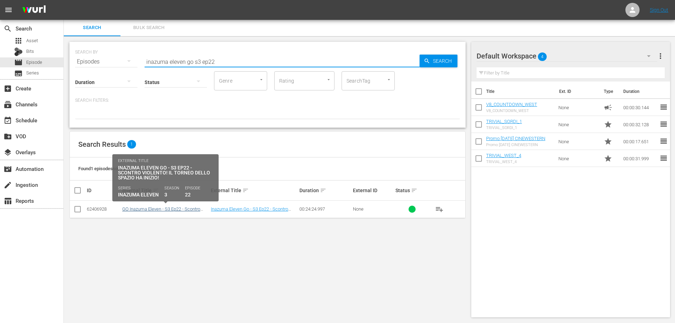
type input "inazuma eleven go s3 ep22"
click at [189, 211] on link "GO Inazuma Eleven - S3 Ep22 - Scontro Violento! Il Torneo dello Spazio ha Inizi…" at bounding box center [161, 211] width 79 height 11
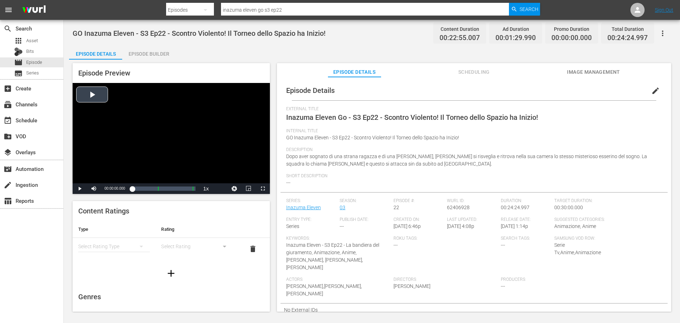
click at [190, 150] on div "Video Player" at bounding box center [171, 133] width 197 height 100
click at [152, 189] on div "Loaded : 0.87% 00:07:40.897 Inazuma Eleven - S3 Ep22 - Scontro Violento! Il Tor…" at bounding box center [163, 188] width 63 height 7
click at [151, 190] on div "00:07:45.950" at bounding box center [142, 188] width 20 height 7
click at [150, 190] on div "00:07:25.379" at bounding box center [140, 188] width 17 height 7
click at [263, 189] on span "Video Player" at bounding box center [263, 189] width 0 height 0
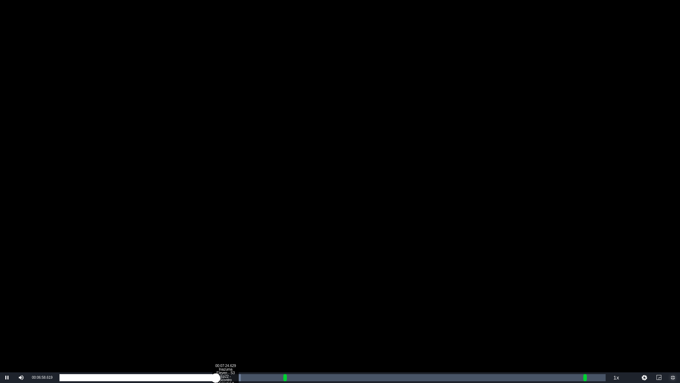
click at [226, 322] on div "Loaded : 33.19% 00:07:24.629 Inazuma Eleven - S3 Ep22 - Scontro Violento! Il To…" at bounding box center [333, 377] width 546 height 7
click at [237, 322] on div "00:07:54.081 Inazuma Eleven - S3 Ep22 - Scontro Violento! Il Torneo dello Spazi…" at bounding box center [236, 377] width 0 height 7
click at [296, 322] on div "Loaded : 41.49% 00:10:32.741 Inazuma Eleven - S3 Ep22 - Scontro Violento! Il To…" at bounding box center [333, 377] width 546 height 7
click at [313, 322] on div "Loaded : 48.48% 00:11:18.344 Inazuma Eleven - S3 Ep22 - Scontro Violento! Il To…" at bounding box center [333, 377] width 546 height 7
click at [326, 322] on div "Loaded : 48.92% 00:11:54.447 Inazuma Eleven - S3 Ep22 - Scontro Violento! Il To…" at bounding box center [333, 377] width 546 height 7
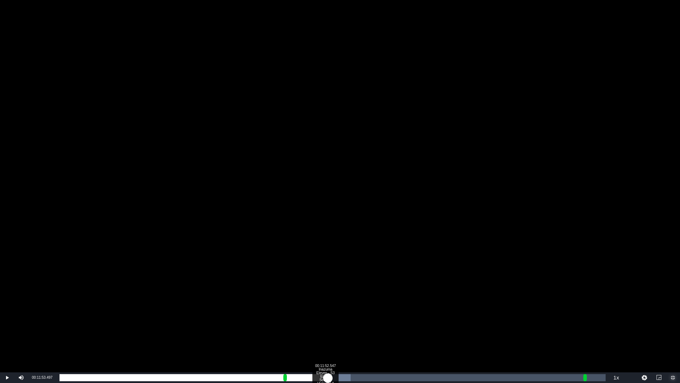
click at [326, 322] on div "00:11:29.787" at bounding box center [194, 377] width 268 height 7
click at [323, 322] on div "00:11:24.536" at bounding box center [193, 377] width 267 height 7
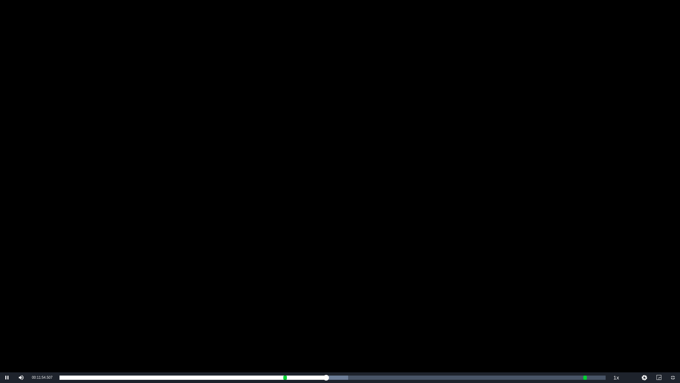
click at [300, 285] on div "Video Player" at bounding box center [340, 186] width 680 height 372
click at [673, 322] on span "Video Player" at bounding box center [673, 377] width 0 height 0
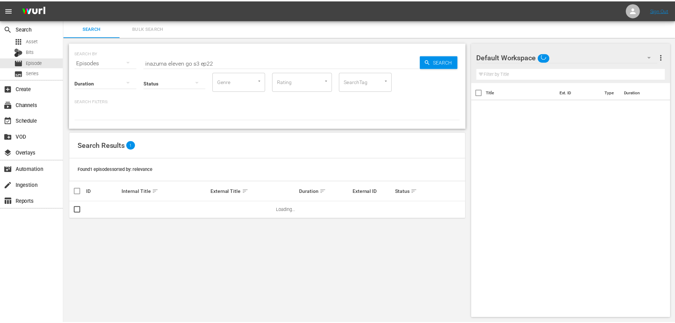
scroll to position [1, 0]
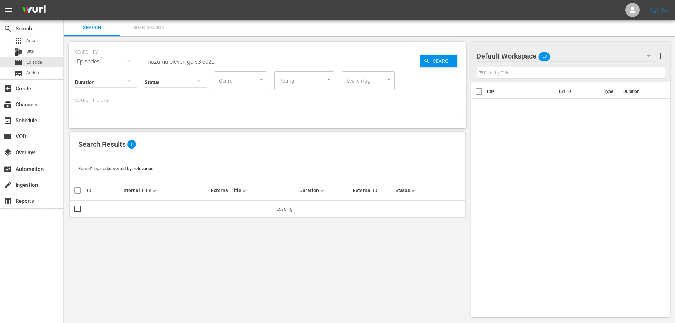
click at [259, 56] on input "inazuma eleven go s3 ep22" at bounding box center [282, 61] width 275 height 17
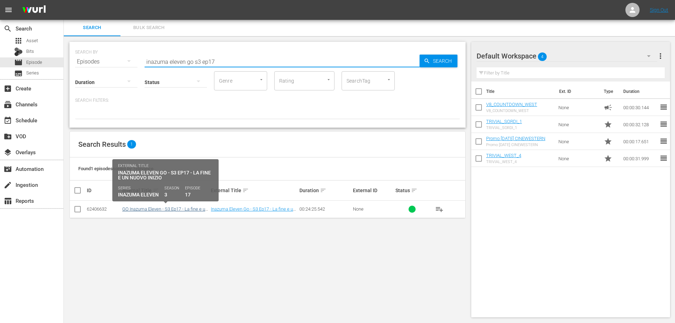
type input "inazuma eleven go s3 ep17"
click at [170, 208] on link "GO Inazuma Eleven - S3 Ep17 - La fine e un nuovo inizio" at bounding box center [164, 211] width 85 height 11
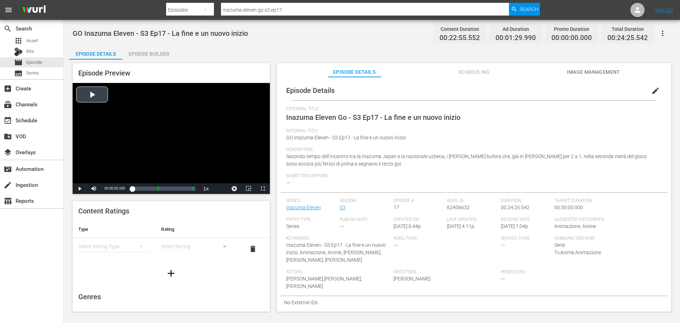
click at [216, 157] on div "Video Player" at bounding box center [171, 133] width 197 height 100
click at [141, 188] on div "Loaded : 1.31% 00:03:17.601 Inazuma Eleven - S3 Ep17 - La fine e un nuovo inizi…" at bounding box center [163, 188] width 63 height 7
click at [145, 187] on div "00:03:18.016" at bounding box center [138, 188] width 13 height 7
drag, startPoint x: 267, startPoint y: 190, endPoint x: 267, endPoint y: 232, distance: 42.9
click at [263, 189] on span "Video Player" at bounding box center [263, 189] width 0 height 0
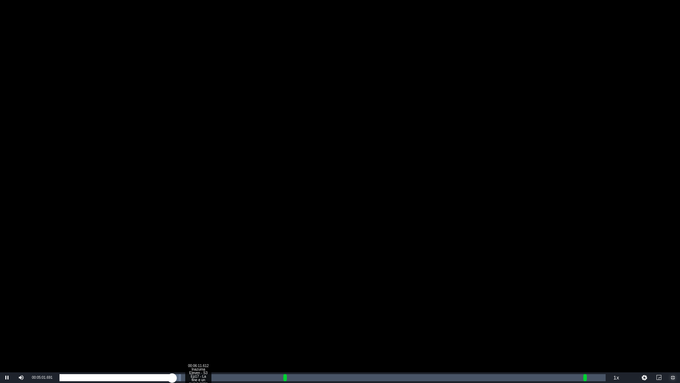
click at [198, 322] on div "Loaded : 22.25% 00:06:11.612 Inazuma Eleven - S3 Ep17 - La fine e un nuovo iniz…" at bounding box center [333, 377] width 546 height 7
click at [236, 322] on div "Loaded : 29.25% 00:07:54.257 00:06:18.102" at bounding box center [333, 377] width 546 height 7
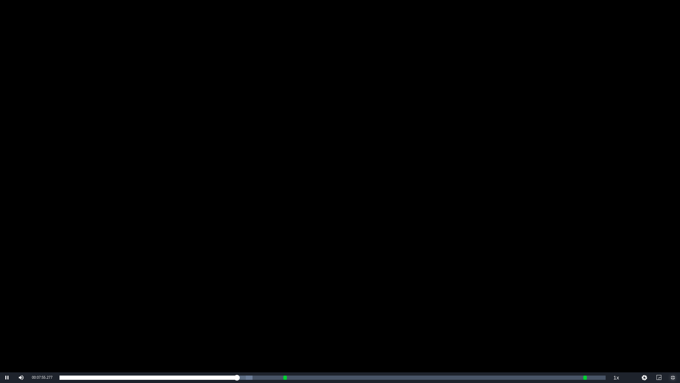
click at [673, 322] on span "Video Player" at bounding box center [673, 377] width 0 height 0
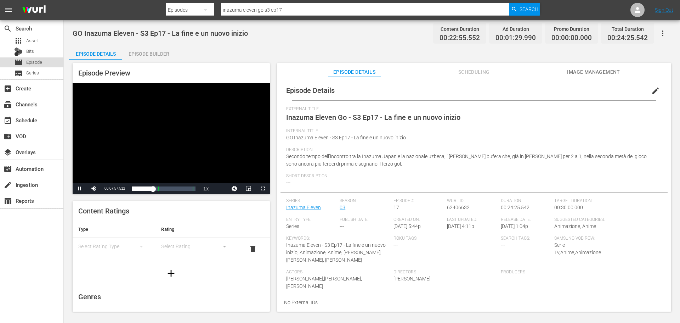
click at [28, 64] on span "Episode" at bounding box center [34, 62] width 16 height 7
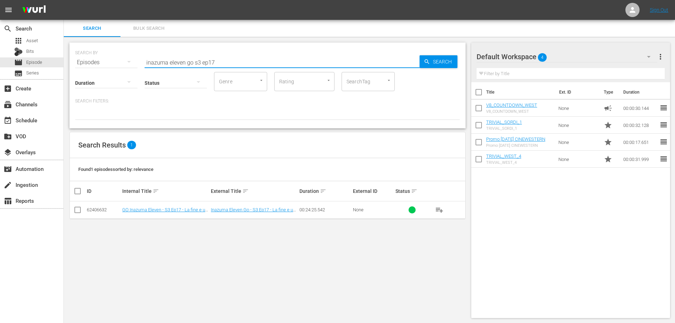
click at [221, 62] on input "inazuma eleven go s3 ep17" at bounding box center [282, 62] width 275 height 17
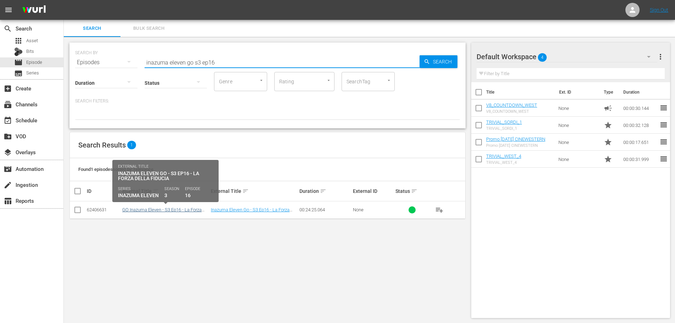
type input "inazuma eleven go s3 ep16"
click at [170, 212] on link "GO Inazuma Eleven - S3 Ep16 - La Forza della Fiducia" at bounding box center [161, 212] width 79 height 11
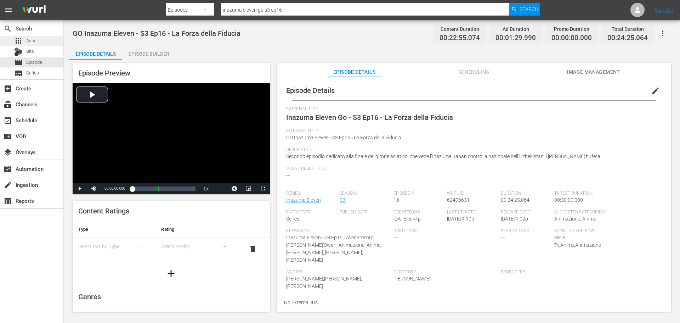
click at [42, 43] on div "apps Asset" at bounding box center [31, 41] width 63 height 10
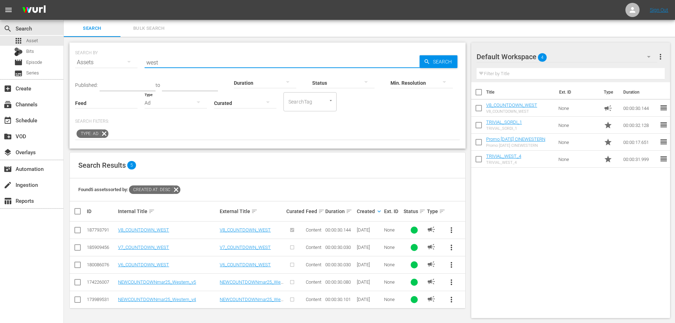
drag, startPoint x: 173, startPoint y: 62, endPoint x: 122, endPoint y: 89, distance: 58.0
click at [122, 89] on div "SEARCH BY Search By Assets Search ID, Title, Description, Keywords, or Category…" at bounding box center [267, 96] width 396 height 106
click at [155, 104] on div "Ad" at bounding box center [176, 103] width 62 height 20
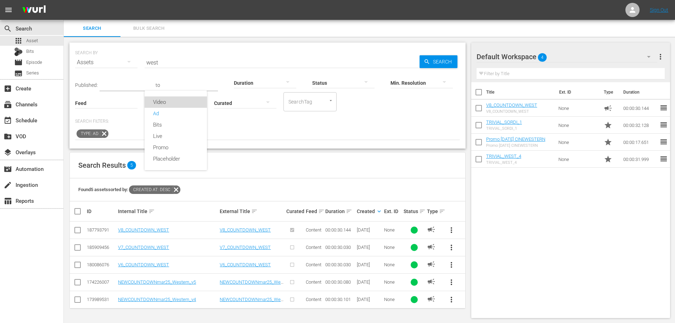
click at [167, 101] on div "Video" at bounding box center [176, 101] width 62 height 11
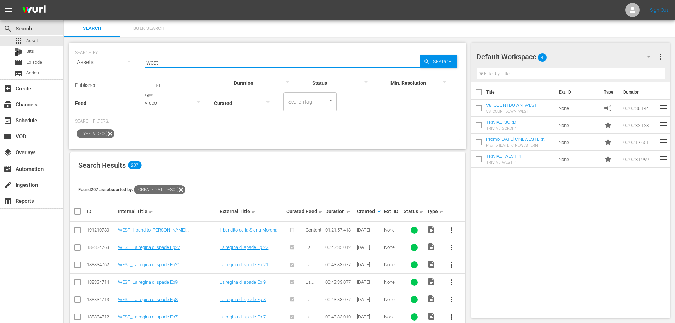
drag, startPoint x: 171, startPoint y: 61, endPoint x: 128, endPoint y: 63, distance: 42.9
click at [128, 63] on div "SEARCH BY Search By Assets Search ID, Title, Description, Keywords, or Category…" at bounding box center [267, 58] width 385 height 26
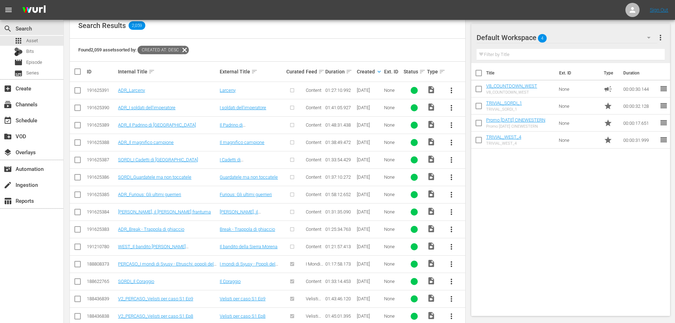
scroll to position [142, 0]
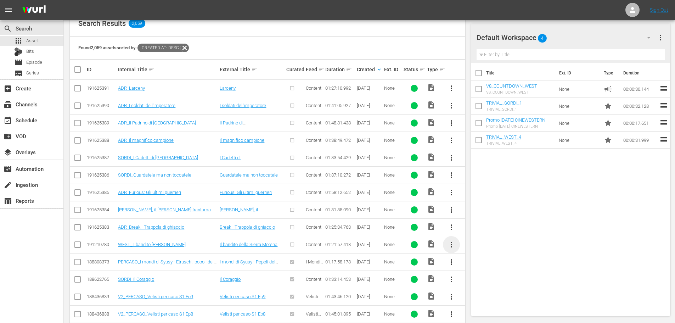
click at [450, 244] on span "more_vert" at bounding box center [451, 244] width 9 height 9
click at [478, 298] on div "Episode" at bounding box center [490, 298] width 48 height 17
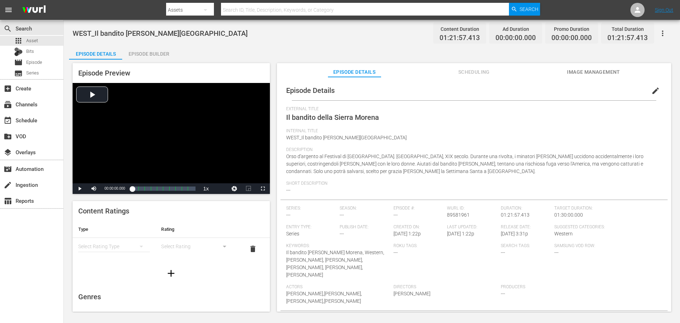
scroll to position [2, 0]
click at [652, 89] on span "edit" at bounding box center [656, 89] width 9 height 9
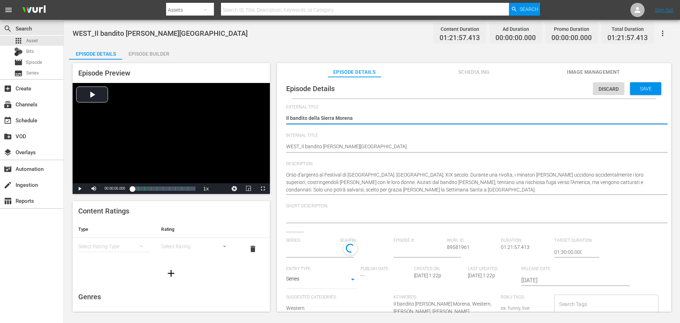
type input "No Series"
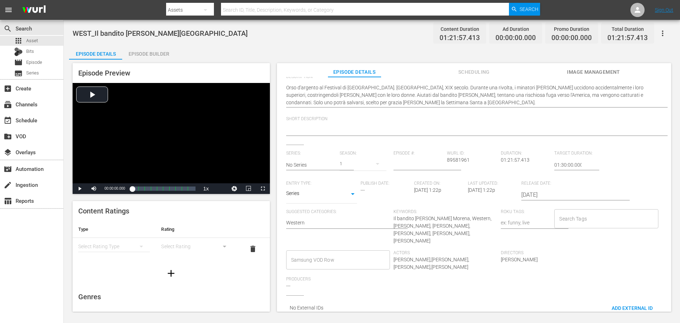
scroll to position [92, 0]
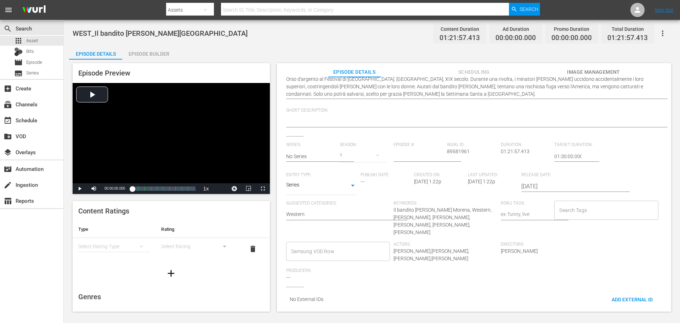
click at [315, 252] on div "Samsung VOD Row" at bounding box center [338, 251] width 104 height 19
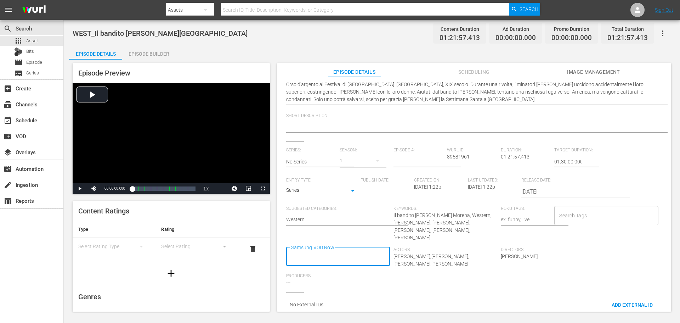
scroll to position [0, 0]
type input "Movie"
type input "Western"
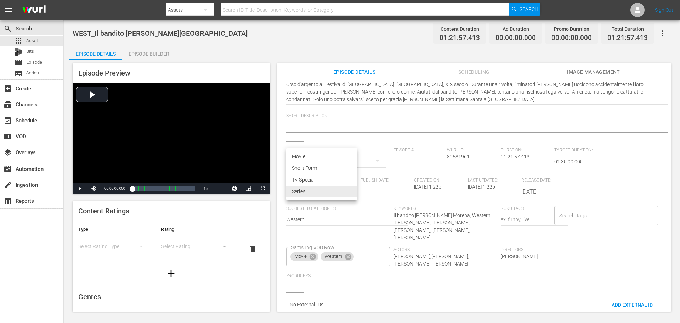
click at [337, 193] on body "menu Search By Assets Search ID, Title, Description, Keywords, or Category Sear…" at bounding box center [340, 161] width 680 height 323
click at [322, 158] on li "Movie" at bounding box center [321, 157] width 71 height 12
type input "MOVIE"
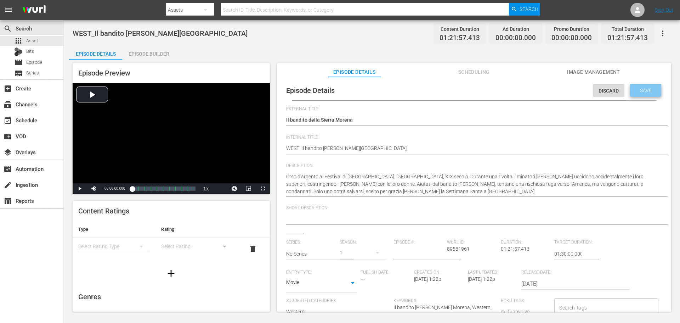
click at [643, 96] on div "Save" at bounding box center [645, 90] width 31 height 13
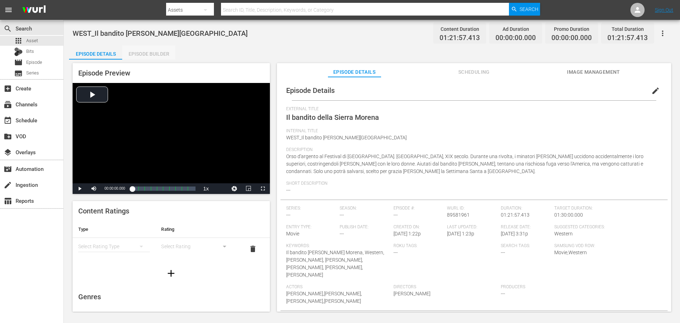
click at [150, 55] on div "Episode Builder" at bounding box center [148, 53] width 53 height 17
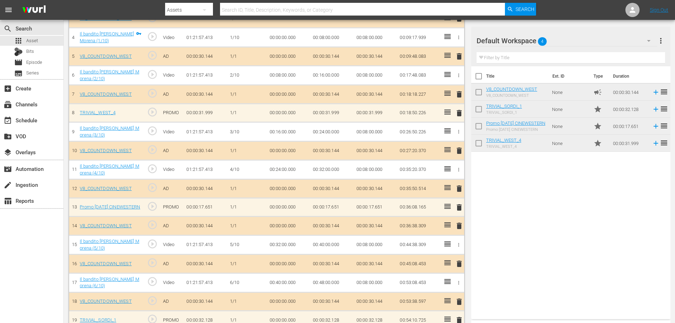
scroll to position [243, 0]
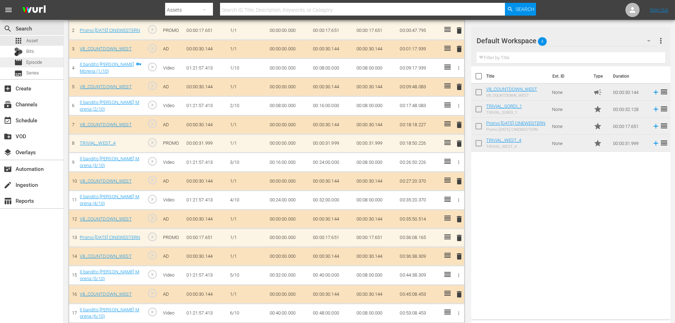
click at [45, 63] on div "movie Episode" at bounding box center [31, 62] width 63 height 10
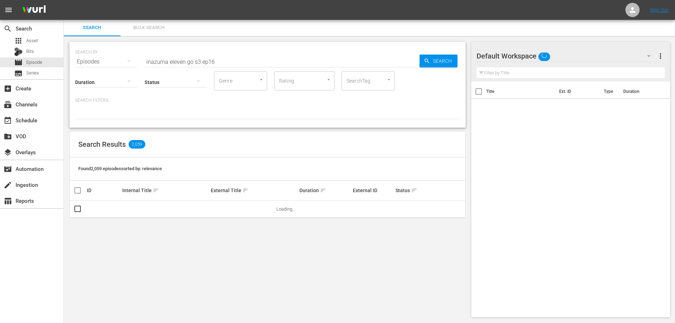
scroll to position [1, 0]
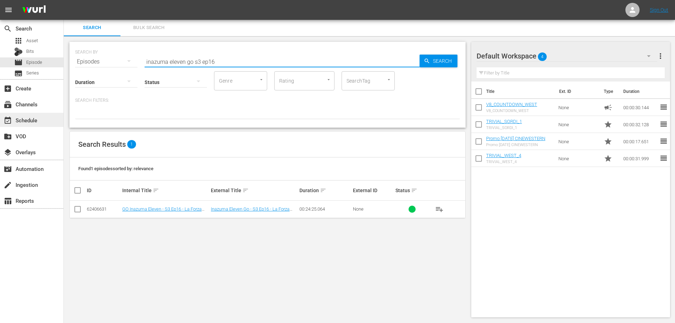
drag, startPoint x: 230, startPoint y: 56, endPoint x: 21, endPoint y: 113, distance: 216.7
click at [223, 58] on input "inazuma eleven go s3 ep16" at bounding box center [282, 61] width 275 height 17
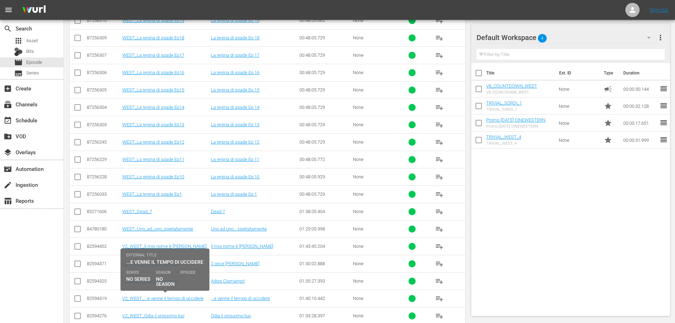
scroll to position [469, 0]
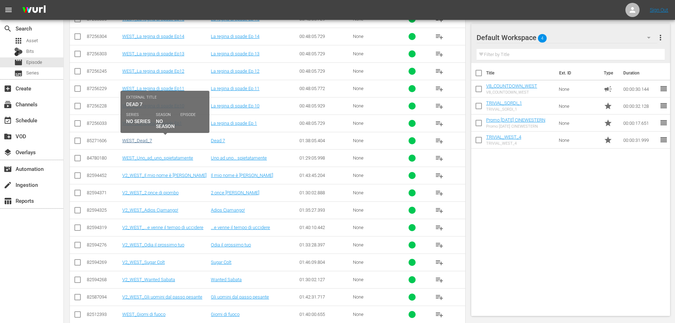
type input "west"
click at [140, 143] on link "WEST_Dead_7" at bounding box center [137, 140] width 30 height 5
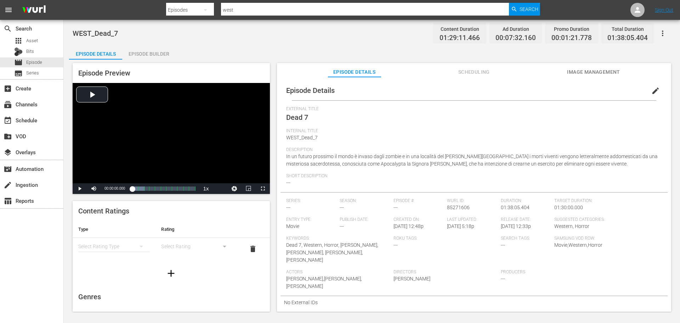
click at [143, 54] on div "Episode Builder" at bounding box center [148, 53] width 53 height 17
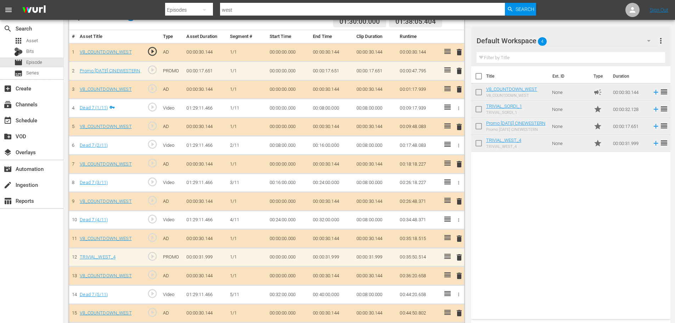
scroll to position [185, 0]
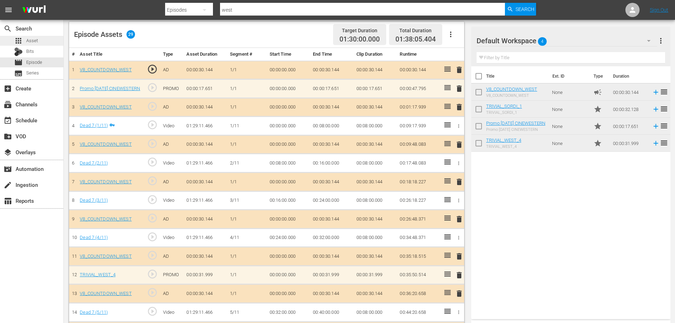
click at [45, 42] on div "apps Asset" at bounding box center [31, 41] width 63 height 10
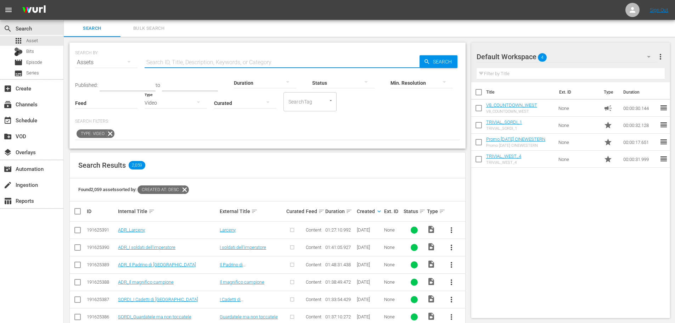
click at [189, 63] on input "text" at bounding box center [282, 62] width 275 height 17
click at [52, 64] on div "movie Episode" at bounding box center [31, 62] width 63 height 10
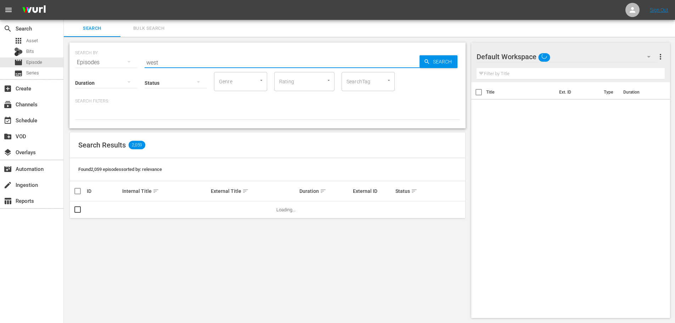
drag, startPoint x: 238, startPoint y: 62, endPoint x: 95, endPoint y: 80, distance: 144.7
click at [95, 80] on div "SEARCH BY Search By Episodes Search ID, Title, Description, Keywords, or Catego…" at bounding box center [267, 86] width 396 height 86
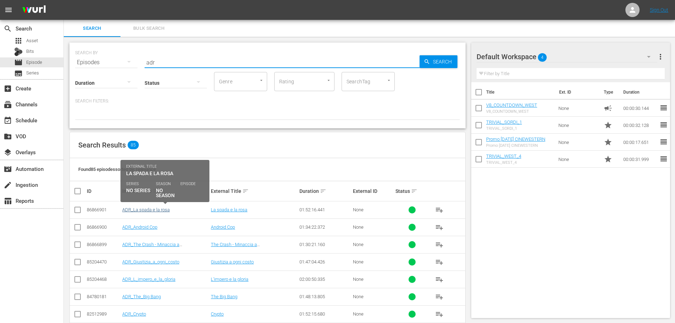
type input "adr"
click at [157, 212] on link "ADR_La spada e la rosa" at bounding box center [145, 209] width 47 height 5
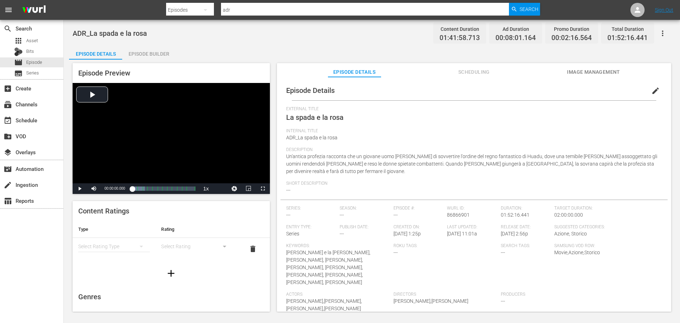
click at [652, 92] on span "edit" at bounding box center [656, 90] width 9 height 9
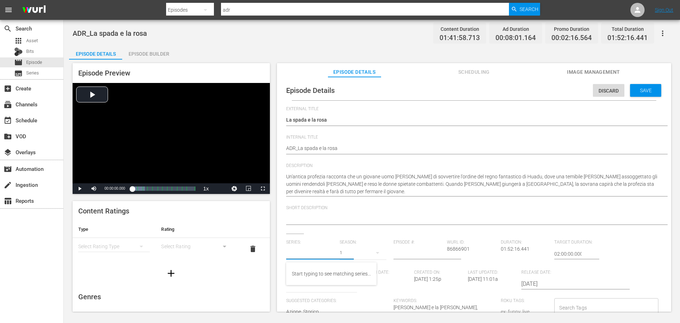
click at [310, 253] on input "text" at bounding box center [311, 253] width 50 height 17
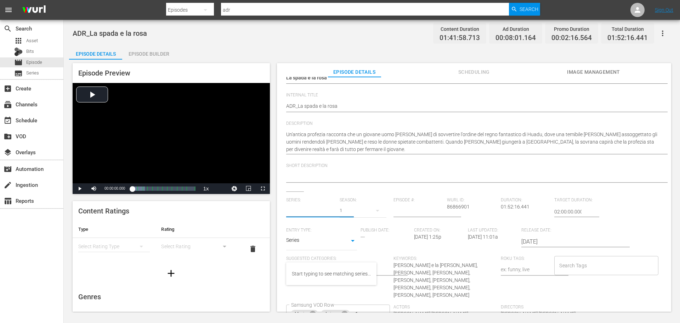
scroll to position [92, 0]
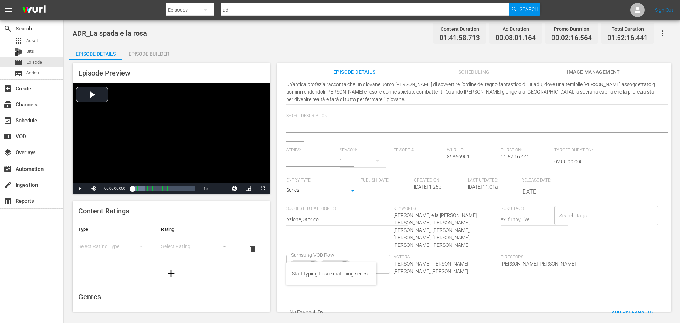
click at [315, 194] on body "menu Search By Episodes Search ID, Title, Description, Keywords, or Category ad…" at bounding box center [340, 161] width 680 height 323
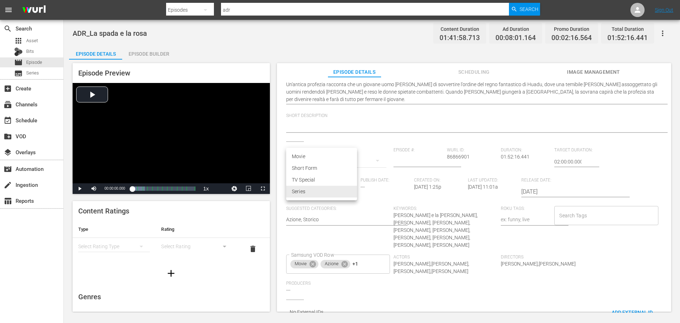
click at [305, 158] on li "Movie" at bounding box center [321, 157] width 71 height 12
type input "MOVIE"
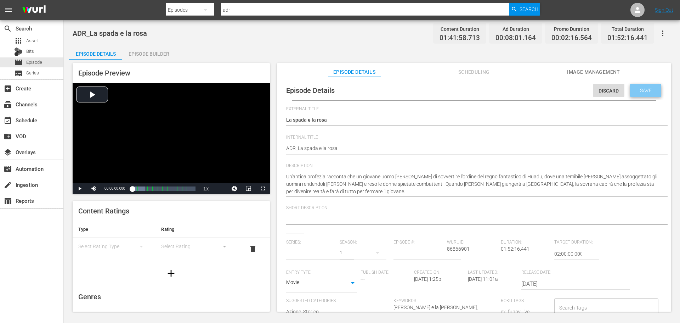
click at [639, 92] on span "Save" at bounding box center [646, 91] width 23 height 6
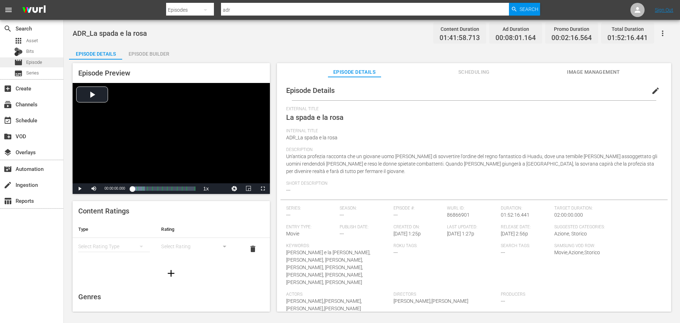
click at [40, 64] on span "Episode" at bounding box center [34, 62] width 16 height 7
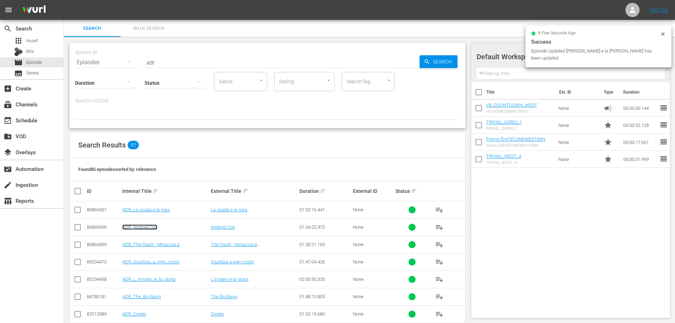
click at [149, 228] on link "ADR_Android Cop" at bounding box center [139, 226] width 35 height 5
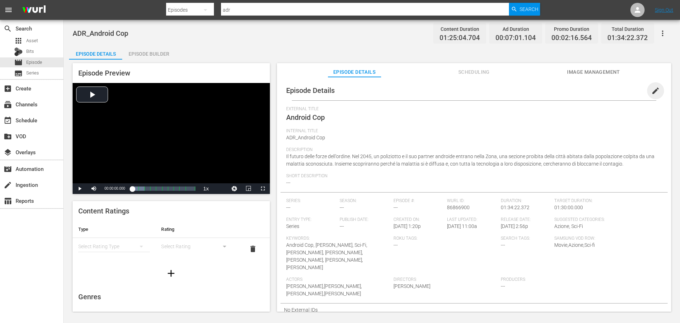
click at [652, 87] on span "edit" at bounding box center [656, 90] width 9 height 9
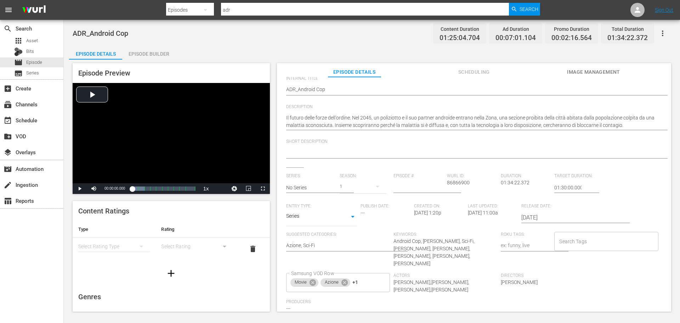
scroll to position [71, 0]
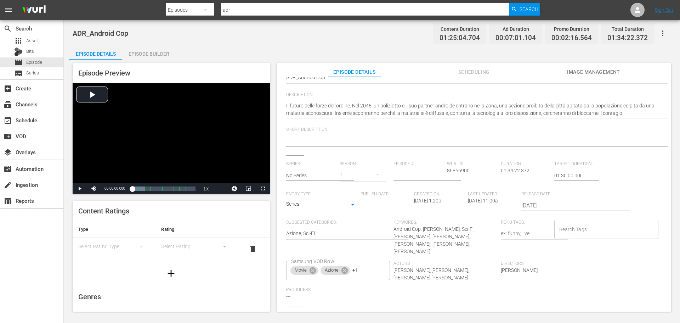
click at [327, 207] on body "menu Search By Episodes Search ID, Title, Description, Keywords, or Category ad…" at bounding box center [340, 161] width 680 height 323
click at [323, 169] on li "Movie" at bounding box center [321, 170] width 71 height 12
type input "MOVIE"
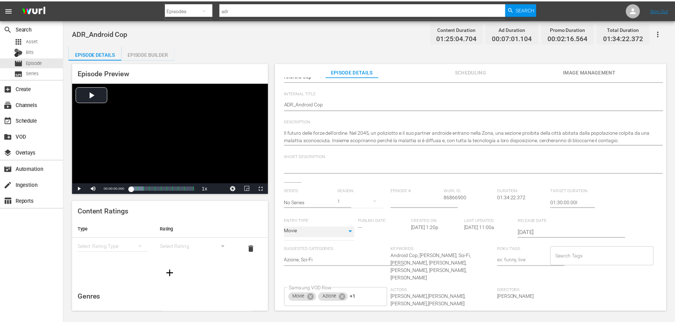
scroll to position [0, 0]
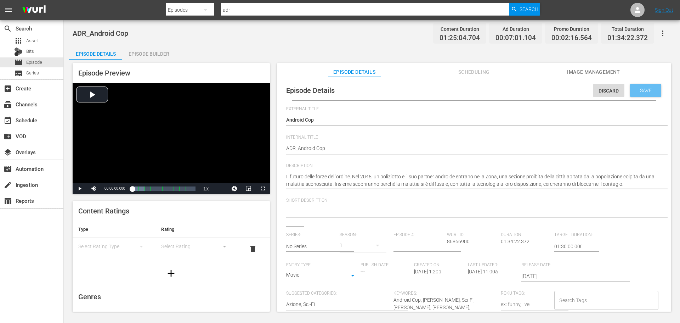
drag, startPoint x: 634, startPoint y: 89, endPoint x: 533, endPoint y: 88, distance: 100.7
click at [619, 89] on div "Discard Save" at bounding box center [628, 88] width 71 height 16
click at [52, 63] on div "movie Episode" at bounding box center [31, 62] width 63 height 10
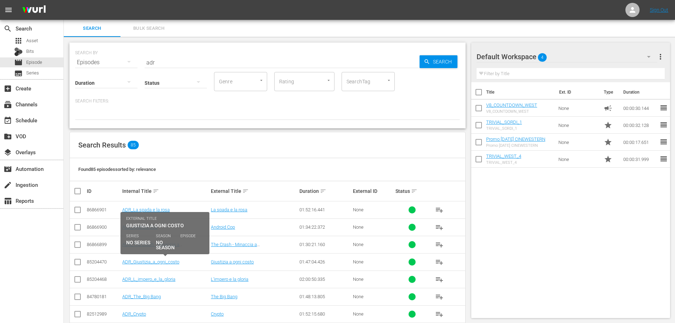
scroll to position [35, 0]
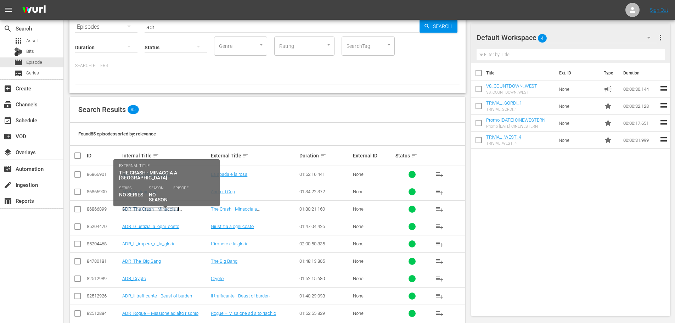
click at [179, 209] on link "ADR_The Crash - Minaccia a Wall Street" at bounding box center [150, 211] width 57 height 11
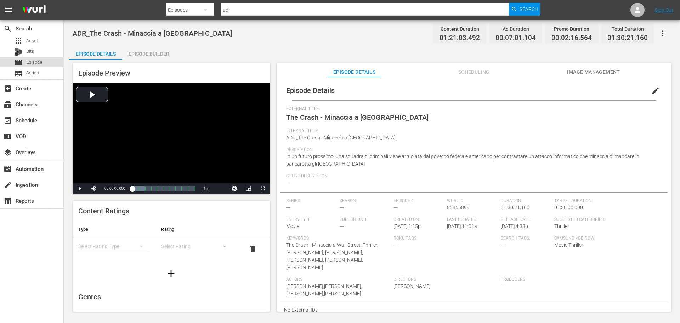
click at [37, 64] on span "Episode" at bounding box center [34, 62] width 16 height 7
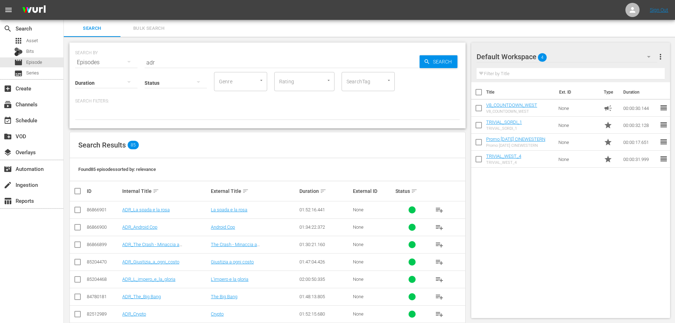
click at [155, 266] on td "ADR_Giustizia_a_ogni_costo" at bounding box center [165, 261] width 89 height 17
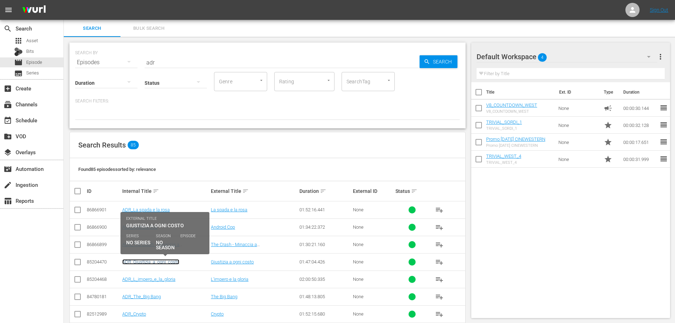
click at [156, 262] on link "ADR_Giustizia_a_ogni_costo" at bounding box center [150, 261] width 57 height 5
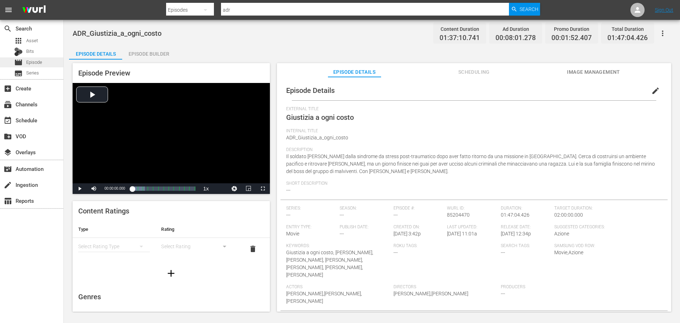
click at [47, 61] on div "movie Episode" at bounding box center [31, 62] width 63 height 10
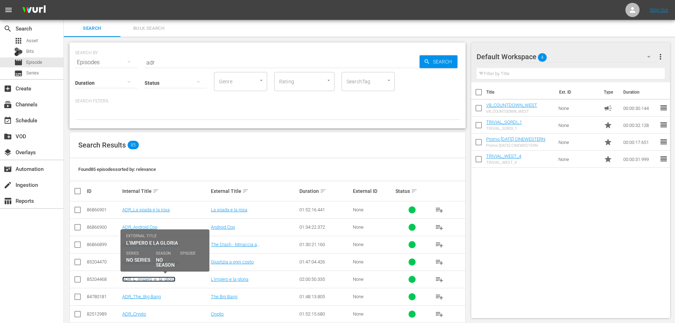
click at [166, 280] on link "ADR_L_impero_e_la_gloria" at bounding box center [148, 278] width 53 height 5
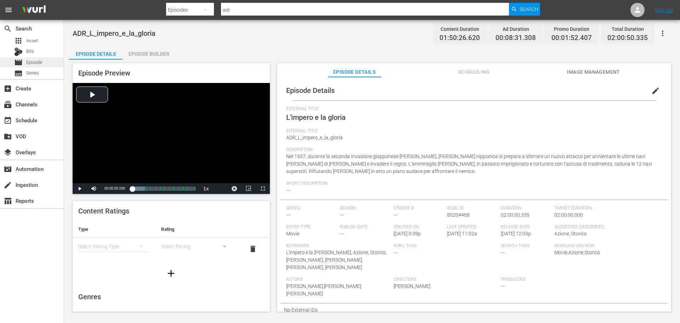
click at [47, 63] on div "movie Episode" at bounding box center [31, 62] width 63 height 10
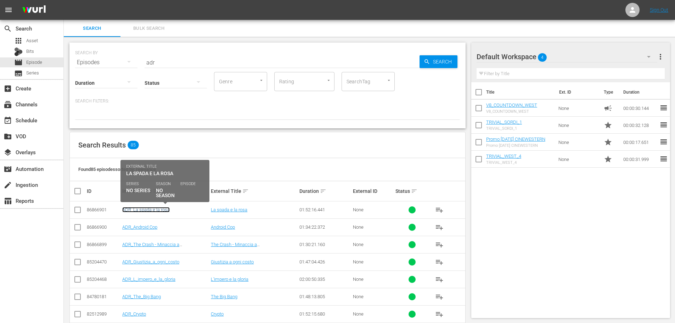
click at [134, 208] on link "ADR_La spada e la rosa" at bounding box center [145, 209] width 47 height 5
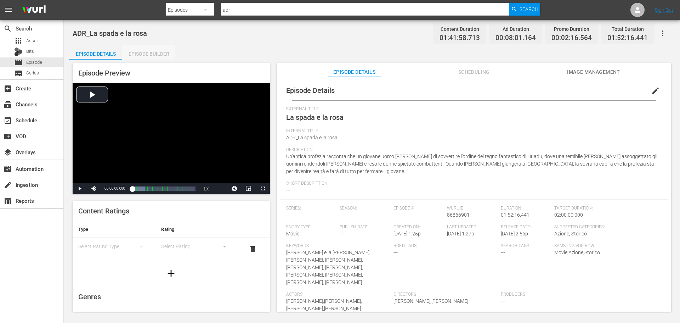
click at [151, 50] on div "Episode Builder" at bounding box center [148, 53] width 53 height 17
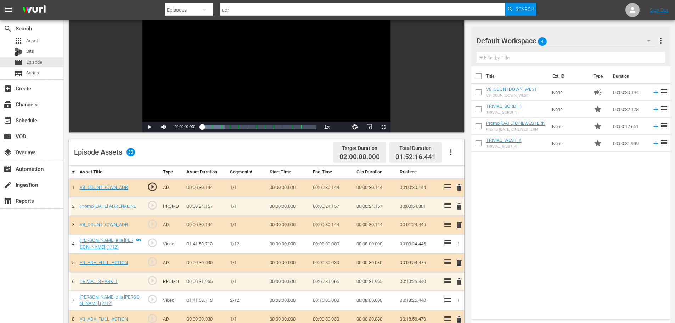
scroll to position [142, 0]
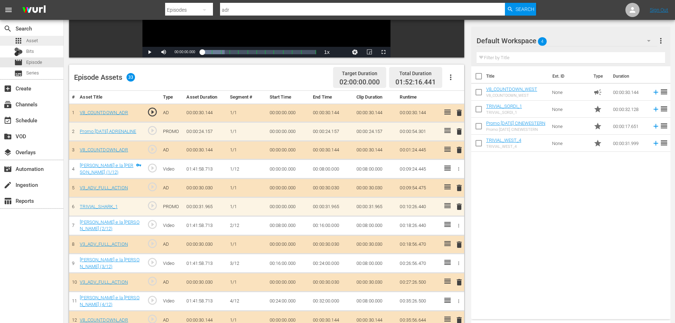
click at [50, 41] on div "apps Asset" at bounding box center [31, 41] width 63 height 10
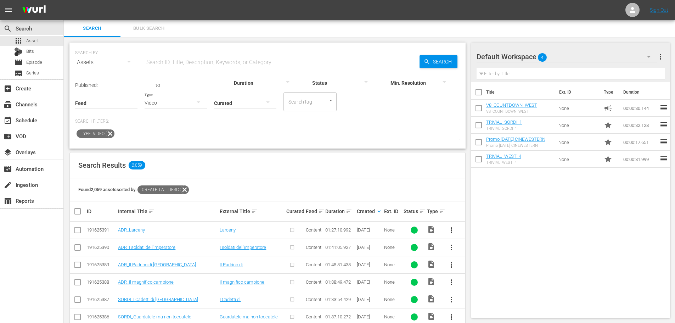
click at [482, 92] on input "checkbox" at bounding box center [478, 93] width 15 height 15
checkbox input "true"
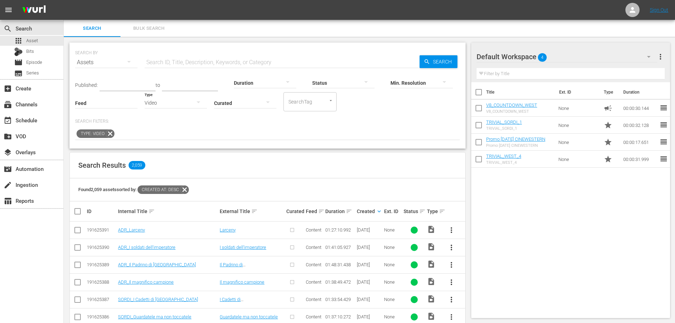
checkbox input "true"
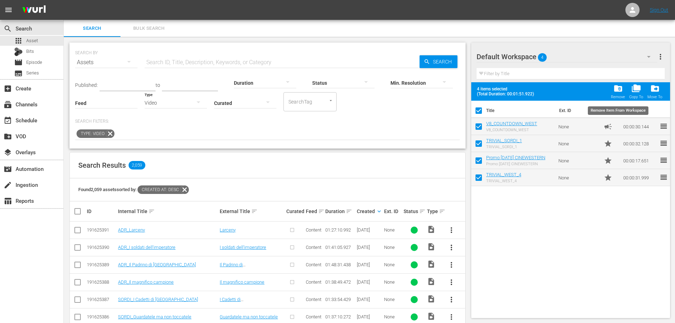
click at [618, 95] on div "Remove" at bounding box center [618, 97] width 14 height 5
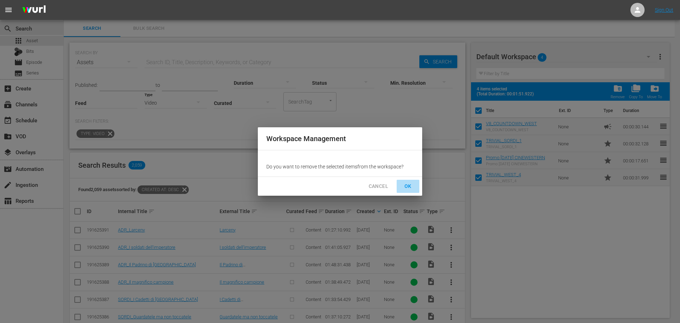
click at [409, 181] on button "OK" at bounding box center [408, 186] width 23 height 13
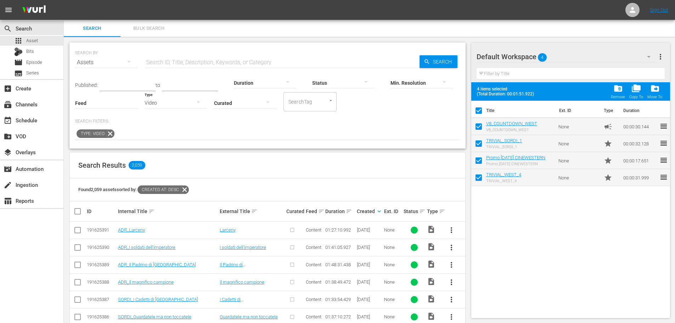
checkbox input "false"
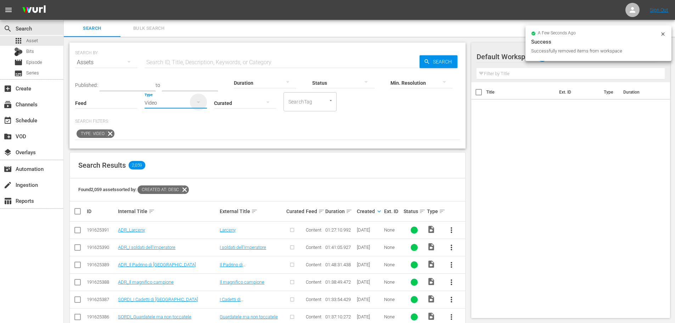
click at [199, 106] on icon "button" at bounding box center [198, 102] width 9 height 9
click at [181, 116] on div "Ad" at bounding box center [176, 113] width 62 height 11
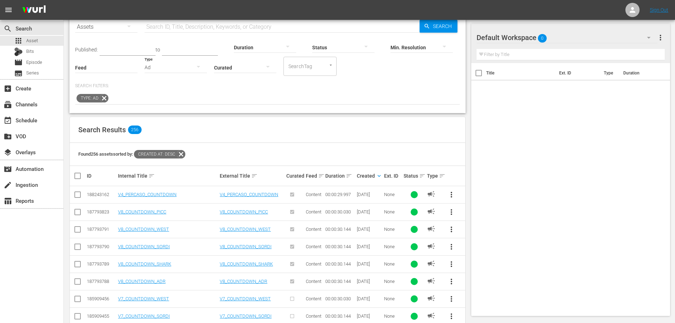
scroll to position [71, 0]
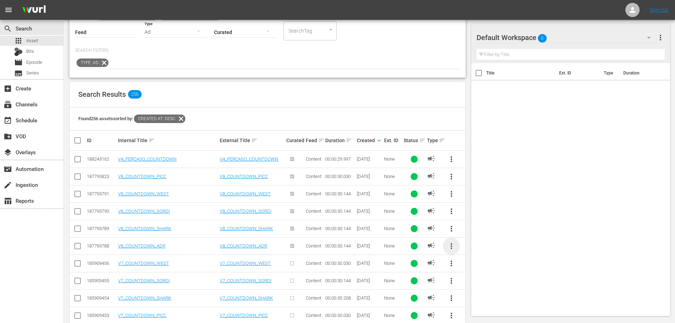
click at [451, 246] on span "more_vert" at bounding box center [451, 246] width 9 height 9
click at [466, 265] on div "Workspace" at bounding box center [500, 265] width 68 height 17
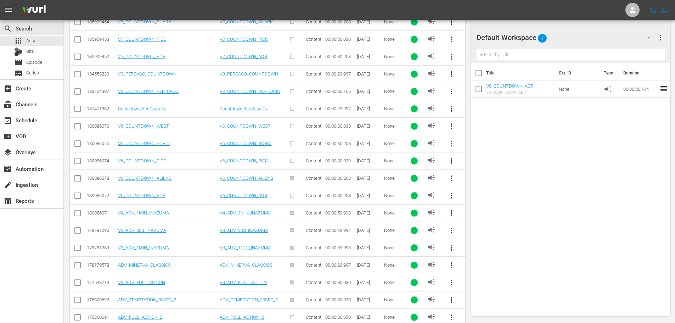
scroll to position [418, 0]
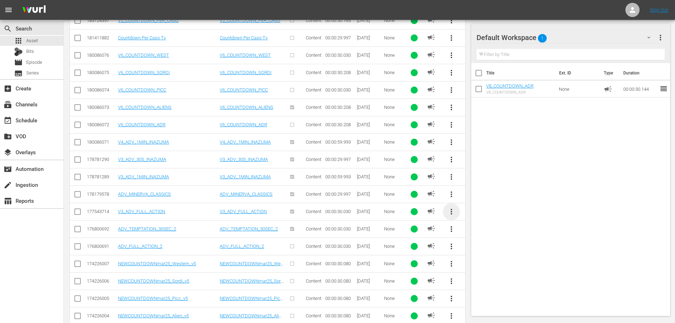
click at [450, 208] on span "more_vert" at bounding box center [451, 211] width 9 height 9
click at [475, 235] on div "Workspace" at bounding box center [500, 231] width 68 height 17
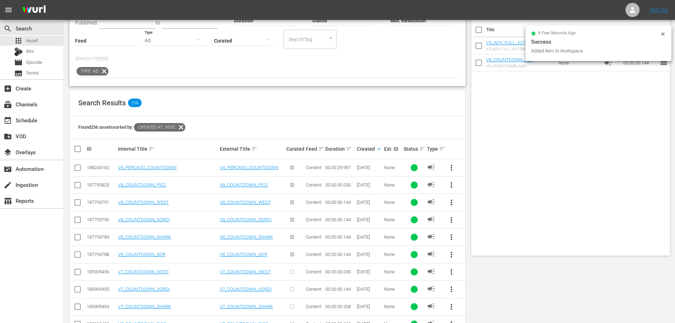
scroll to position [0, 0]
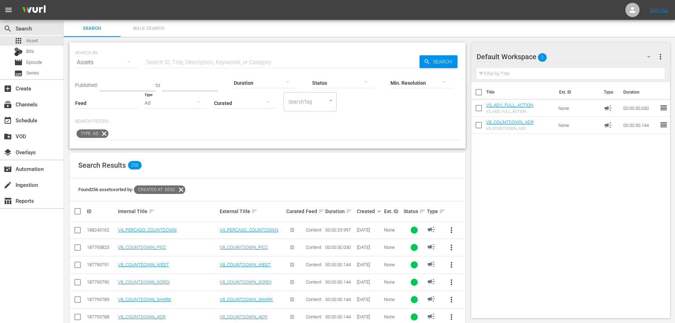
click at [170, 99] on div "Ad" at bounding box center [176, 103] width 62 height 20
click at [160, 145] on div "Promo" at bounding box center [176, 147] width 62 height 11
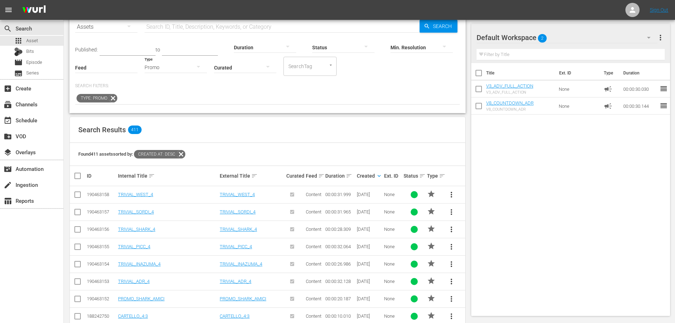
scroll to position [106, 0]
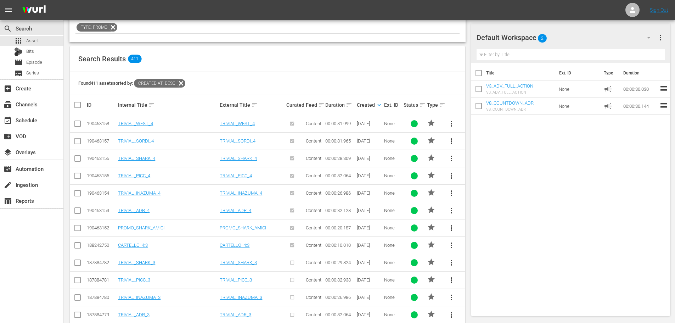
click at [453, 210] on span "more_vert" at bounding box center [451, 210] width 9 height 9
click at [467, 227] on div "Workspace" at bounding box center [500, 230] width 68 height 17
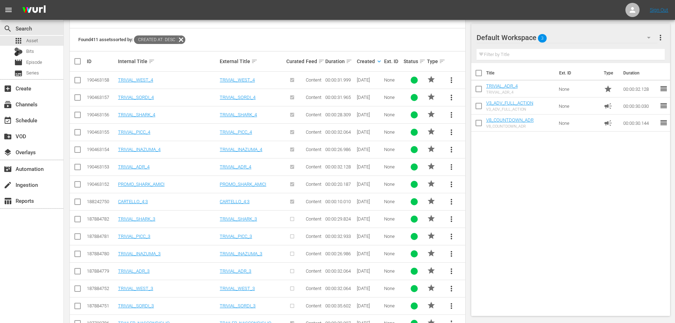
scroll to position [0, 0]
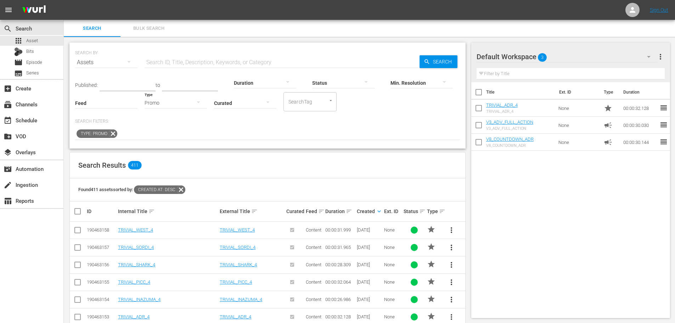
click at [190, 66] on input "text" at bounding box center [282, 62] width 275 height 17
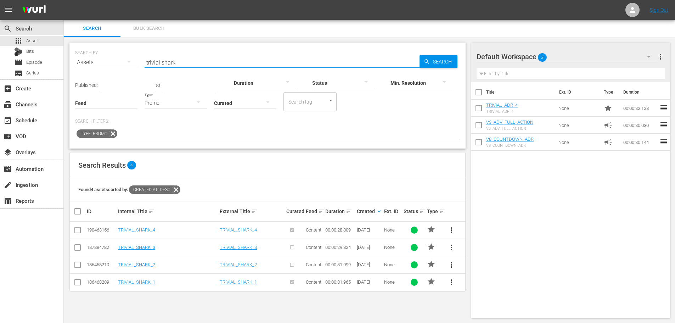
click at [451, 283] on span "more_vert" at bounding box center [451, 282] width 9 height 9
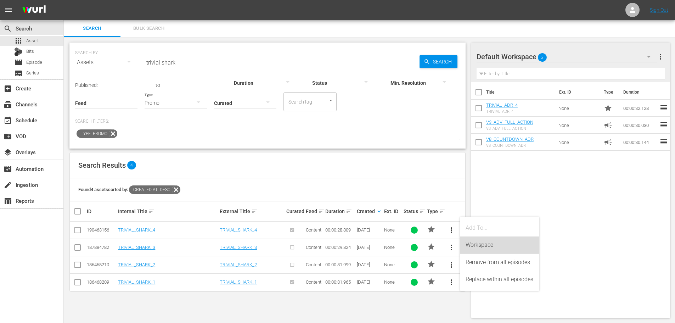
click at [484, 243] on div "Workspace" at bounding box center [500, 244] width 68 height 17
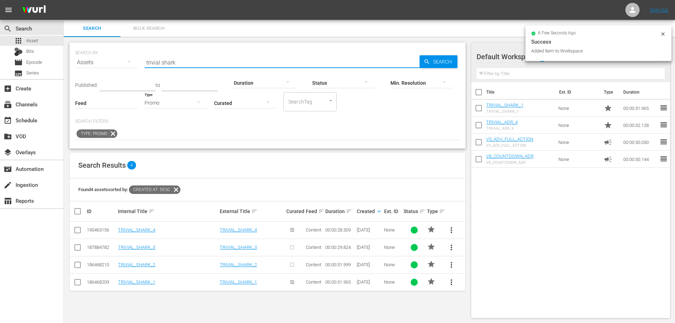
drag, startPoint x: 184, startPoint y: 63, endPoint x: 128, endPoint y: 77, distance: 58.0
click at [128, 77] on div "SEARCH BY Search By Assets Search ID, Title, Description, Keywords, or Category…" at bounding box center [267, 96] width 396 height 106
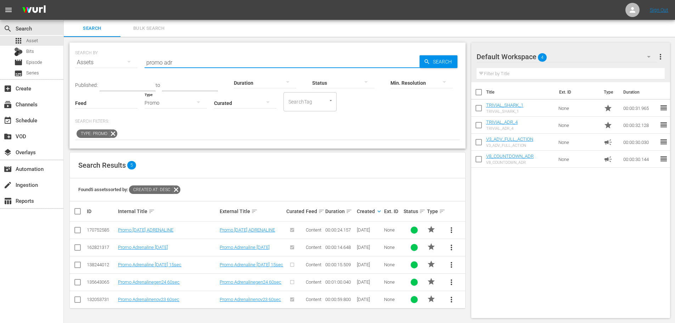
type input "promo adr"
click at [452, 231] on span "more_vert" at bounding box center [451, 230] width 9 height 9
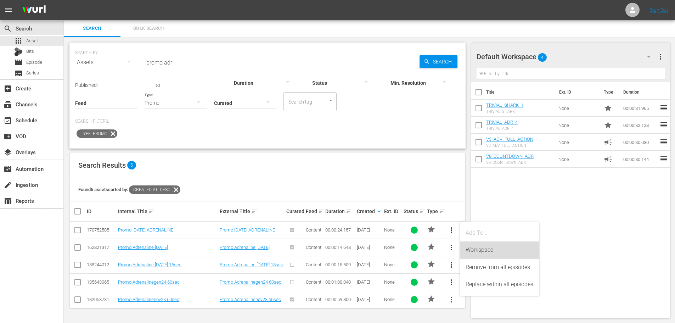
click at [480, 246] on div "Workspace" at bounding box center [500, 249] width 68 height 17
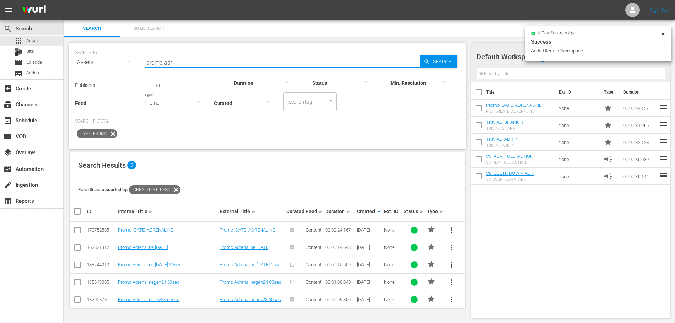
drag, startPoint x: 181, startPoint y: 61, endPoint x: 76, endPoint y: 70, distance: 105.3
click at [76, 70] on div "SEARCH BY Search By Assets Search ID, Title, Description, Keywords, or Category…" at bounding box center [267, 58] width 385 height 26
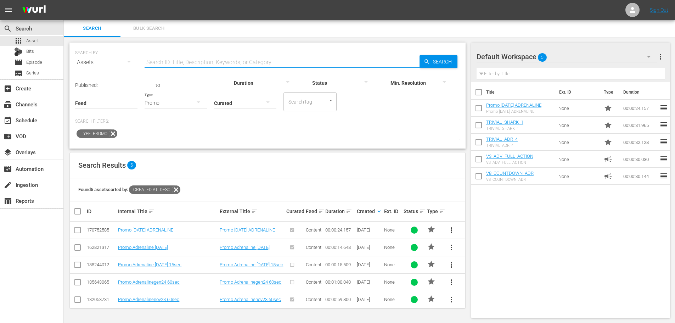
click at [189, 105] on div "Promo" at bounding box center [176, 103] width 62 height 20
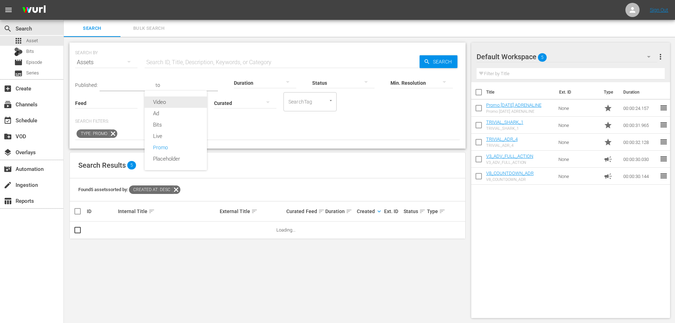
click at [171, 99] on div "Video" at bounding box center [176, 101] width 62 height 11
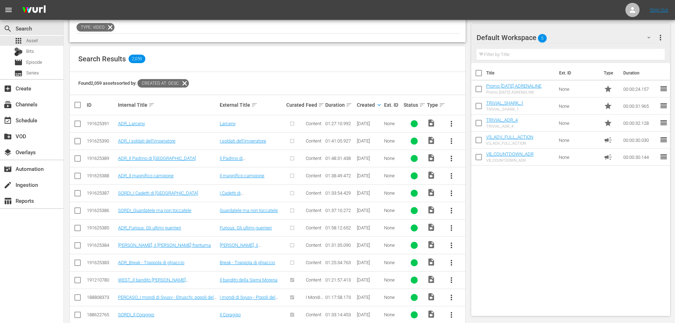
scroll to position [177, 0]
